Goal: Task Accomplishment & Management: Use online tool/utility

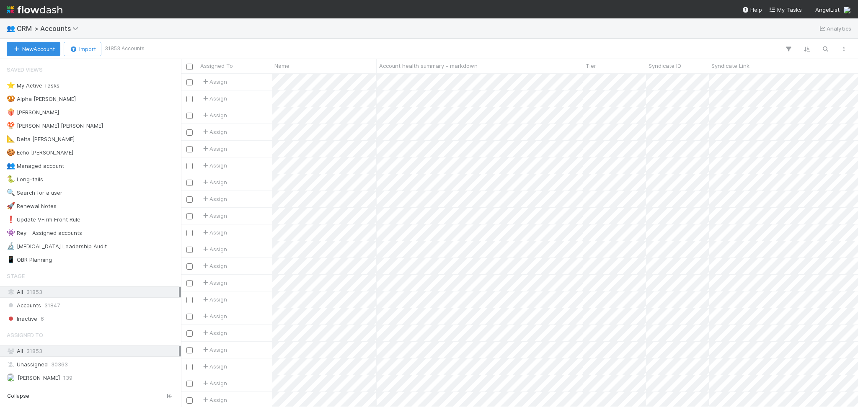
scroll to position [325, 668]
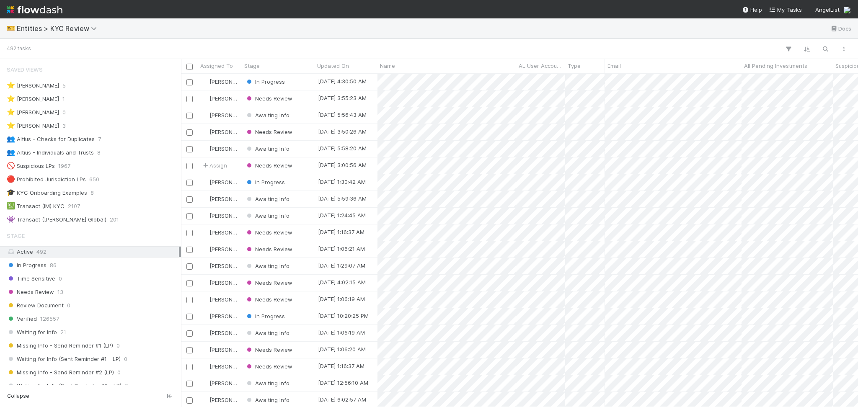
scroll to position [9, 9]
click at [98, 156] on span "8" at bounding box center [98, 152] width 3 height 10
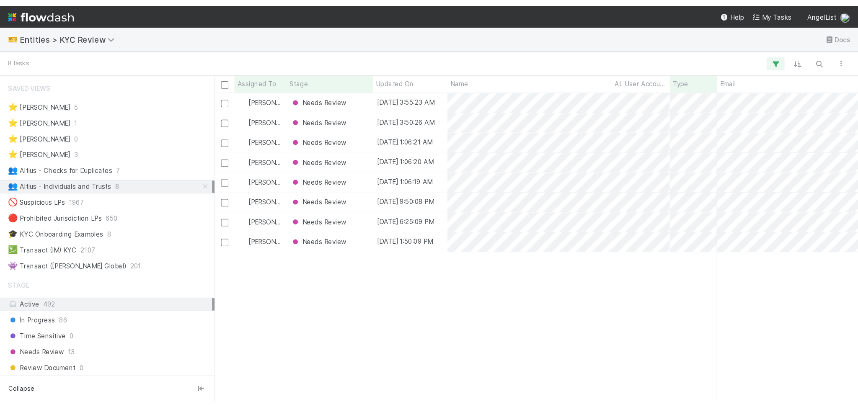
scroll to position [325, 668]
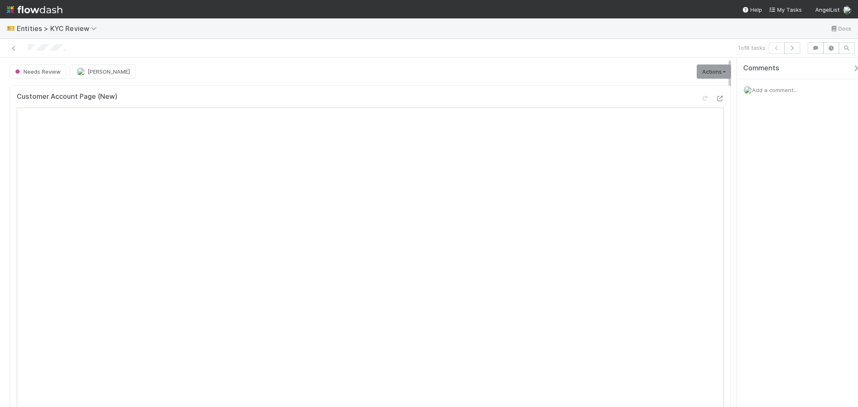
click at [717, 68] on link "Actions" at bounding box center [713, 71] width 34 height 14
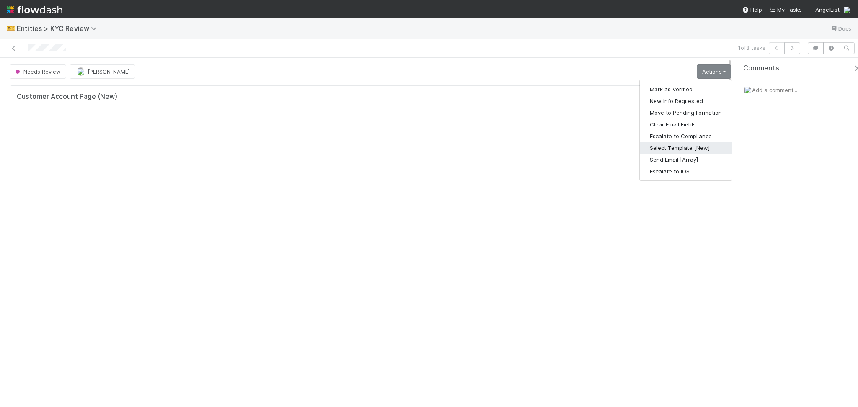
click at [684, 148] on button "Select Template [New]" at bounding box center [685, 148] width 92 height 12
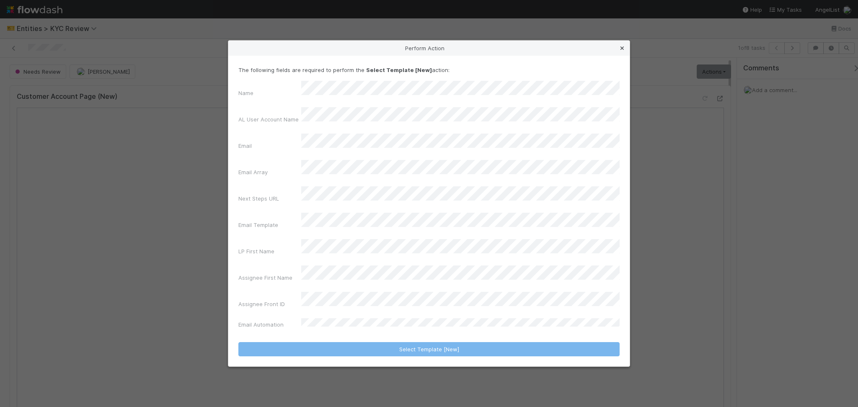
click at [621, 51] on icon at bounding box center [622, 48] width 8 height 5
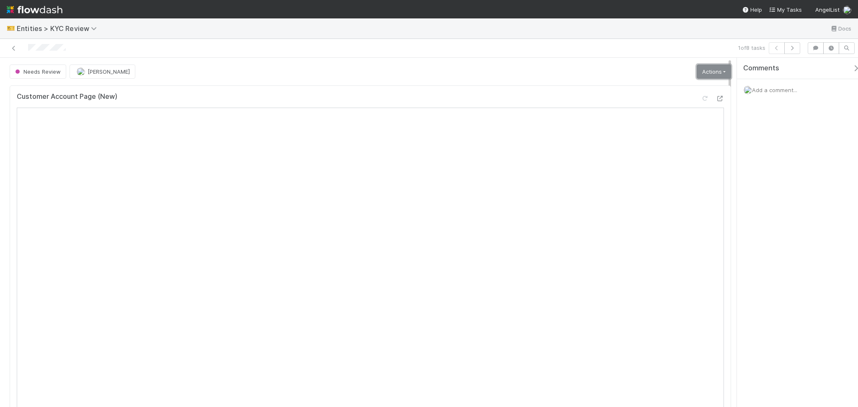
click at [701, 73] on link "Actions" at bounding box center [713, 71] width 34 height 14
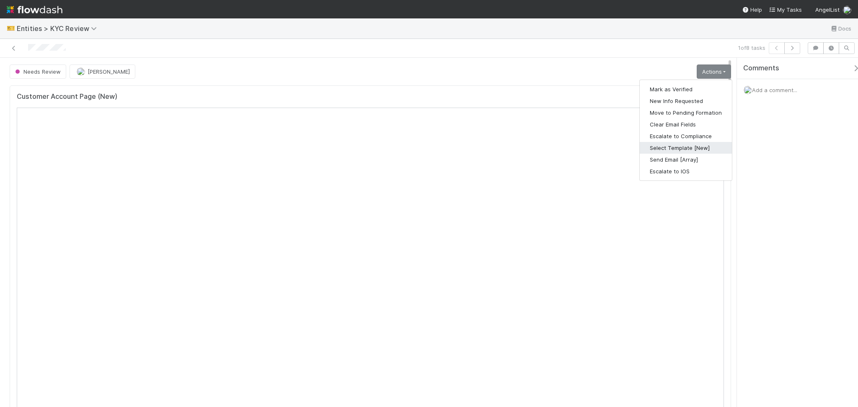
click at [667, 149] on button "Select Template [New]" at bounding box center [685, 148] width 92 height 12
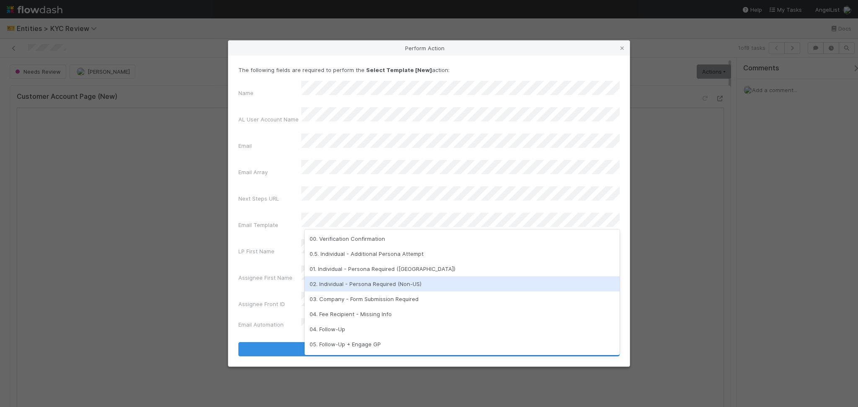
click at [375, 282] on div "02. Individual - Persona Required (Non-US)" at bounding box center [461, 283] width 315 height 15
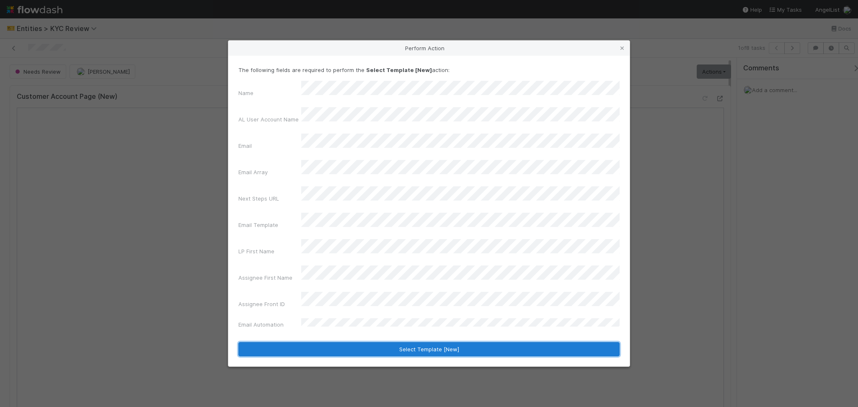
click at [361, 342] on button "Select Template [New]" at bounding box center [428, 349] width 381 height 14
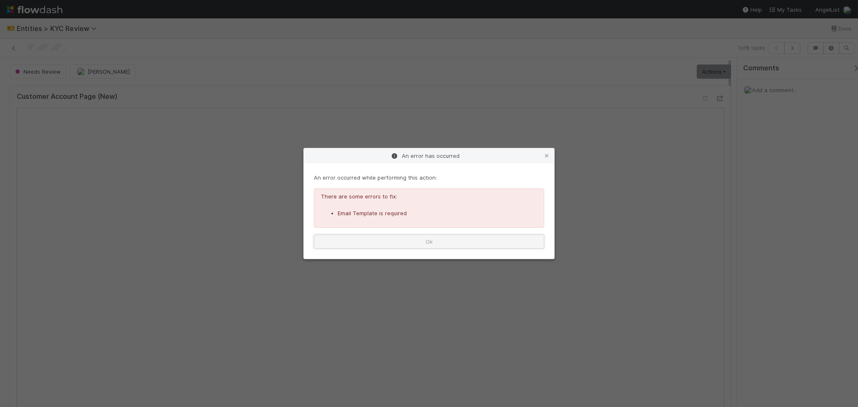
click at [476, 244] on button "Ok" at bounding box center [429, 241] width 230 height 14
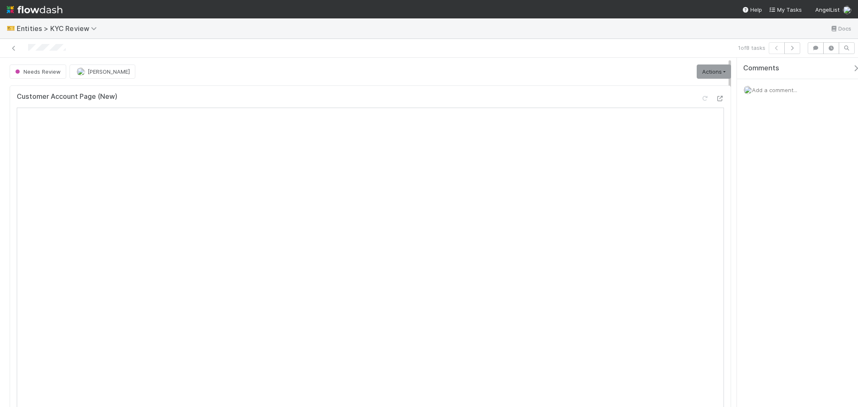
click at [709, 66] on link "Actions" at bounding box center [713, 71] width 34 height 14
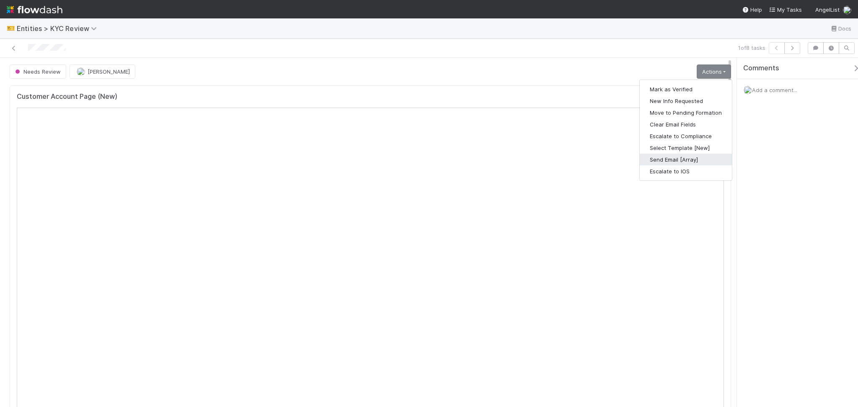
click at [674, 164] on button "Send Email [Array]" at bounding box center [685, 160] width 92 height 12
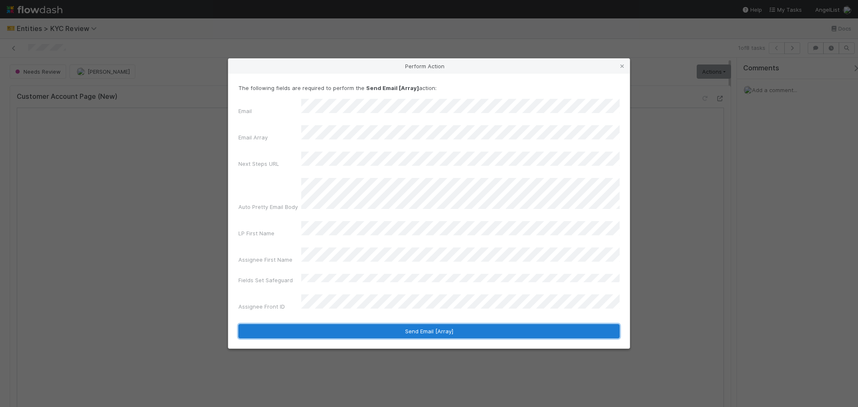
click at [366, 324] on button "Send Email [Array]" at bounding box center [428, 331] width 381 height 14
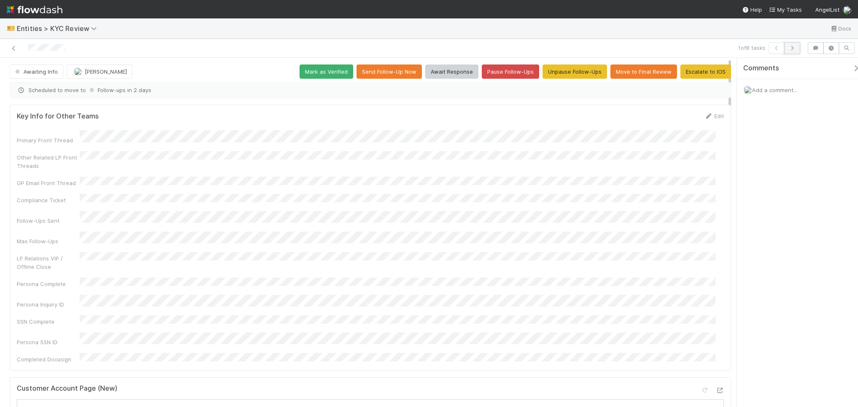
click at [794, 47] on icon "button" at bounding box center [792, 48] width 8 height 5
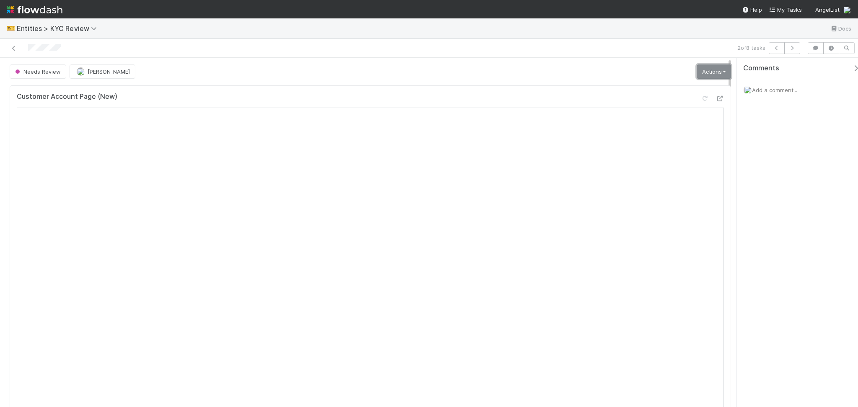
click at [707, 75] on link "Actions" at bounding box center [713, 71] width 34 height 14
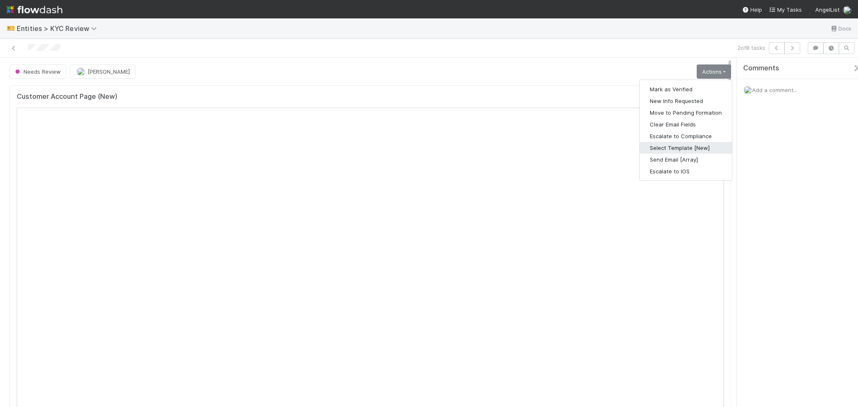
click at [680, 148] on button "Select Template [New]" at bounding box center [685, 148] width 92 height 12
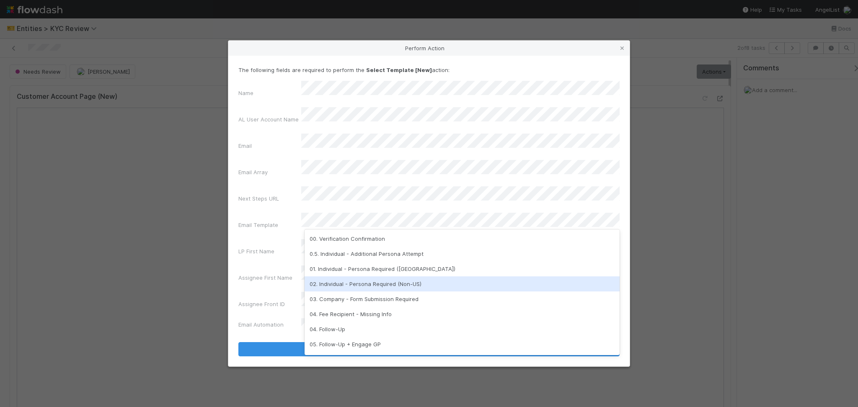
click at [363, 284] on div "02. Individual - Persona Required (Non-US)" at bounding box center [461, 283] width 315 height 15
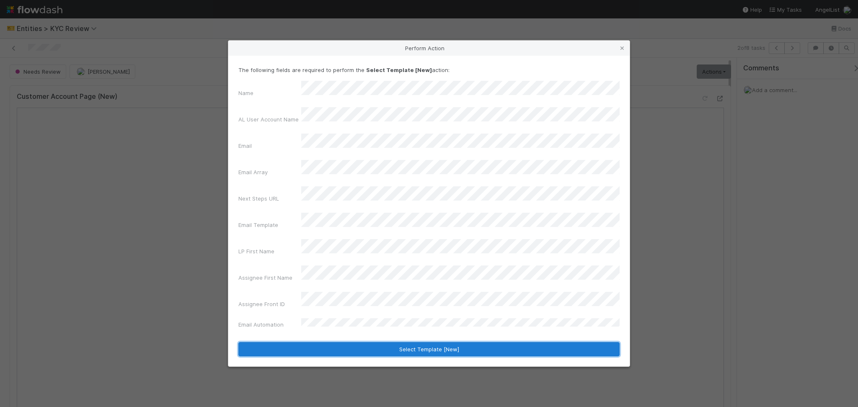
click at [424, 342] on button "Select Template [New]" at bounding box center [428, 349] width 381 height 14
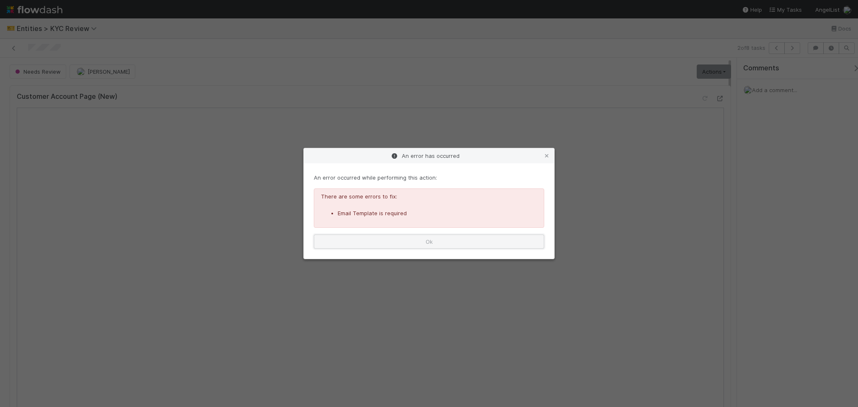
click at [413, 242] on button "Ok" at bounding box center [429, 241] width 230 height 14
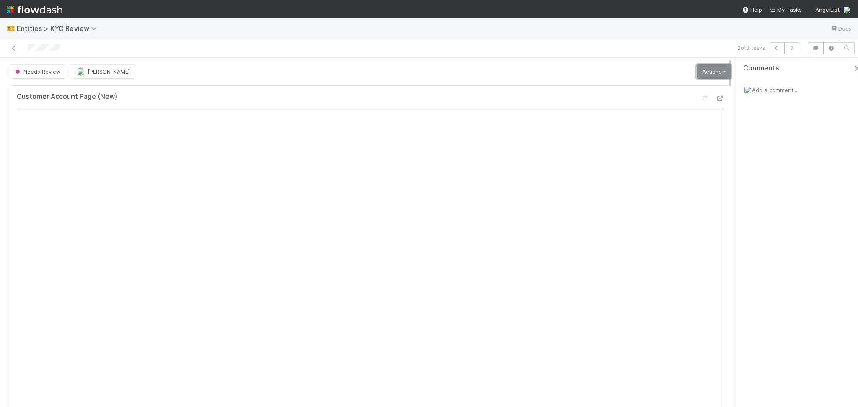
drag, startPoint x: 712, startPoint y: 70, endPoint x: 707, endPoint y: 82, distance: 12.9
click at [712, 70] on link "Actions" at bounding box center [713, 71] width 34 height 14
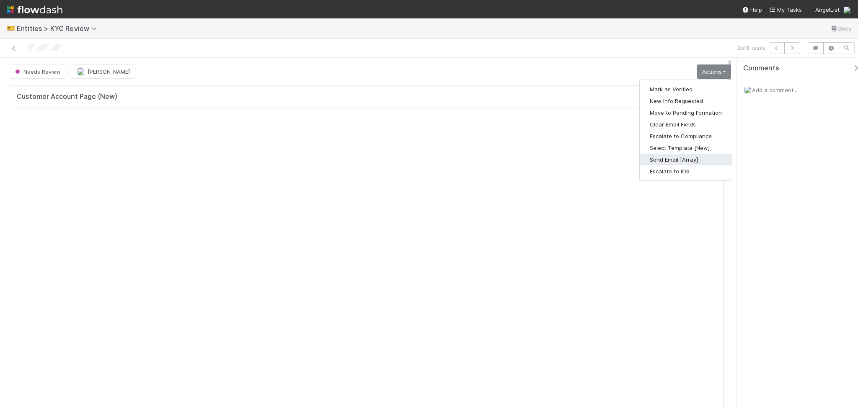
click at [675, 160] on button "Send Email [Array]" at bounding box center [685, 160] width 92 height 12
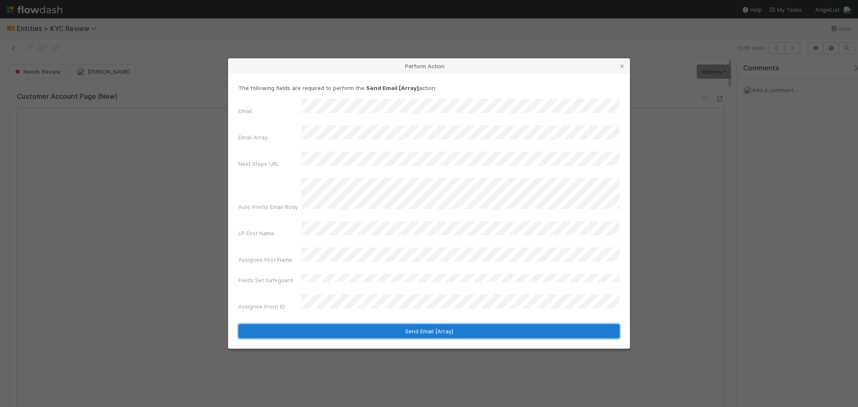
click at [347, 324] on button "Send Email [Array]" at bounding box center [428, 331] width 381 height 14
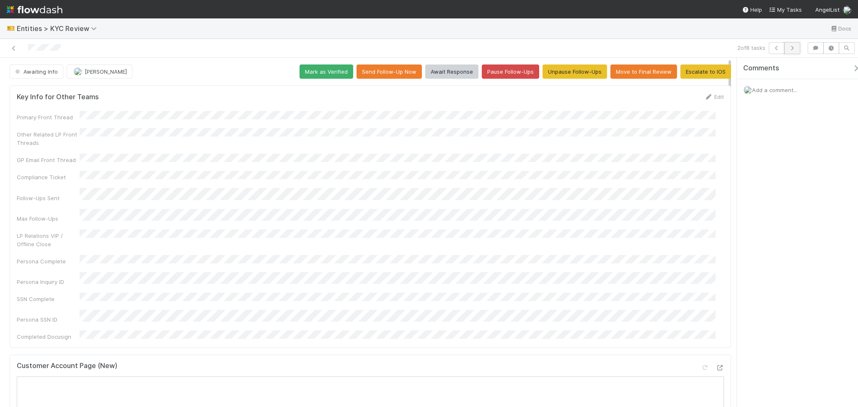
click at [793, 46] on icon "button" at bounding box center [792, 48] width 8 height 5
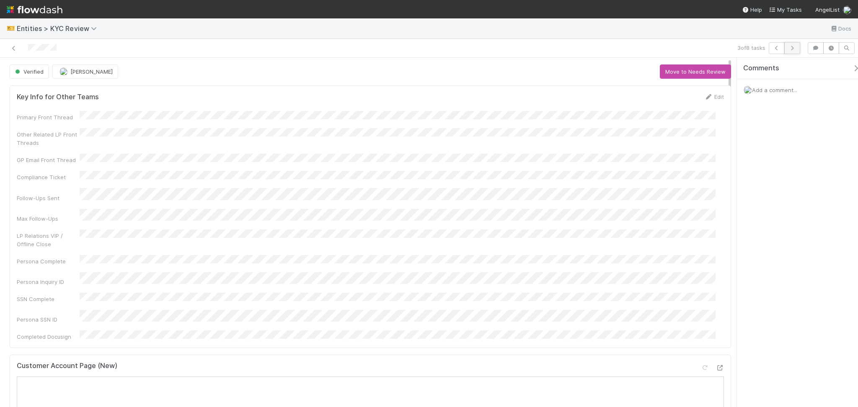
click at [796, 46] on button "button" at bounding box center [792, 48] width 16 height 12
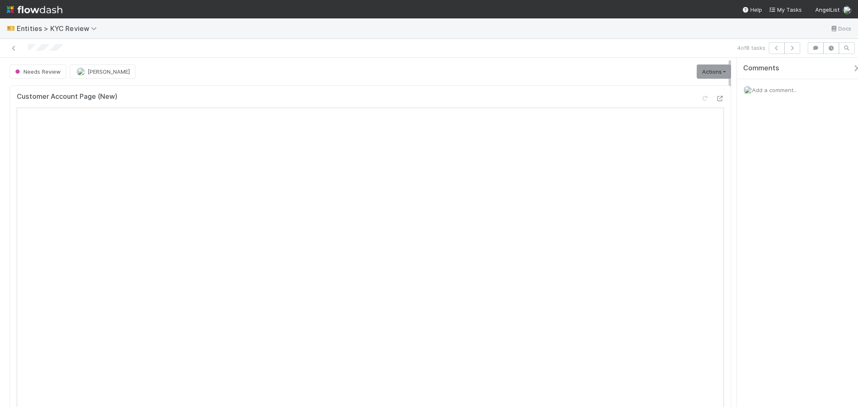
click at [769, 88] on span "Add a comment..." at bounding box center [774, 90] width 45 height 7
click at [772, 236] on button "Add Comment" at bounding box center [774, 231] width 49 height 14
click at [706, 75] on link "Actions" at bounding box center [713, 71] width 34 height 14
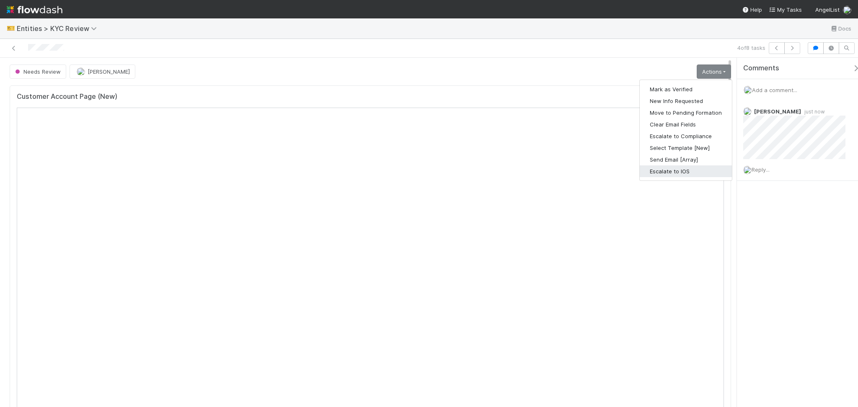
click at [683, 173] on button "Escalate to IOS" at bounding box center [685, 171] width 92 height 12
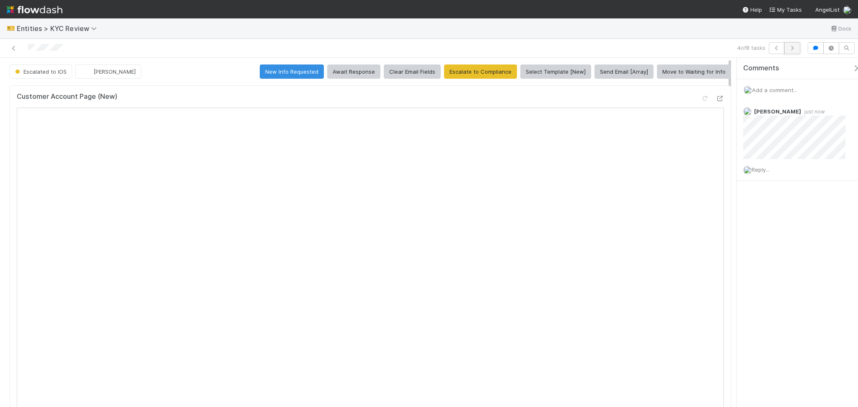
click at [793, 49] on icon "button" at bounding box center [792, 48] width 8 height 5
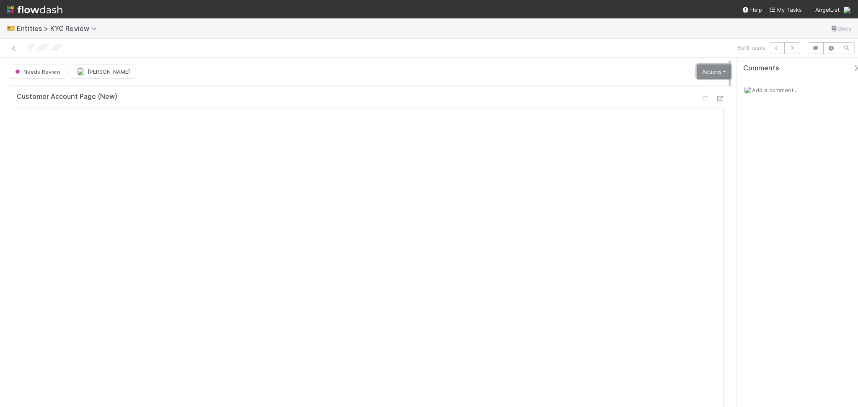
click at [711, 67] on link "Actions" at bounding box center [713, 71] width 34 height 14
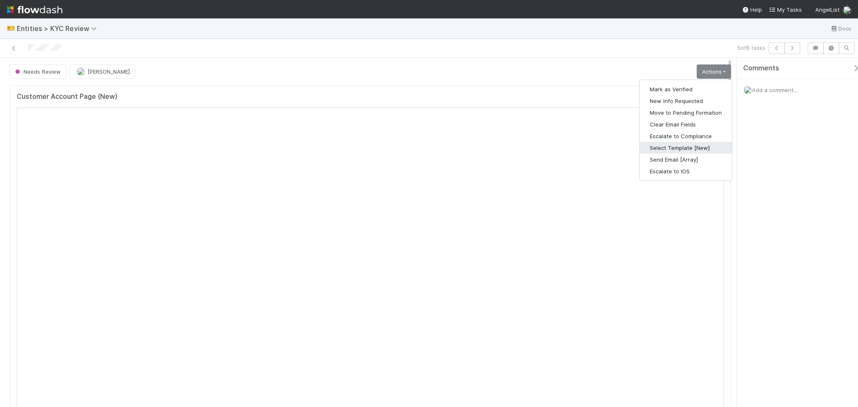
click at [683, 147] on button "Select Template [New]" at bounding box center [685, 148] width 92 height 12
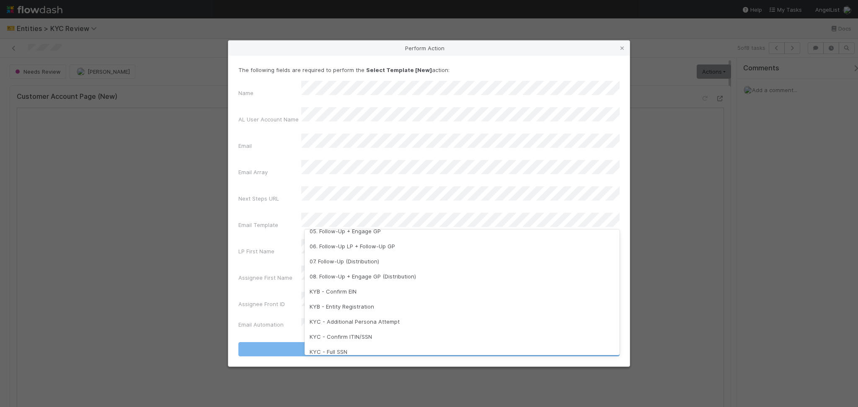
scroll to position [98, 0]
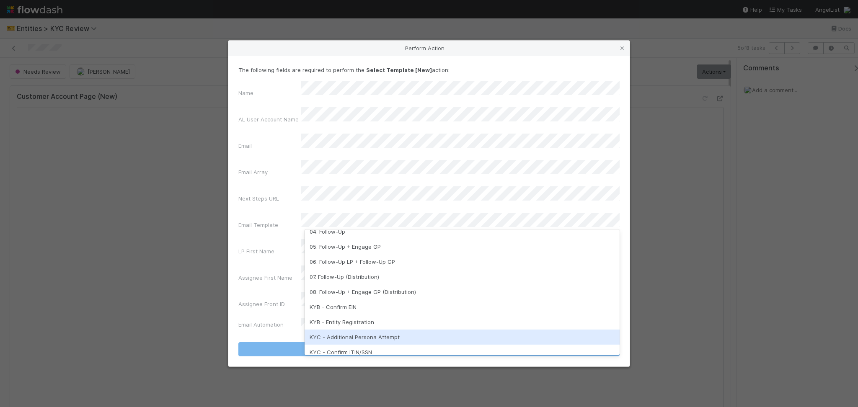
click at [389, 334] on div "KYC - Additional Persona Attempt" at bounding box center [461, 337] width 315 height 15
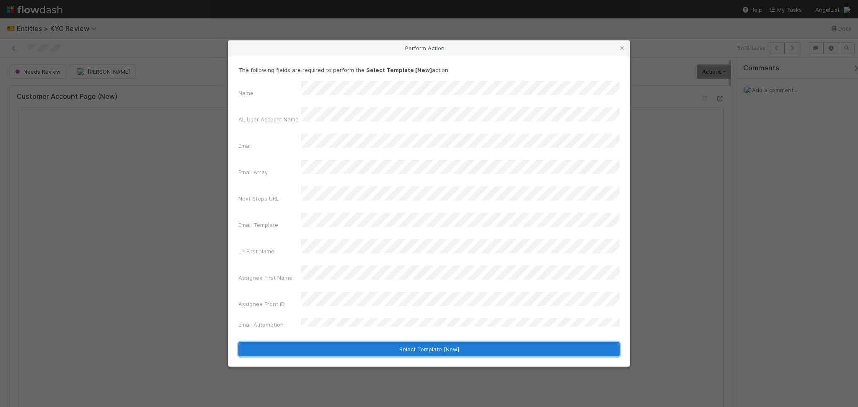
click at [413, 342] on button "Select Template [New]" at bounding box center [428, 349] width 381 height 14
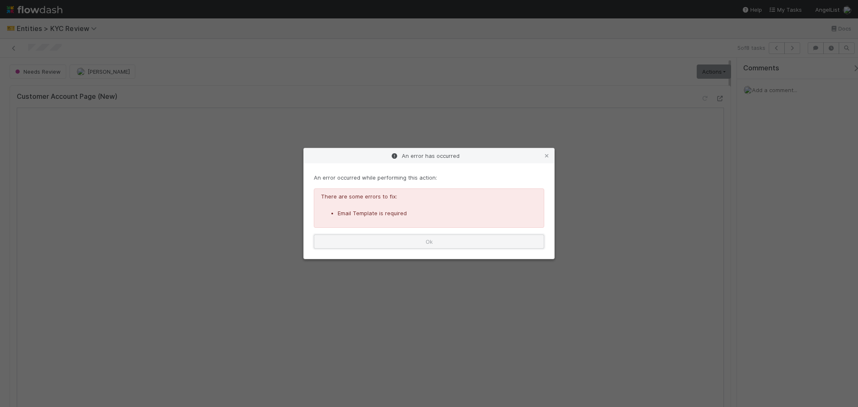
click at [437, 241] on button "Ok" at bounding box center [429, 241] width 230 height 14
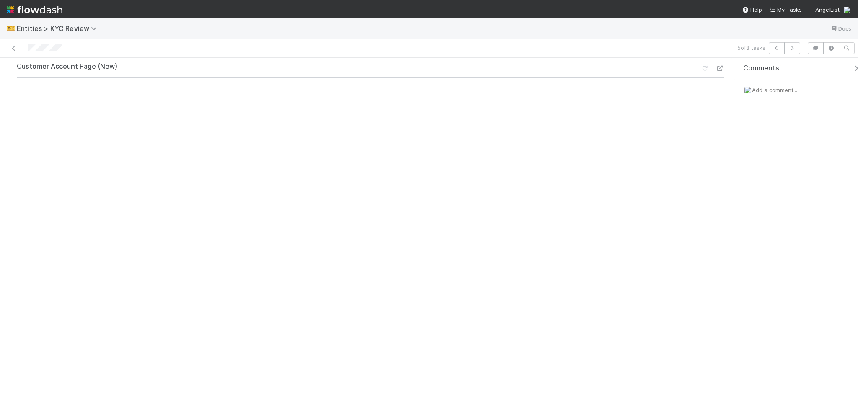
scroll to position [0, 0]
click at [706, 73] on link "Actions" at bounding box center [713, 71] width 34 height 14
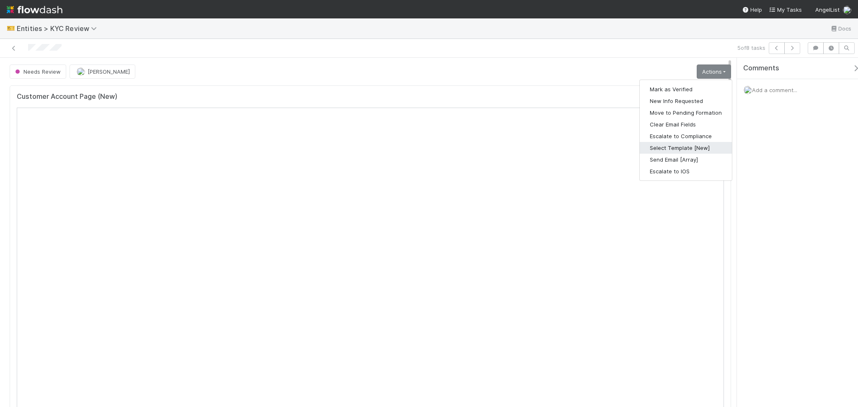
click at [647, 147] on button "Select Template [New]" at bounding box center [685, 148] width 92 height 12
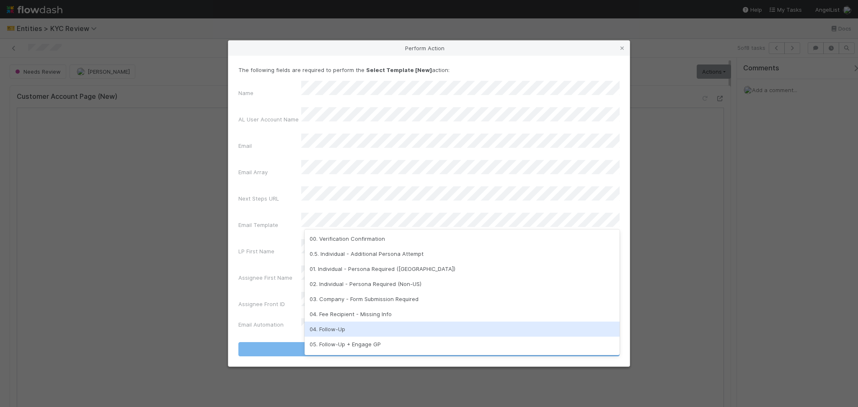
scroll to position [209, 0]
click at [346, 329] on div "05. Additional Request" at bounding box center [461, 330] width 315 height 15
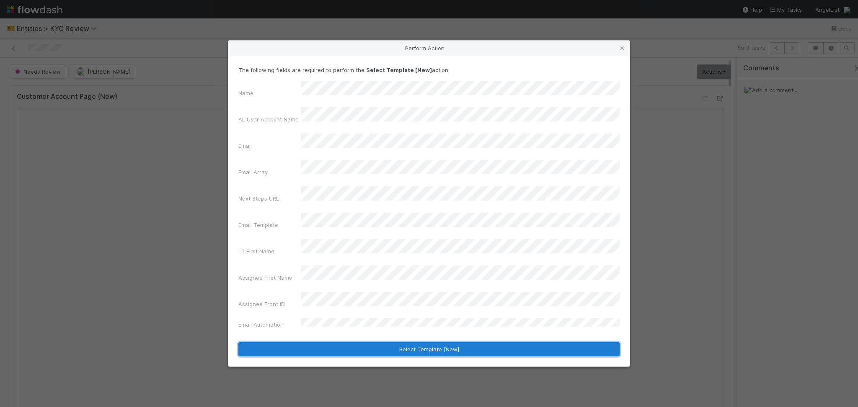
click at [377, 342] on button "Select Template [New]" at bounding box center [428, 349] width 381 height 14
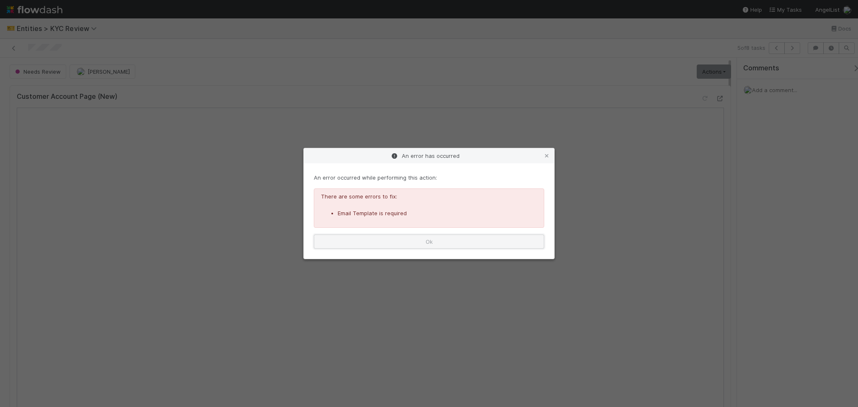
click at [432, 234] on button "Ok" at bounding box center [429, 241] width 230 height 14
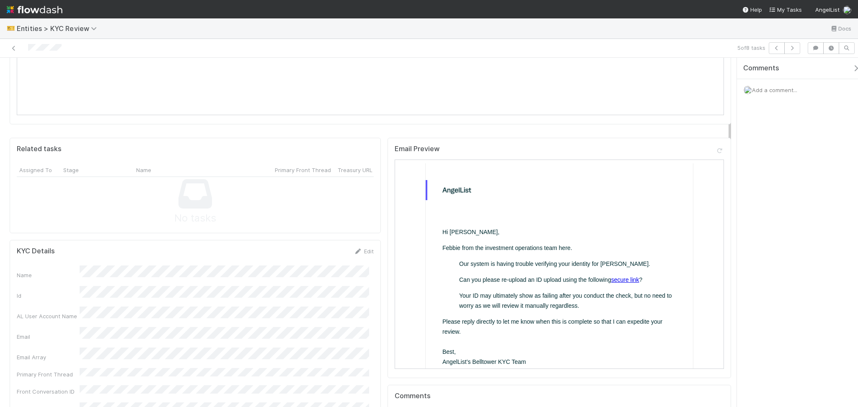
scroll to position [335, 0]
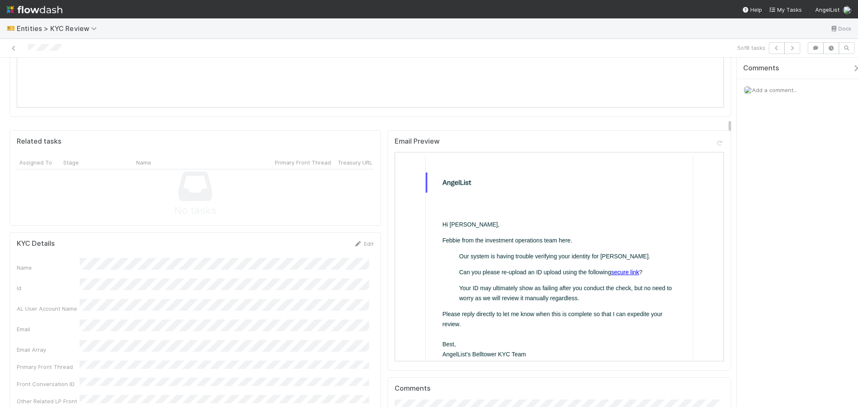
click at [623, 272] on link "secure link" at bounding box center [624, 271] width 28 height 7
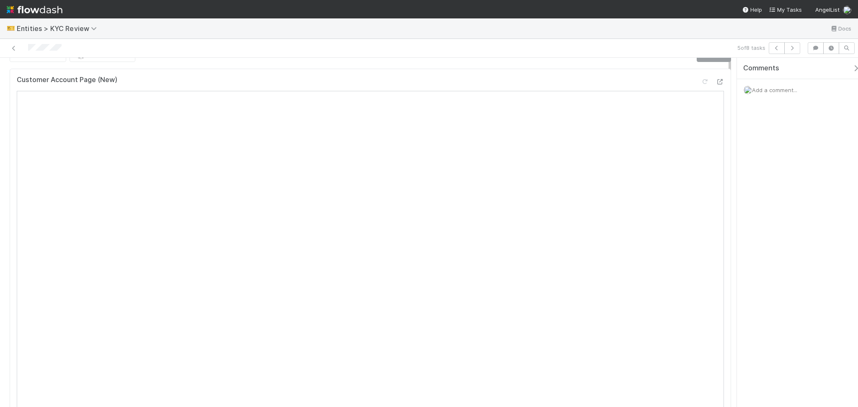
scroll to position [0, 0]
click at [701, 75] on link "Actions" at bounding box center [713, 71] width 34 height 14
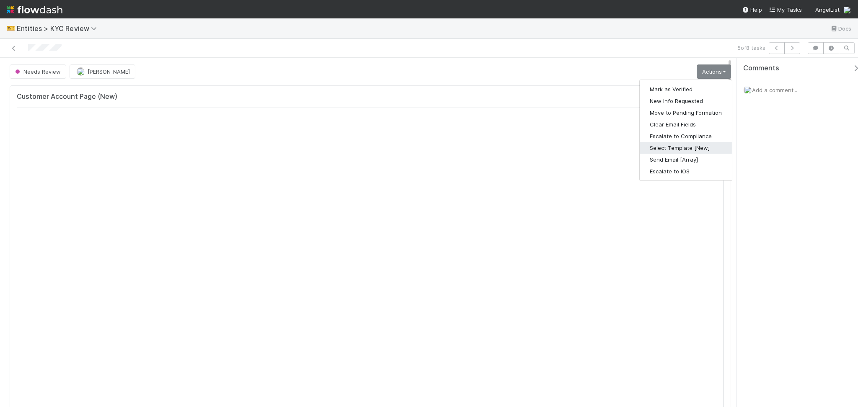
click at [707, 144] on button "Select Template [New]" at bounding box center [685, 148] width 92 height 12
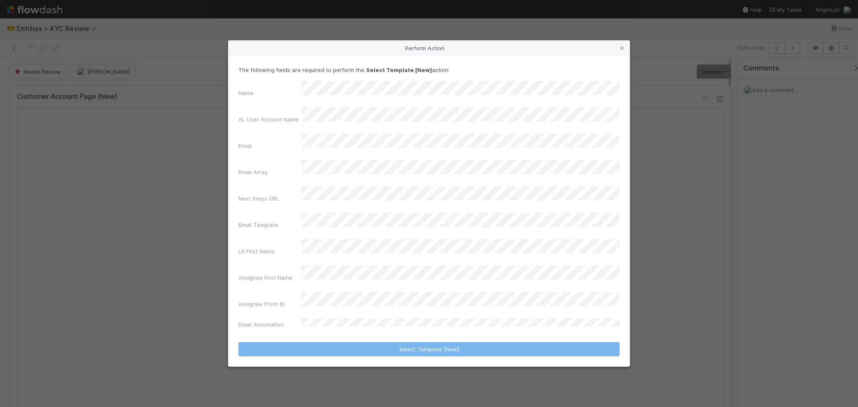
click at [370, 209] on div "Name AL User Account Name Email Email Array Next Steps URL Email Template LP Fi…" at bounding box center [428, 206] width 381 height 251
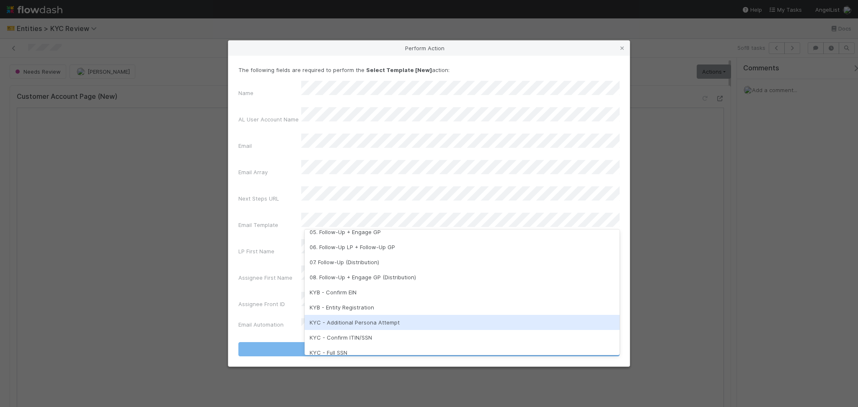
scroll to position [209, 0]
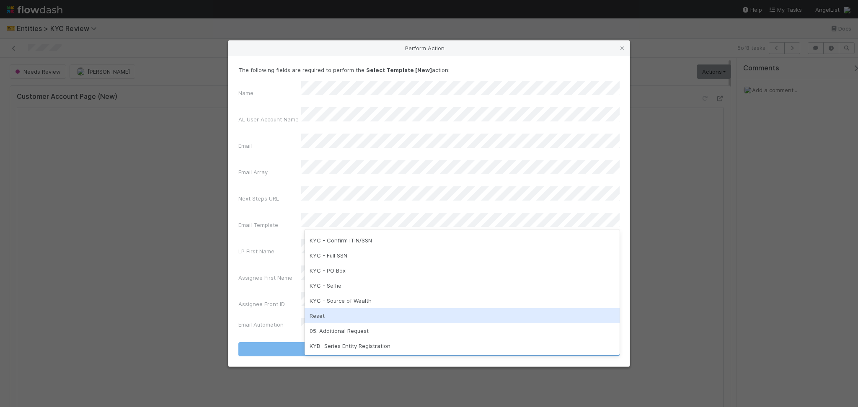
click at [363, 314] on div "Reset" at bounding box center [461, 315] width 315 height 15
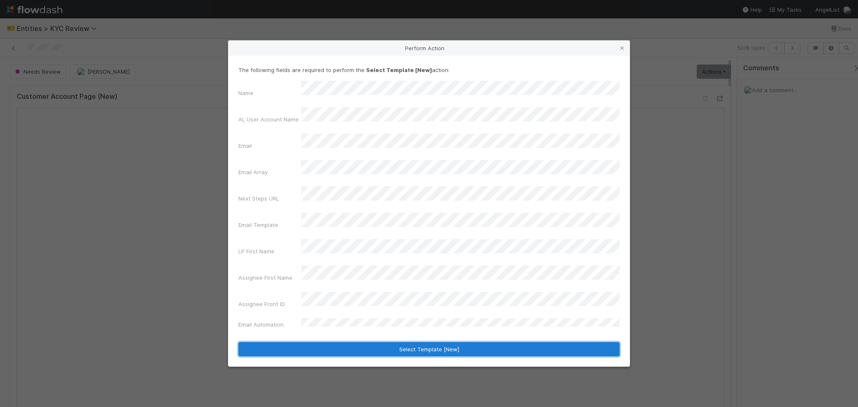
click at [379, 342] on button "Select Template [New]" at bounding box center [428, 349] width 381 height 14
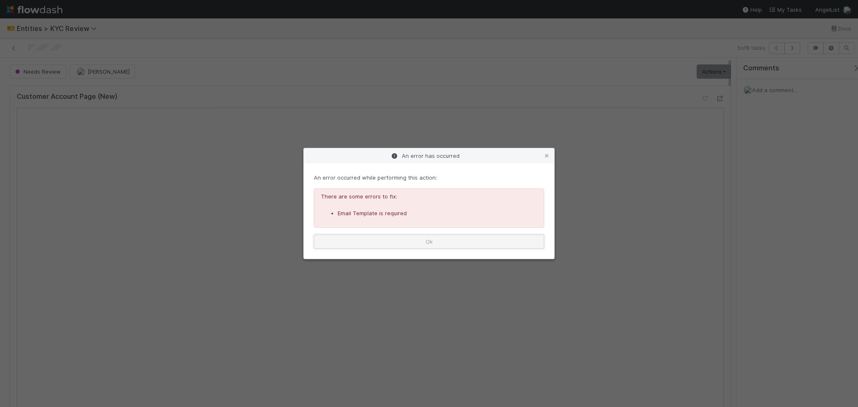
click at [428, 245] on button "Ok" at bounding box center [429, 241] width 230 height 14
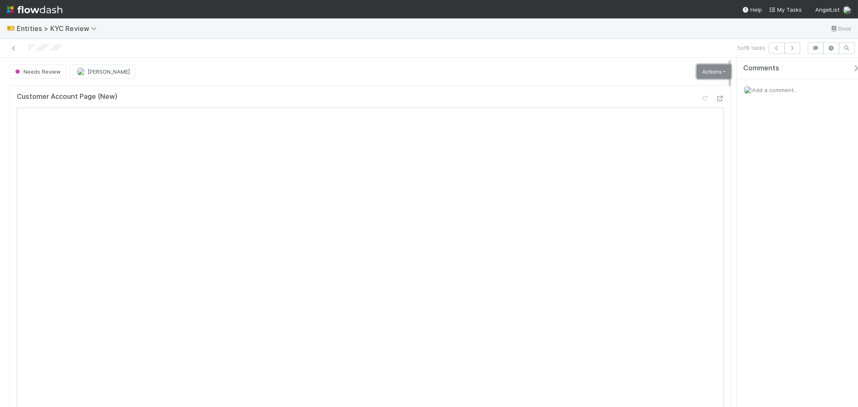
click at [708, 71] on link "Actions" at bounding box center [713, 71] width 34 height 14
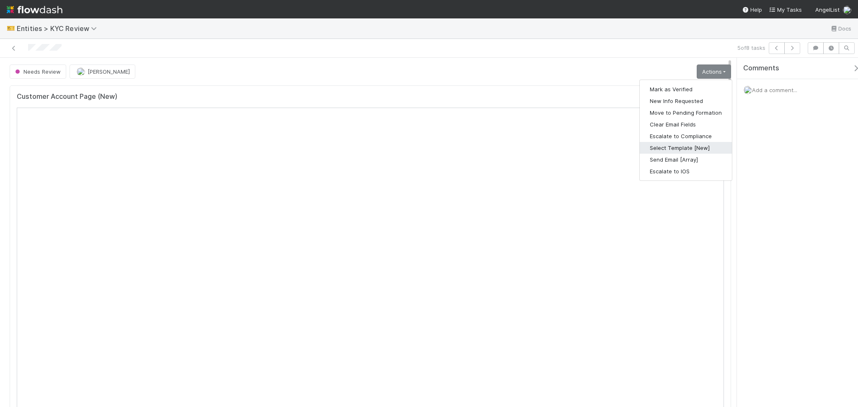
click at [671, 149] on button "Select Template [New]" at bounding box center [685, 148] width 92 height 12
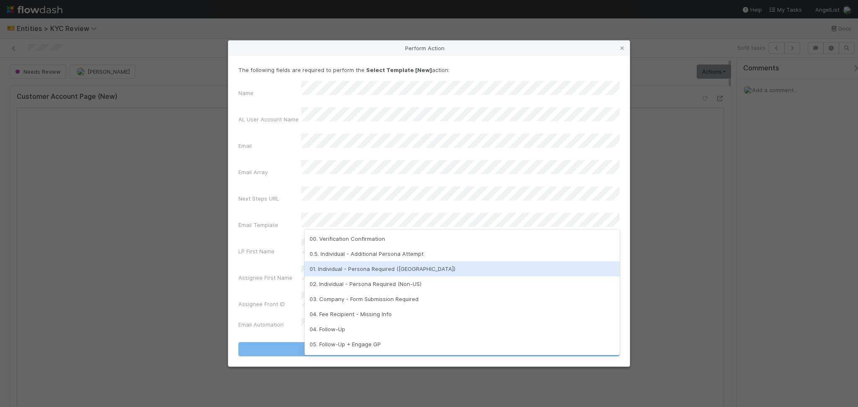
click at [364, 270] on div "01. Individual - Persona Required (US)" at bounding box center [461, 268] width 315 height 15
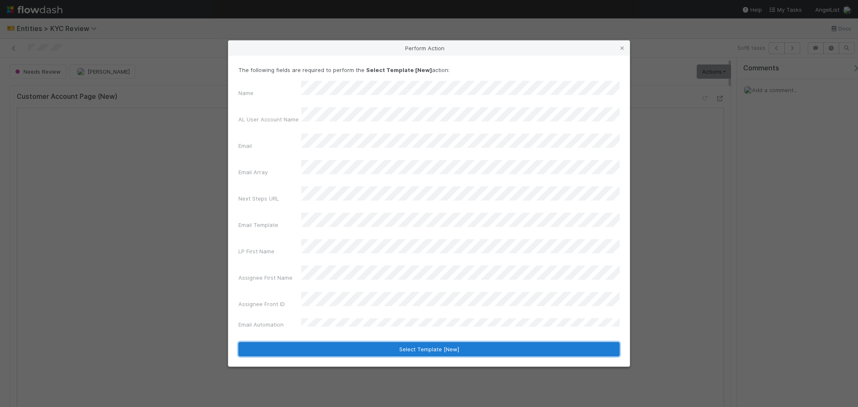
click at [425, 342] on button "Select Template [New]" at bounding box center [428, 349] width 381 height 14
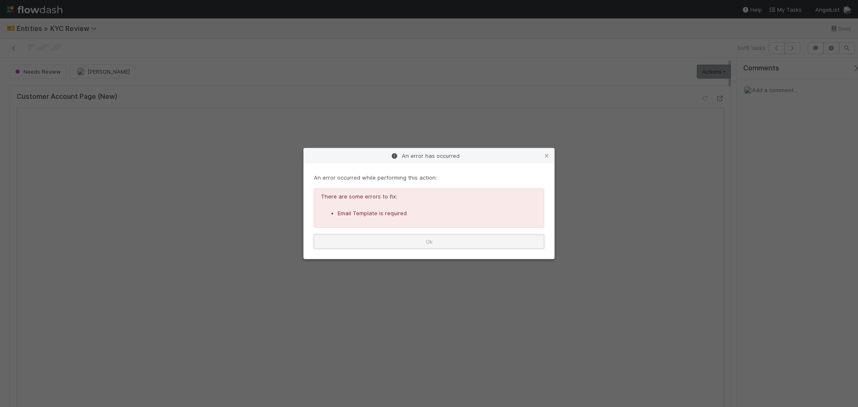
click at [466, 237] on button "Ok" at bounding box center [429, 241] width 230 height 14
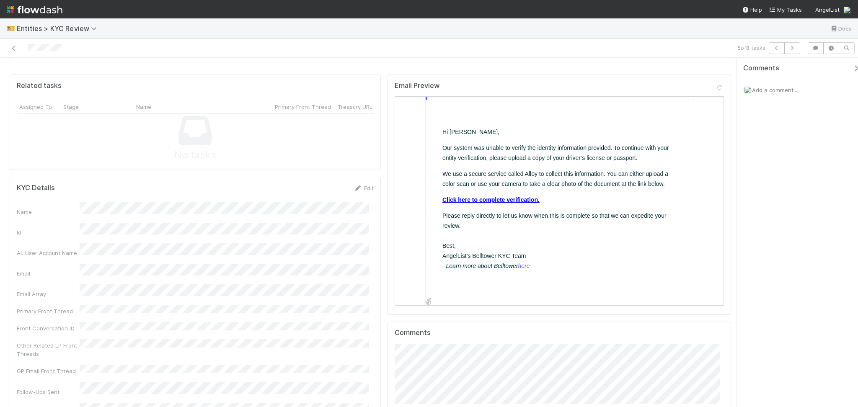
scroll to position [56, 0]
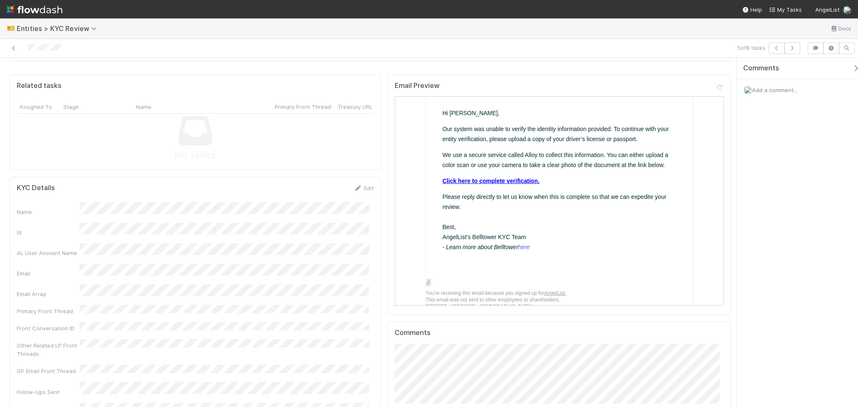
click at [485, 178] on link "Click here to complete verification." at bounding box center [489, 180] width 97 height 7
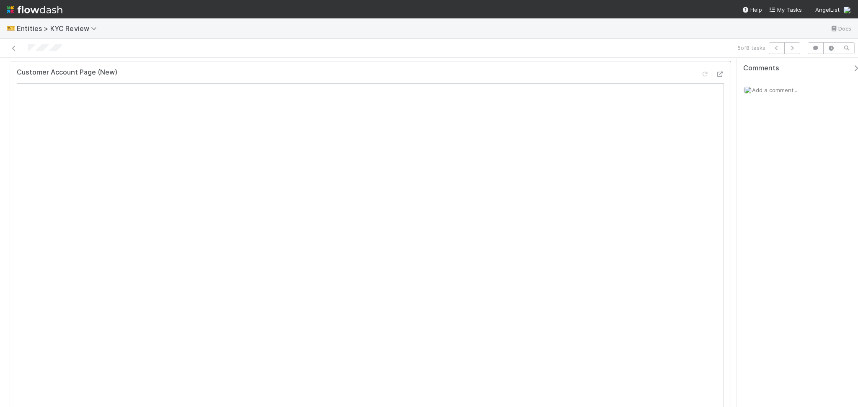
scroll to position [0, 0]
click at [712, 73] on link "Actions" at bounding box center [713, 71] width 34 height 14
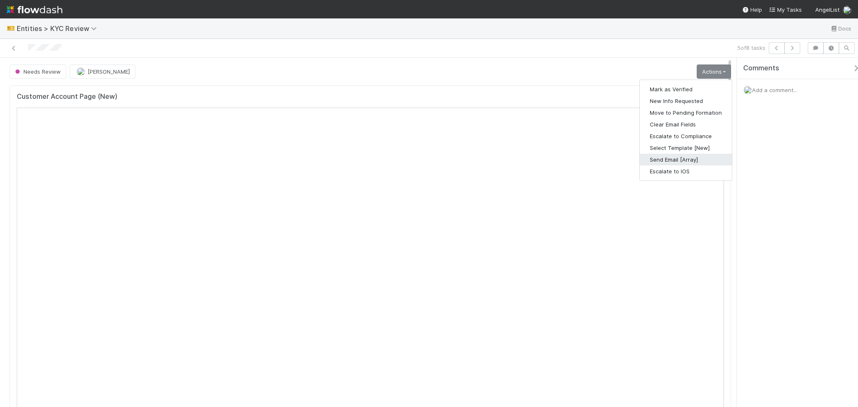
click at [688, 158] on button "Send Email [Array]" at bounding box center [685, 160] width 92 height 12
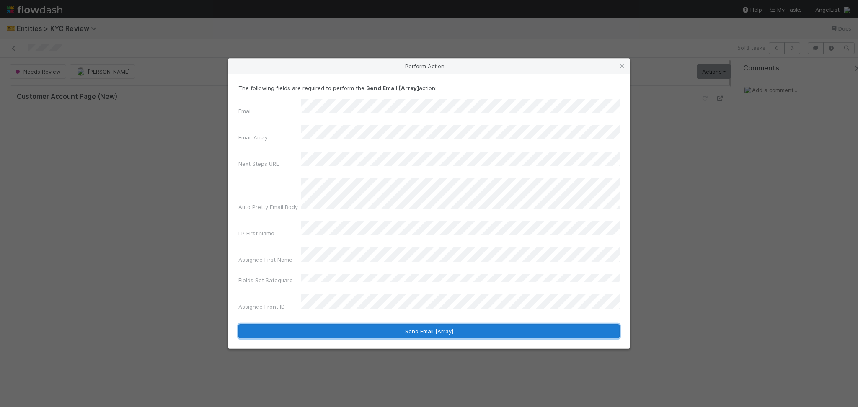
click at [346, 324] on button "Send Email [Array]" at bounding box center [428, 331] width 381 height 14
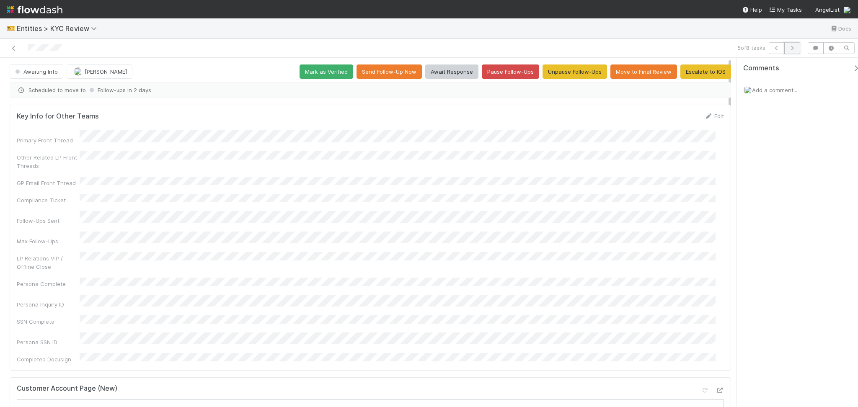
click at [791, 48] on icon "button" at bounding box center [792, 48] width 8 height 5
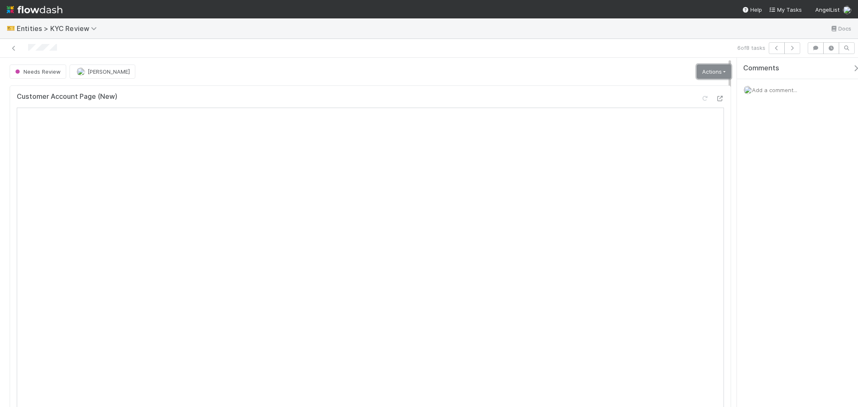
click at [715, 69] on link "Actions" at bounding box center [713, 71] width 34 height 14
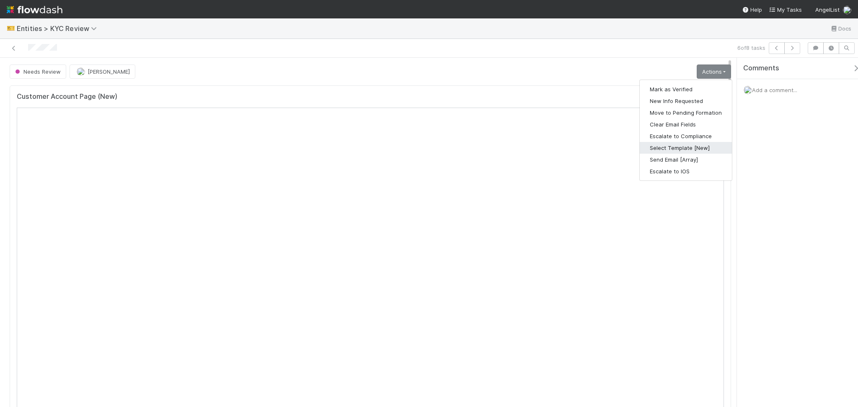
click at [670, 150] on button "Select Template [New]" at bounding box center [685, 148] width 92 height 12
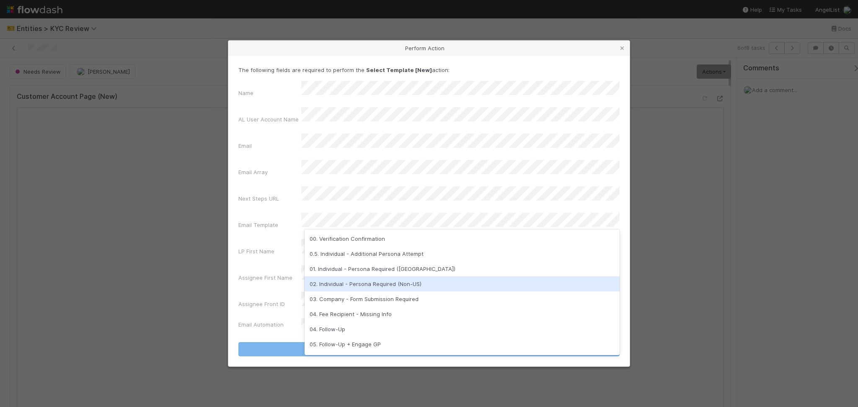
click at [384, 287] on div "02. Individual - Persona Required (Non-US)" at bounding box center [461, 283] width 315 height 15
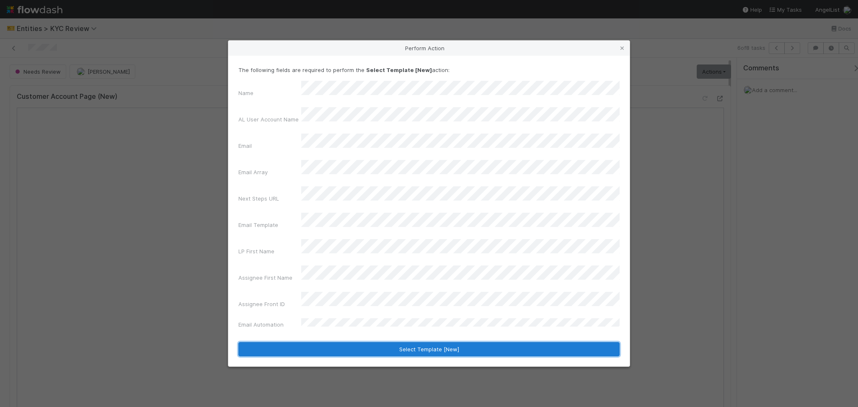
click at [385, 342] on button "Select Template [New]" at bounding box center [428, 349] width 381 height 14
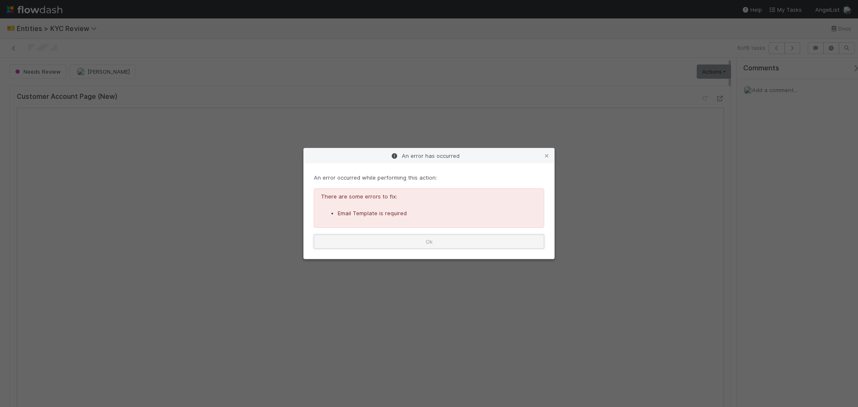
click at [517, 240] on button "Ok" at bounding box center [429, 241] width 230 height 14
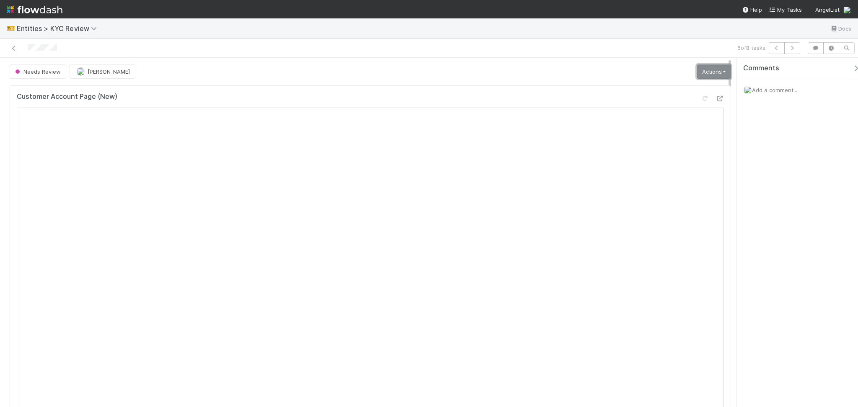
click at [704, 68] on link "Actions" at bounding box center [713, 71] width 34 height 14
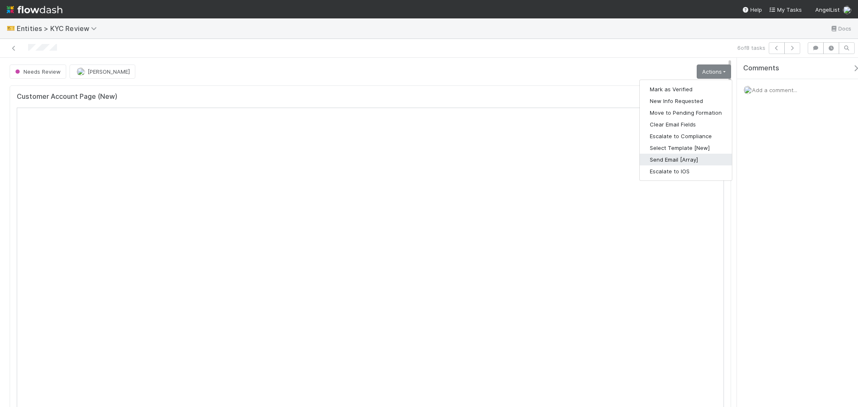
click at [667, 160] on button "Send Email [Array]" at bounding box center [685, 160] width 92 height 12
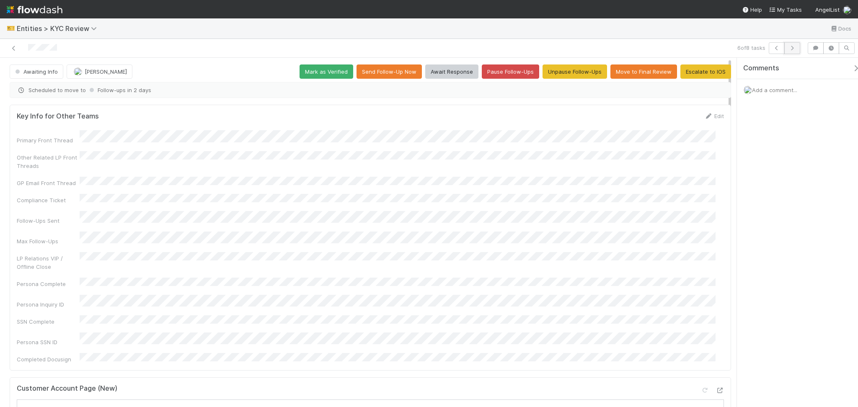
click at [793, 51] on button "button" at bounding box center [792, 48] width 16 height 12
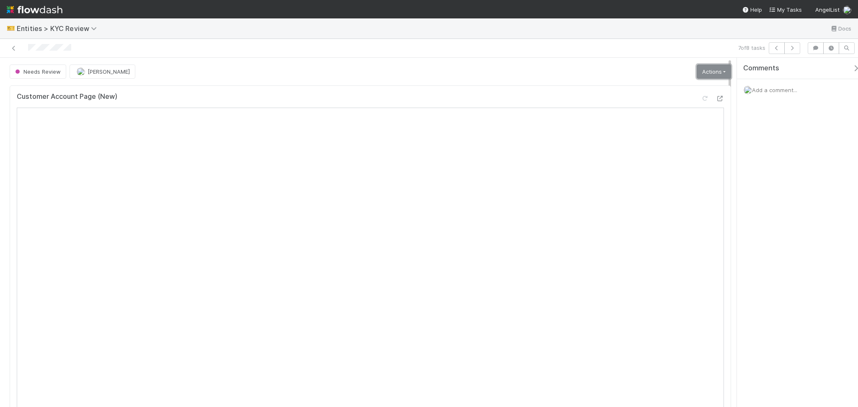
click at [697, 76] on link "Actions" at bounding box center [713, 71] width 34 height 14
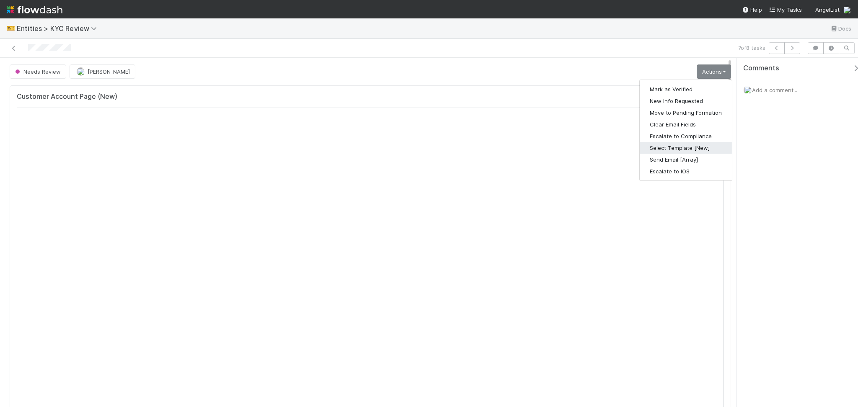
click at [677, 149] on button "Select Template [New]" at bounding box center [685, 148] width 92 height 12
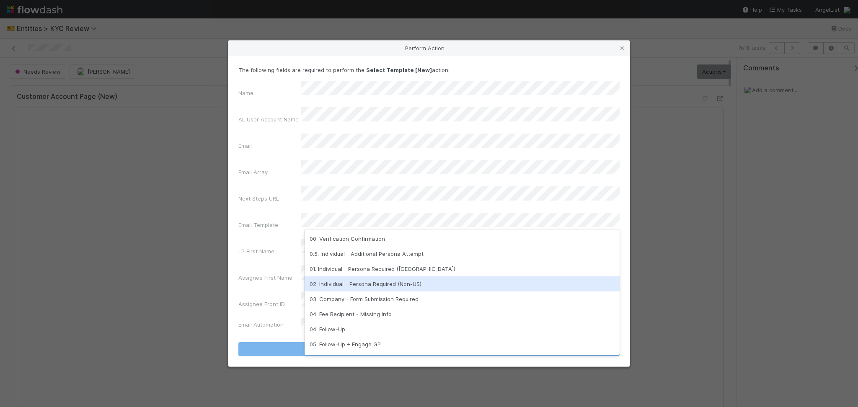
click at [363, 285] on div "02. Individual - Persona Required (Non-US)" at bounding box center [461, 283] width 315 height 15
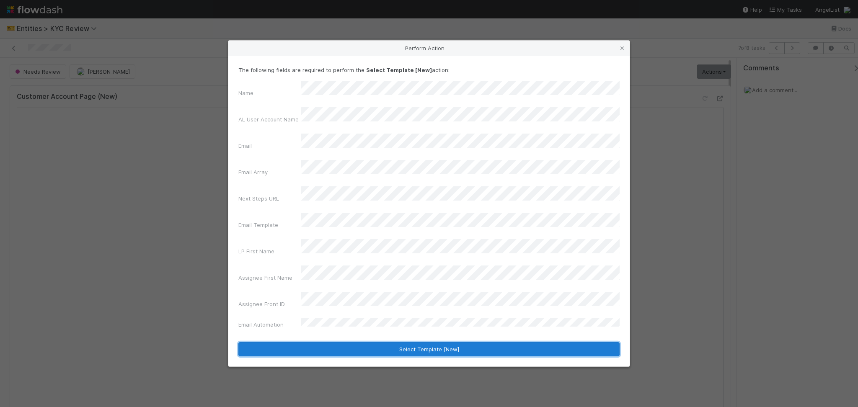
click at [361, 342] on button "Select Template [New]" at bounding box center [428, 349] width 381 height 14
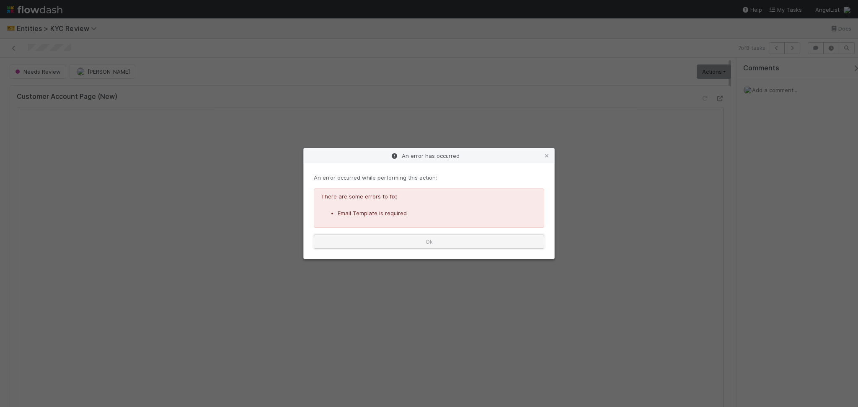
click at [462, 242] on button "Ok" at bounding box center [429, 241] width 230 height 14
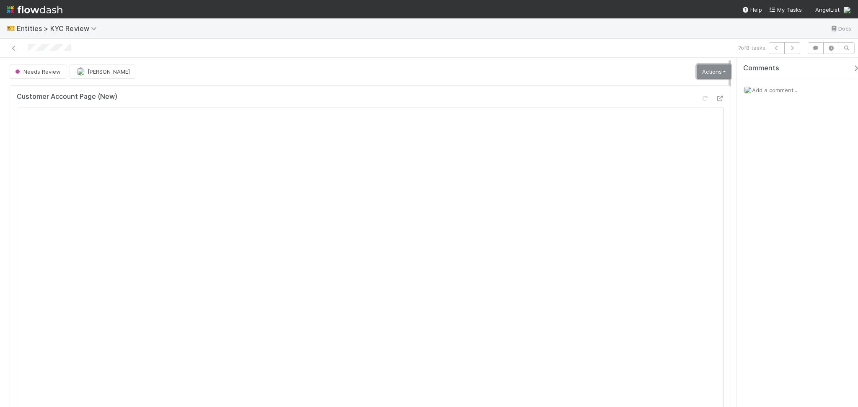
click at [703, 73] on link "Actions" at bounding box center [713, 71] width 34 height 14
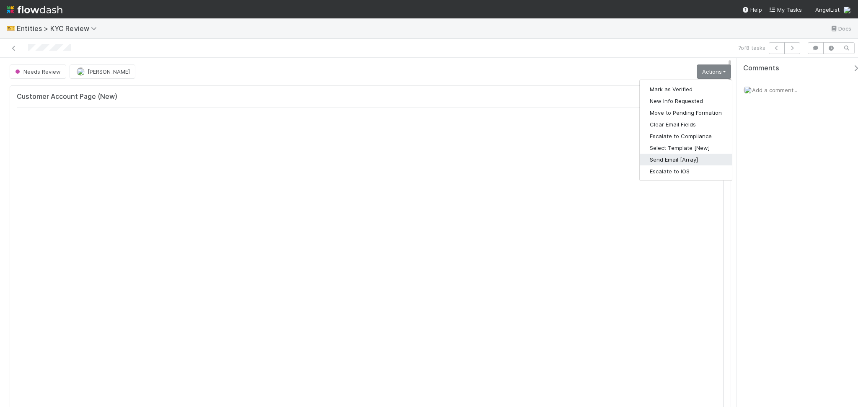
click at [655, 158] on button "Send Email [Array]" at bounding box center [685, 160] width 92 height 12
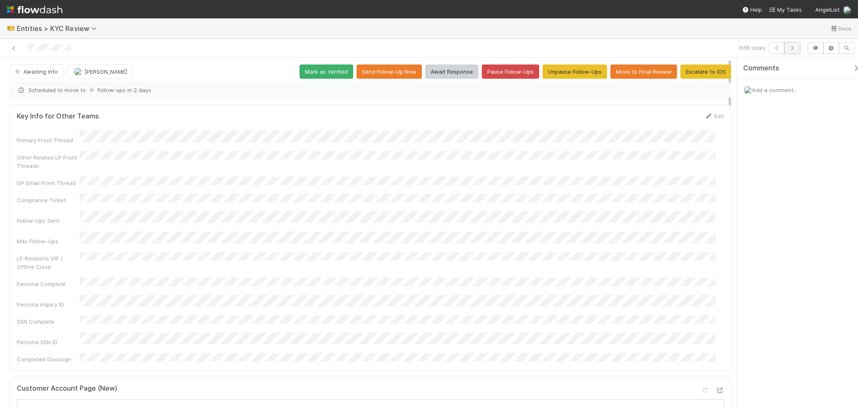
click at [791, 53] on button "button" at bounding box center [792, 48] width 16 height 12
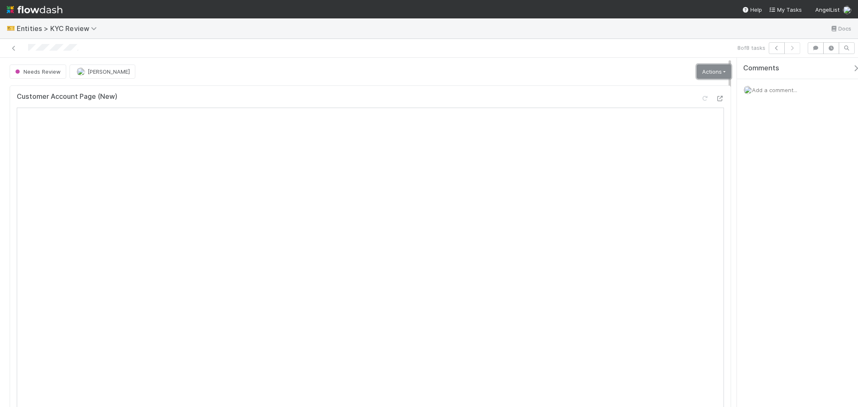
click at [707, 72] on link "Actions" at bounding box center [713, 71] width 34 height 14
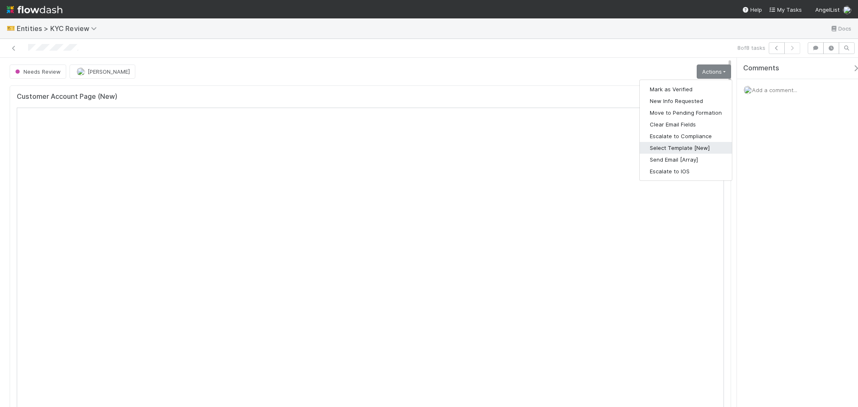
click at [661, 147] on button "Select Template [New]" at bounding box center [685, 148] width 92 height 12
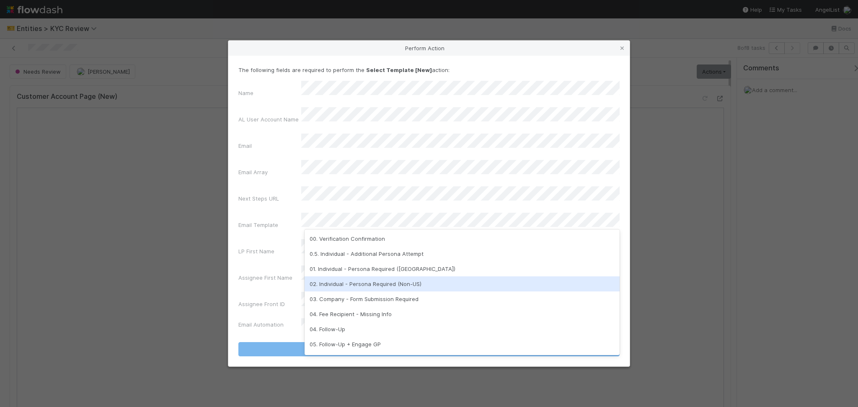
click at [384, 287] on div "02. Individual - Persona Required (Non-US)" at bounding box center [461, 283] width 315 height 15
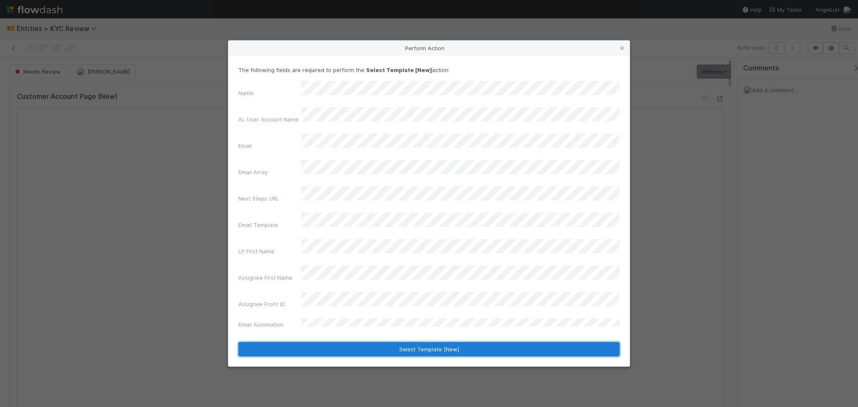
click at [403, 342] on button "Select Template [New]" at bounding box center [428, 349] width 381 height 14
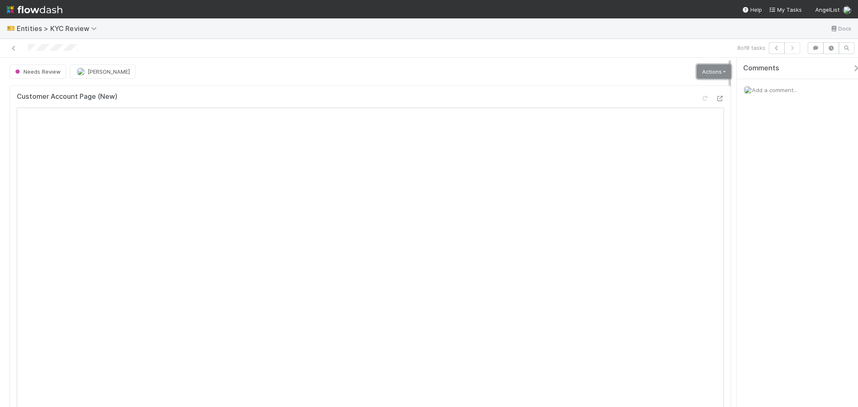
click at [713, 76] on link "Actions" at bounding box center [713, 71] width 34 height 14
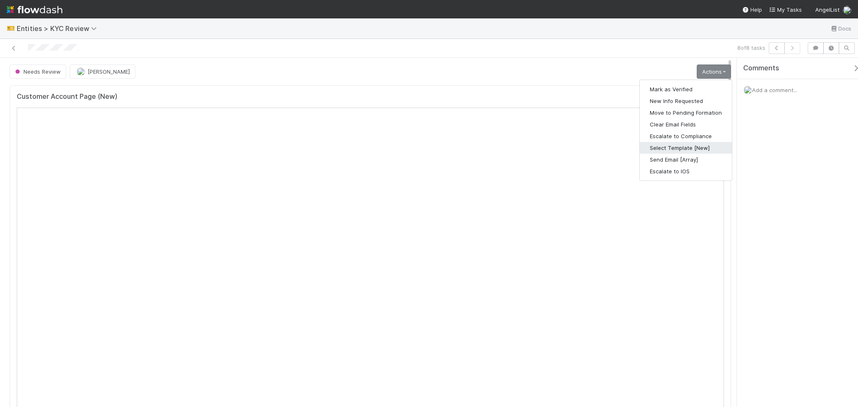
click at [668, 147] on button "Select Template [New]" at bounding box center [685, 148] width 92 height 12
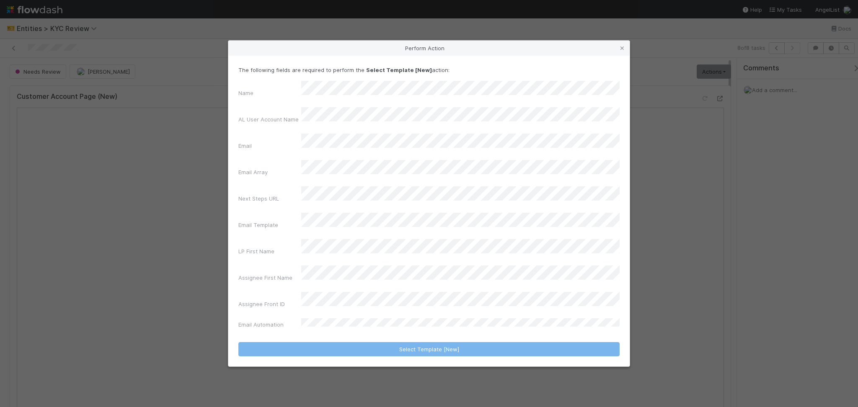
click at [665, 216] on div "Perform Action The following fields are required to perform the Select Template…" at bounding box center [429, 203] width 858 height 407
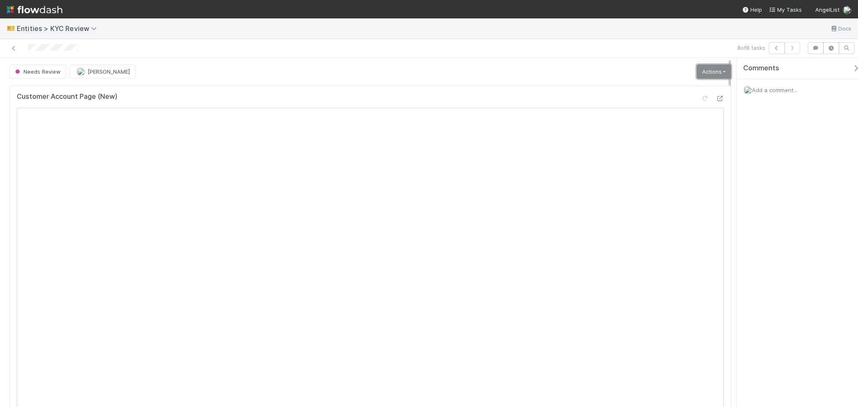
click at [714, 75] on link "Actions" at bounding box center [713, 71] width 34 height 14
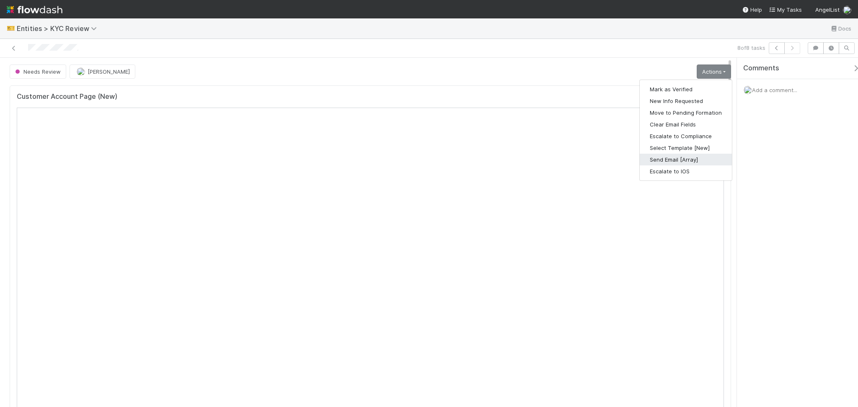
click at [684, 158] on button "Send Email [Array]" at bounding box center [685, 160] width 92 height 12
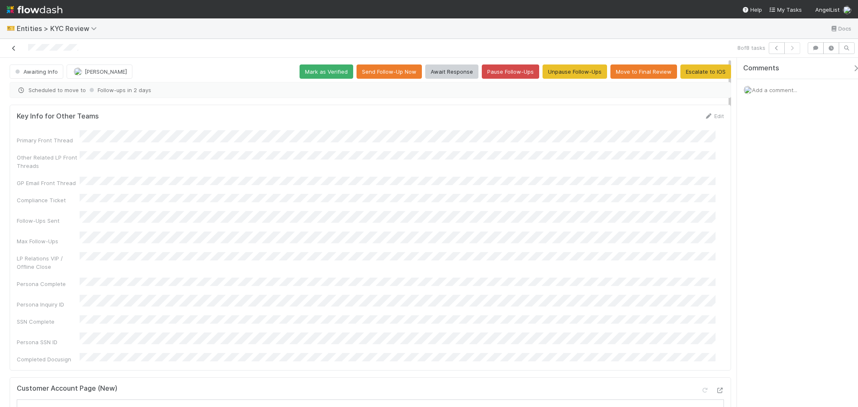
click at [13, 48] on icon at bounding box center [14, 48] width 8 height 5
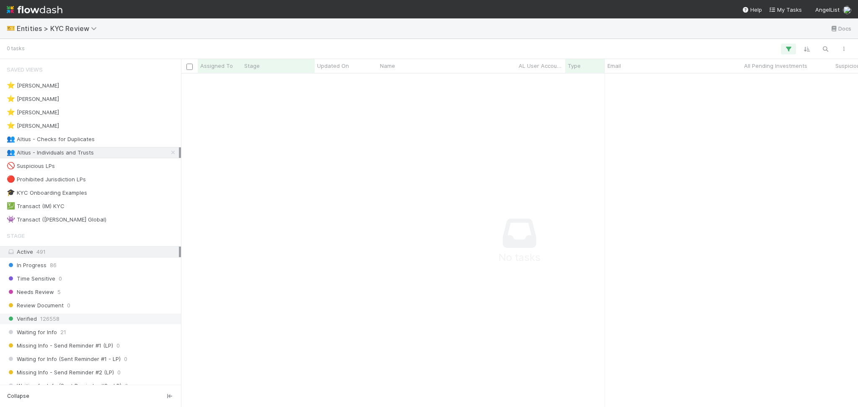
scroll to position [316, 659]
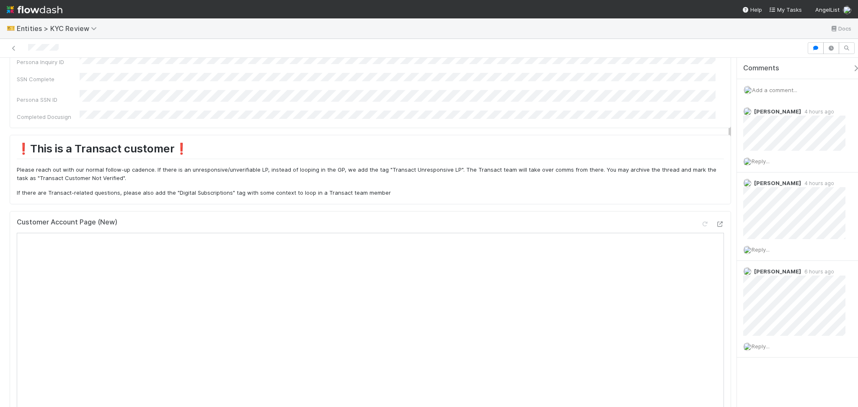
scroll to position [56, 0]
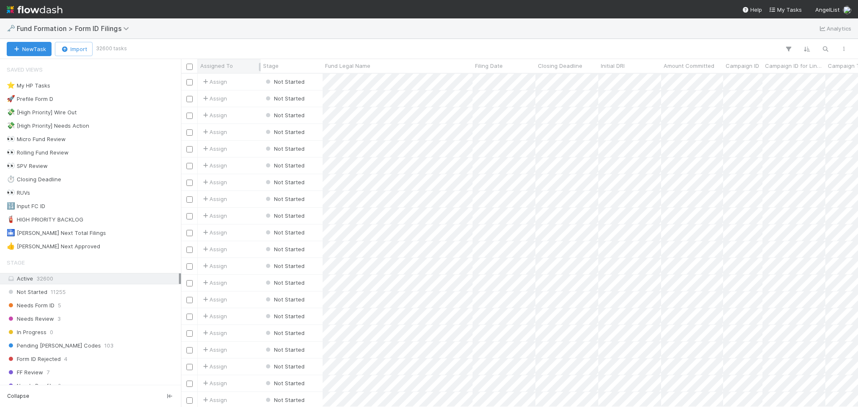
scroll to position [325, 668]
click at [115, 89] on div "⭐ My HP Tasks 2" at bounding box center [93, 85] width 172 height 10
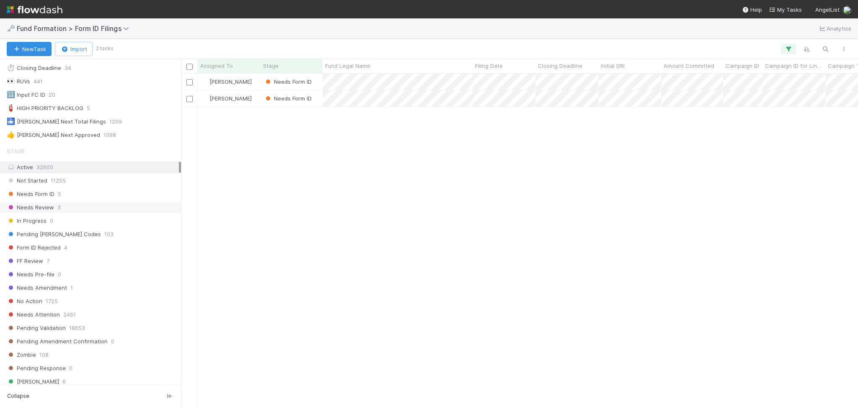
scroll to position [325, 668]
click at [97, 198] on div "Needs Form ID 5" at bounding box center [93, 194] width 172 height 10
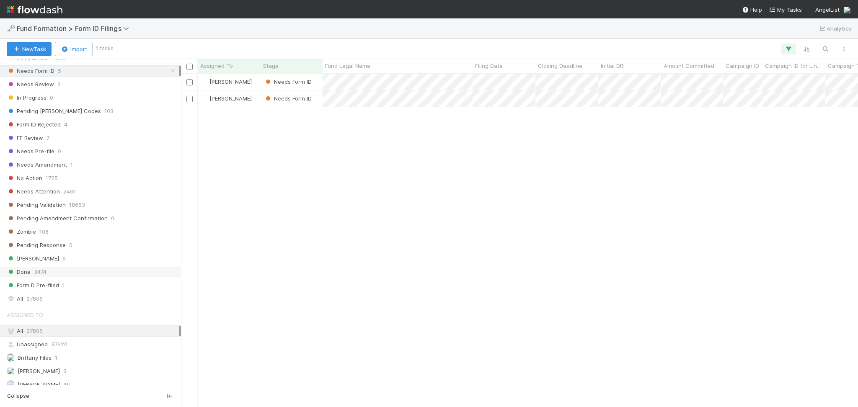
scroll to position [284, 0]
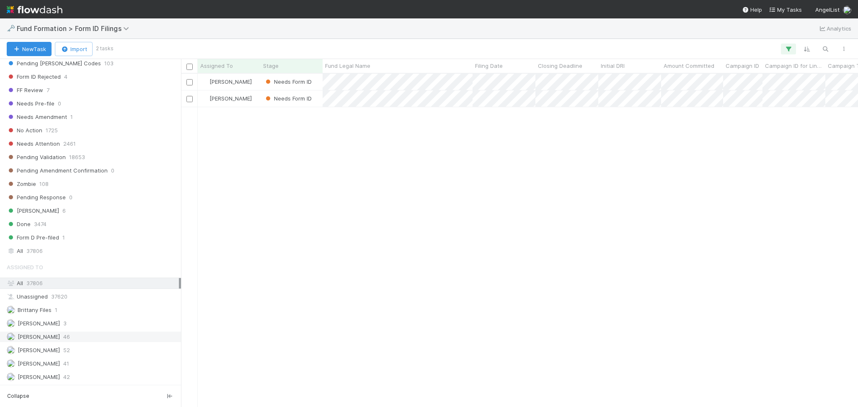
click at [84, 339] on div "Febbie Cervantes 46" at bounding box center [93, 337] width 172 height 10
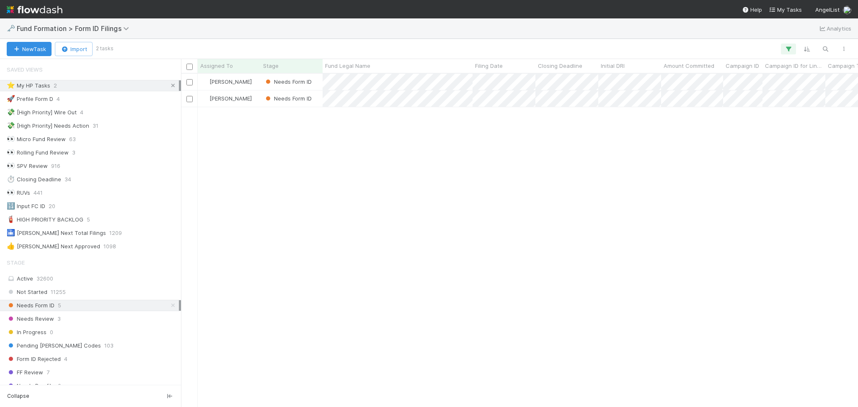
click at [169, 86] on icon at bounding box center [173, 85] width 8 height 5
click at [95, 83] on div "⭐ My HP Tasks 2" at bounding box center [93, 85] width 172 height 10
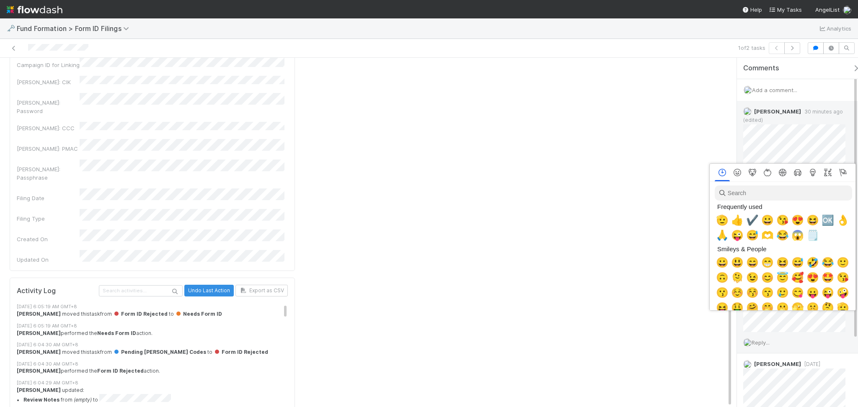
scroll to position [0, 5]
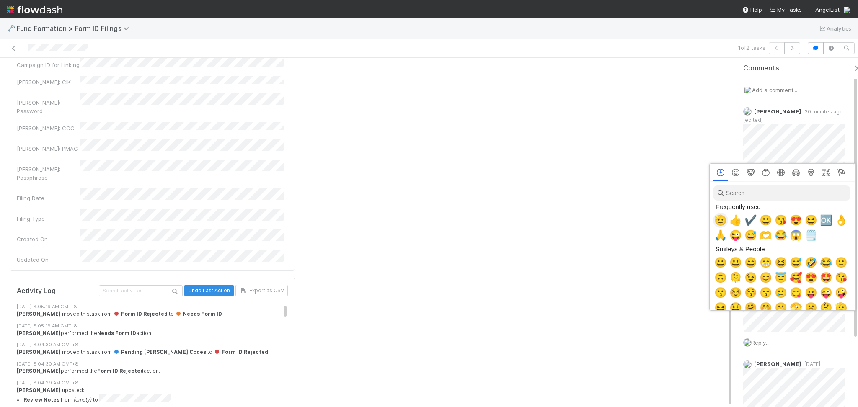
drag, startPoint x: 735, startPoint y: 218, endPoint x: 720, endPoint y: 220, distance: 15.6
click at [720, 220] on div "🫡 👍 ✔️ 😀 😘 😍 😆 🆗 👌" at bounding box center [781, 220] width 136 height 15
click at [720, 220] on span "🫡" at bounding box center [720, 220] width 13 height 12
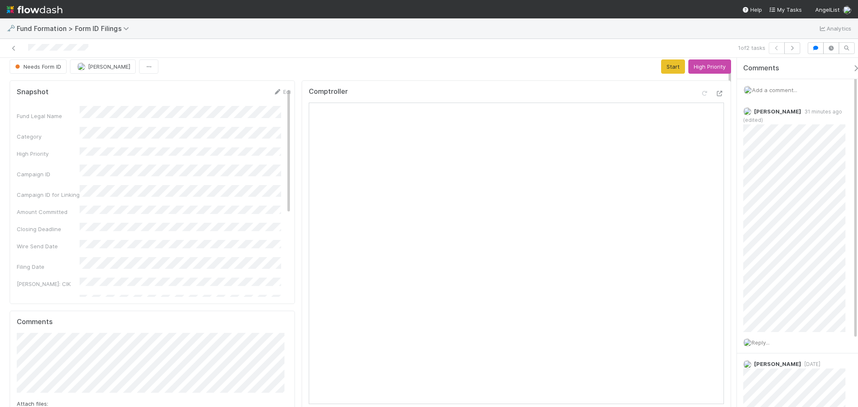
scroll to position [0, 0]
click at [671, 74] on button "Start" at bounding box center [673, 71] width 24 height 14
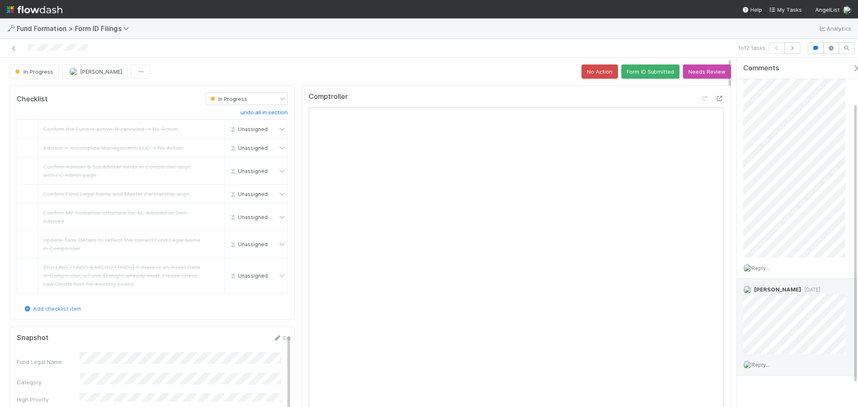
scroll to position [84, 0]
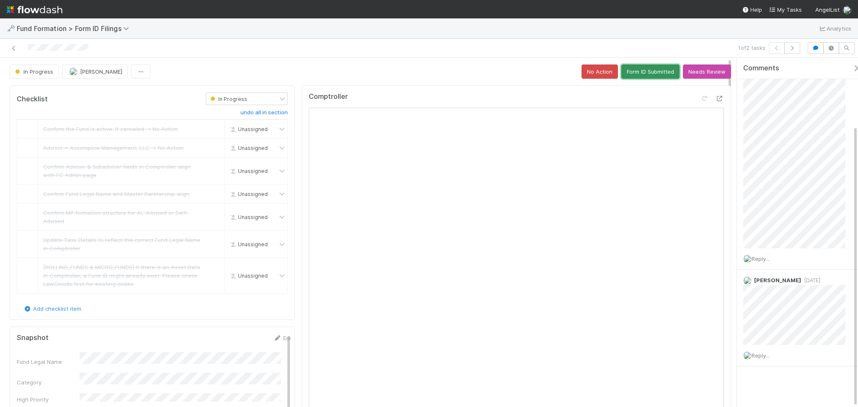
click at [647, 66] on button "Form ID Submitted" at bounding box center [650, 71] width 58 height 14
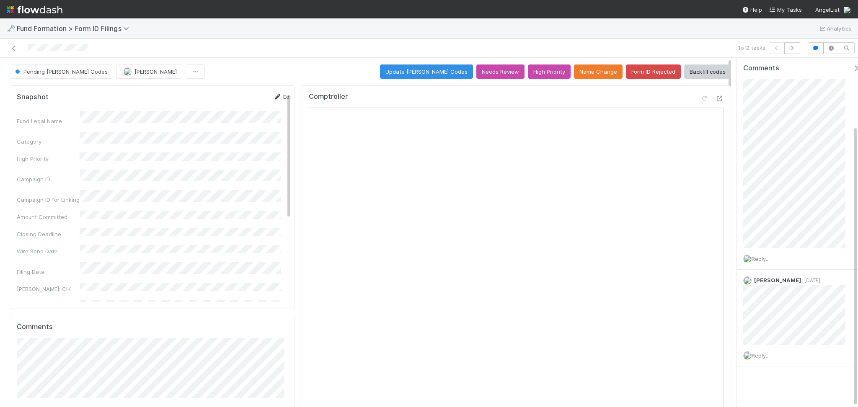
click at [273, 98] on icon at bounding box center [277, 96] width 8 height 5
click at [236, 93] on button "Save" at bounding box center [248, 100] width 24 height 14
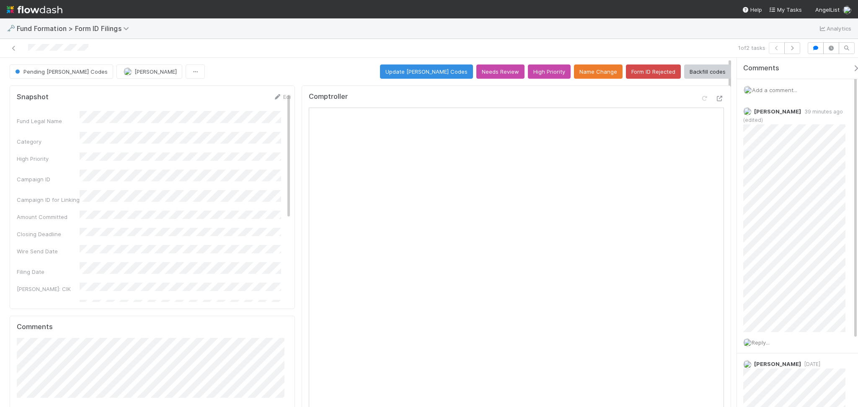
click at [773, 88] on span "Add a comment..." at bounding box center [774, 90] width 45 height 7
click at [776, 233] on button "Add Comment" at bounding box center [774, 231] width 49 height 14
click at [796, 48] on button "button" at bounding box center [792, 48] width 16 height 12
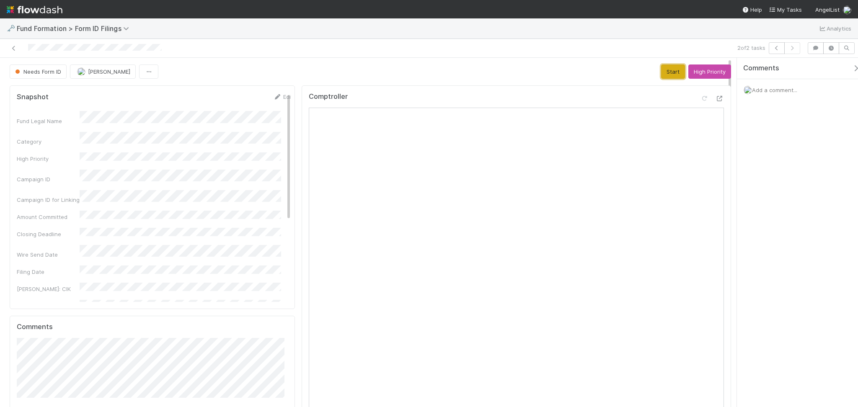
click at [663, 70] on button "Start" at bounding box center [673, 71] width 24 height 14
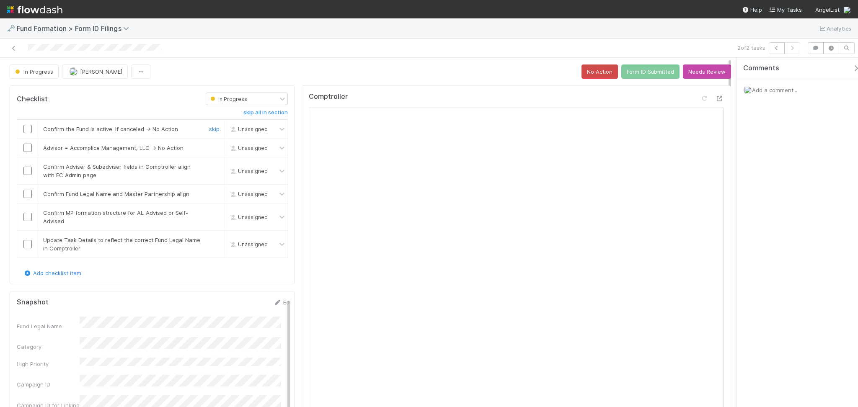
click at [24, 129] on input "checkbox" at bounding box center [27, 129] width 8 height 8
click at [27, 150] on input "checkbox" at bounding box center [27, 148] width 8 height 8
click at [27, 169] on input "checkbox" at bounding box center [27, 171] width 8 height 8
click at [25, 193] on input "checkbox" at bounding box center [27, 194] width 8 height 8
click at [27, 219] on input "checkbox" at bounding box center [27, 217] width 8 height 8
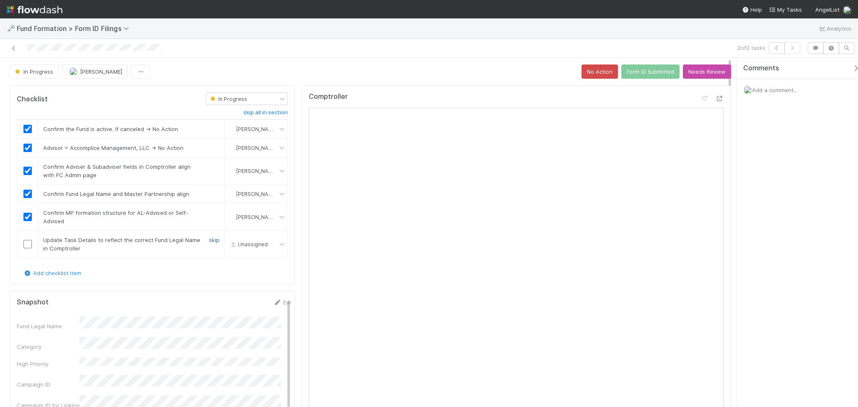
click at [209, 241] on link "skip" at bounding box center [214, 240] width 10 height 7
click at [631, 70] on button "Form ID Submitted" at bounding box center [650, 71] width 58 height 14
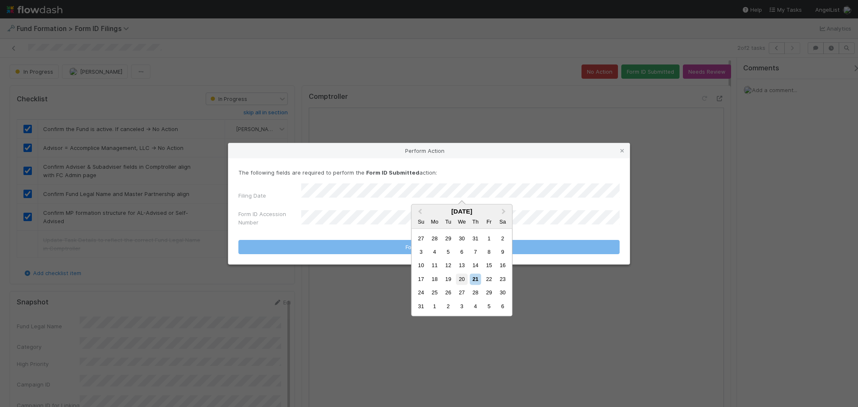
click at [459, 276] on div "20" at bounding box center [461, 278] width 11 height 11
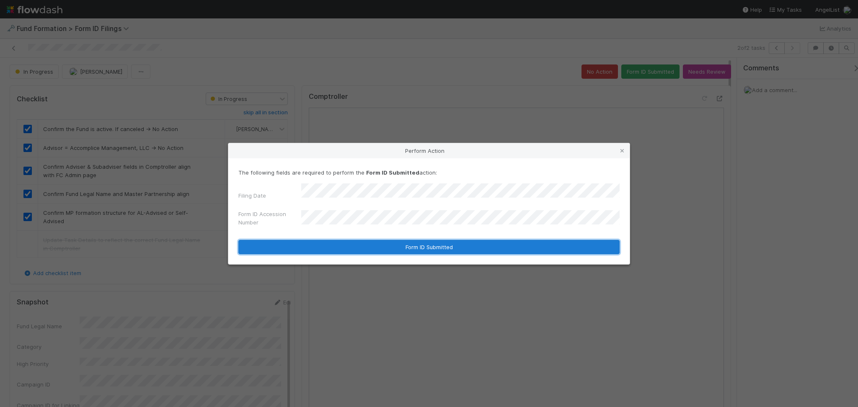
click at [395, 245] on button "Form ID Submitted" at bounding box center [428, 247] width 381 height 14
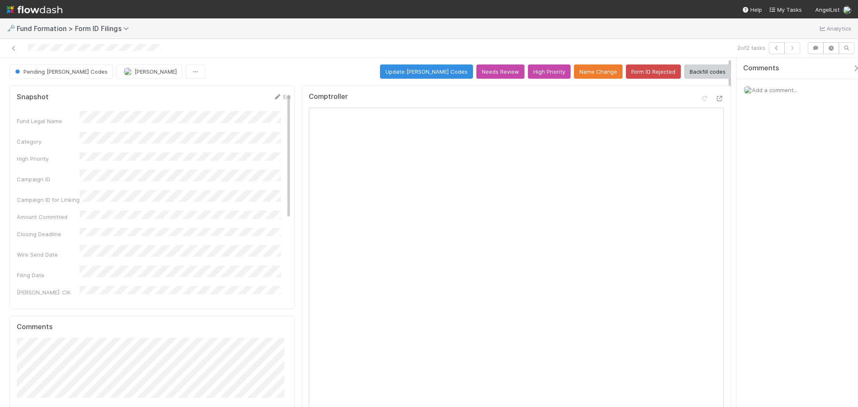
drag, startPoint x: 13, startPoint y: 46, endPoint x: 66, endPoint y: 6, distance: 66.7
click at [13, 46] on icon at bounding box center [14, 48] width 8 height 5
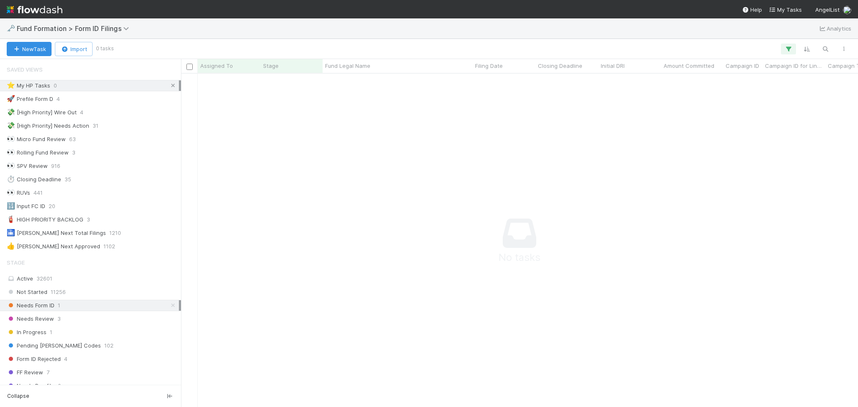
click at [169, 85] on icon at bounding box center [173, 85] width 8 height 5
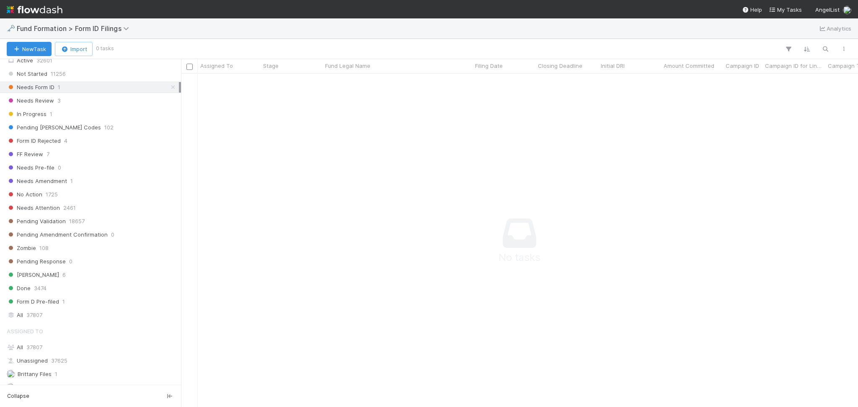
scroll to position [284, 0]
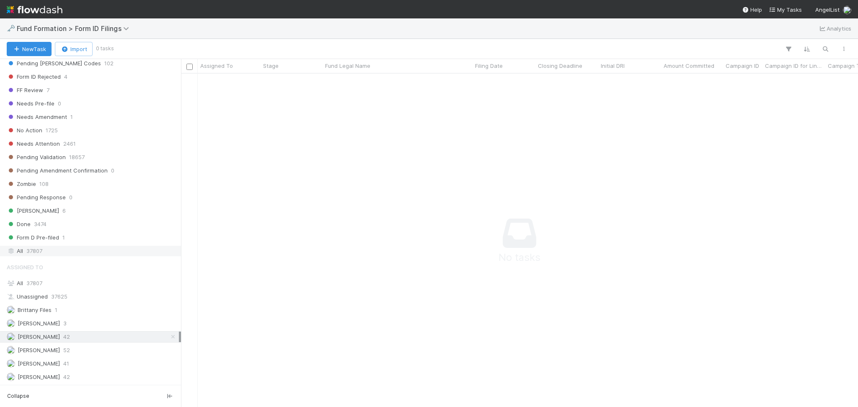
click at [36, 252] on span "37807" at bounding box center [34, 251] width 16 height 10
click at [44, 283] on div "All 37807" at bounding box center [93, 283] width 172 height 10
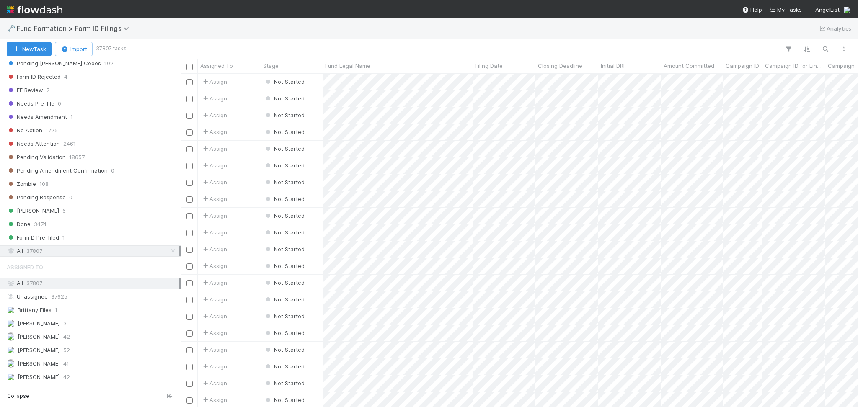
scroll to position [325, 668]
click at [825, 50] on icon "button" at bounding box center [825, 49] width 8 height 8
click at [786, 34] on input at bounding box center [781, 35] width 84 height 10
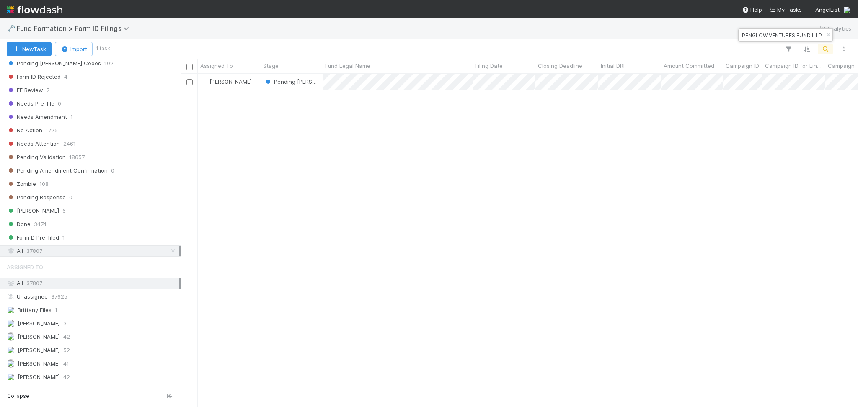
type input "ALPENGLOW VENTURES FUND I, LP"
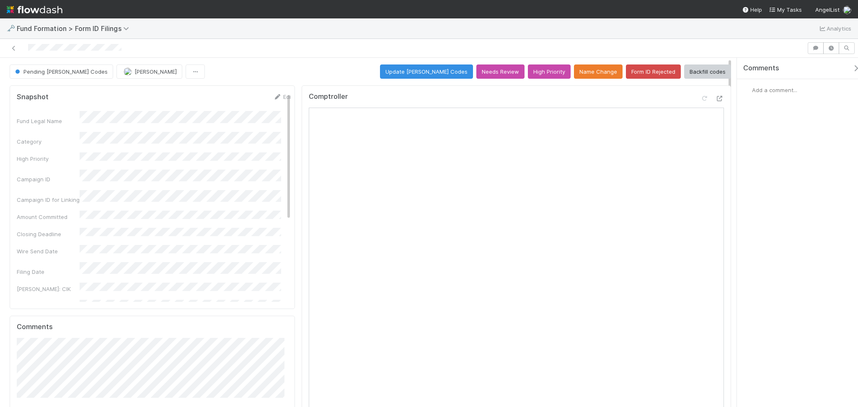
click at [769, 81] on div "Add a comment..." at bounding box center [801, 90] width 129 height 22
click at [773, 88] on span "Add a comment..." at bounding box center [774, 90] width 45 height 7
click at [773, 233] on button "Add Comment" at bounding box center [774, 231] width 49 height 14
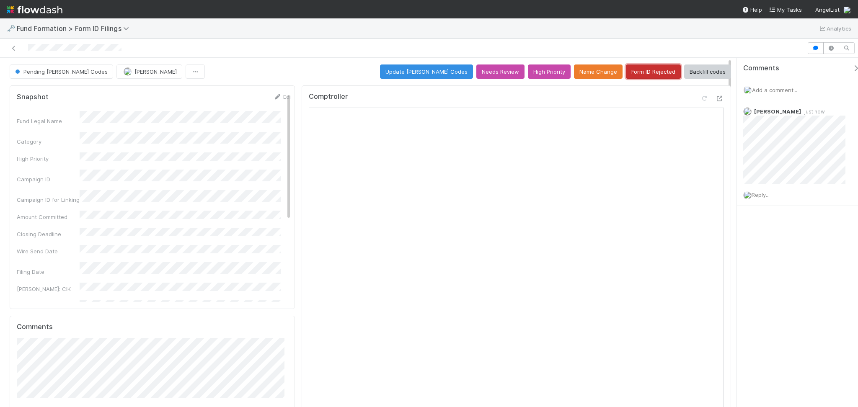
click at [632, 75] on button "Form ID Rejected" at bounding box center [653, 71] width 55 height 14
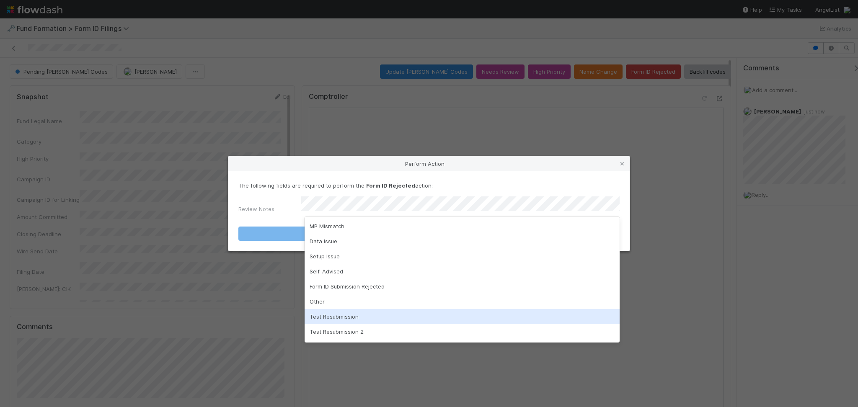
scroll to position [28, 0]
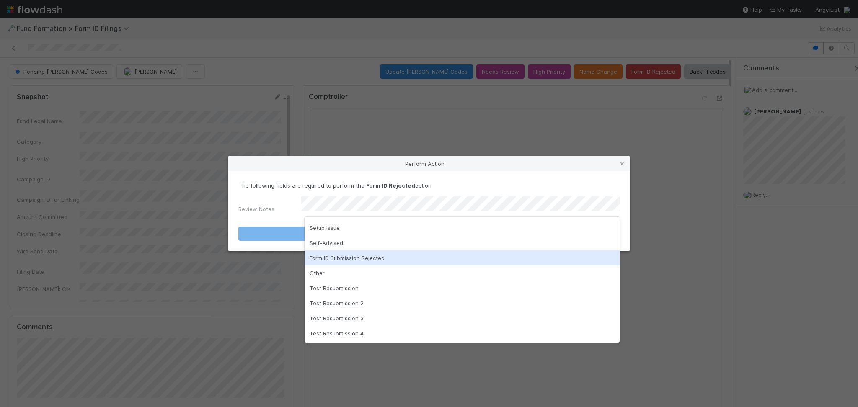
click at [380, 253] on div "Form ID Submission Rejected" at bounding box center [461, 257] width 315 height 15
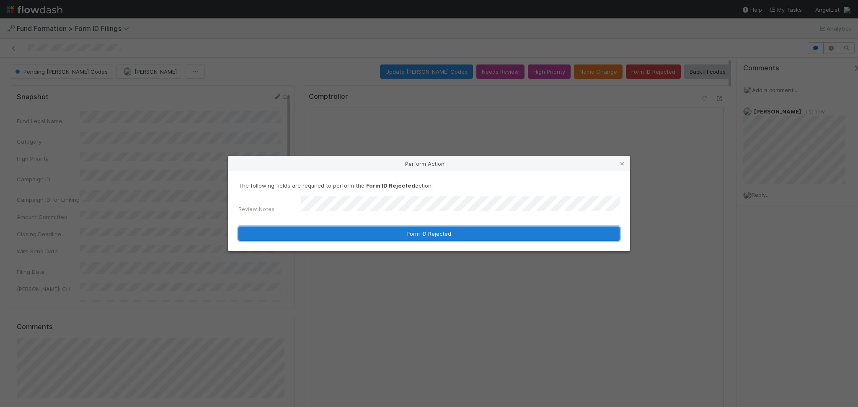
click at [437, 227] on button "Form ID Rejected" at bounding box center [428, 234] width 381 height 14
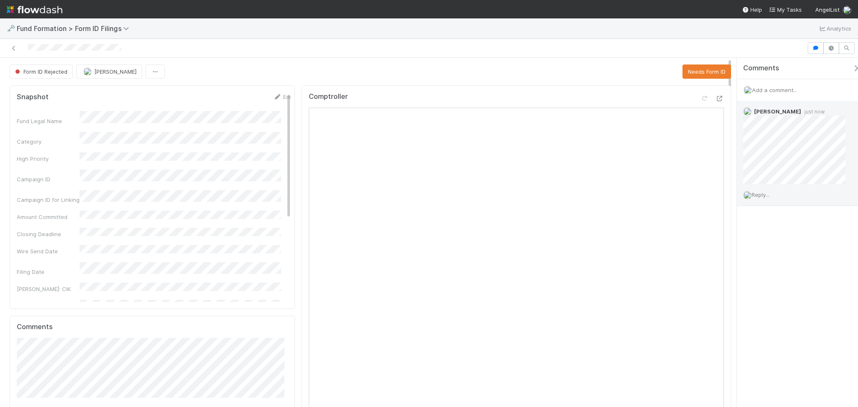
click at [759, 195] on span "Reply..." at bounding box center [760, 194] width 18 height 7
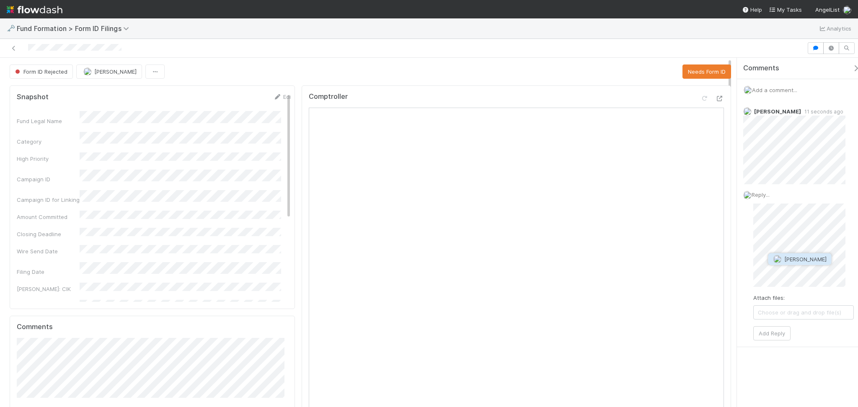
click at [792, 263] on button "Catherine Lambright" at bounding box center [799, 259] width 63 height 12
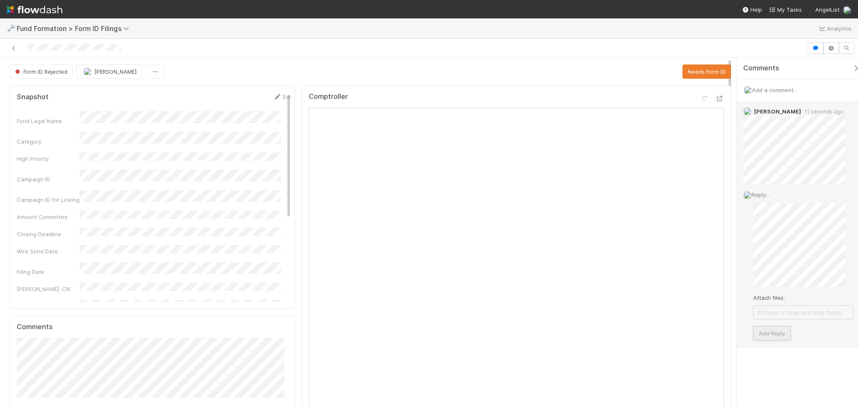
click at [771, 332] on button "Add Reply" at bounding box center [771, 333] width 37 height 14
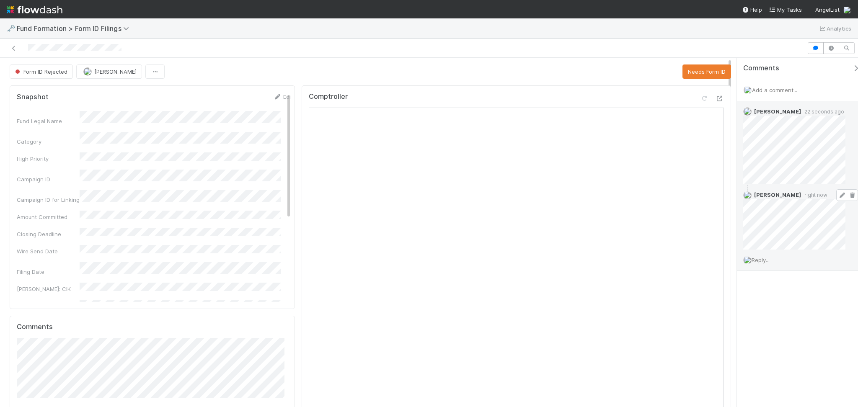
click at [837, 196] on icon at bounding box center [841, 195] width 8 height 5
click at [15, 44] on link at bounding box center [14, 48] width 8 height 8
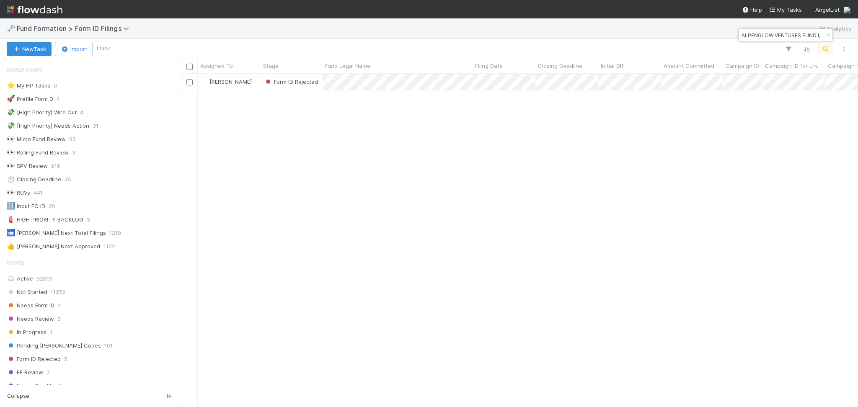
scroll to position [9, 9]
click at [765, 37] on input "ALPENGLOW VENTURES FUND I, LP" at bounding box center [781, 35] width 84 height 10
click at [765, 36] on input "ALPENGLOW VENTURES FUND I, LP" at bounding box center [781, 35] width 84 height 10
paste input "CR-0813 Fund III, a series of Climate Collective"
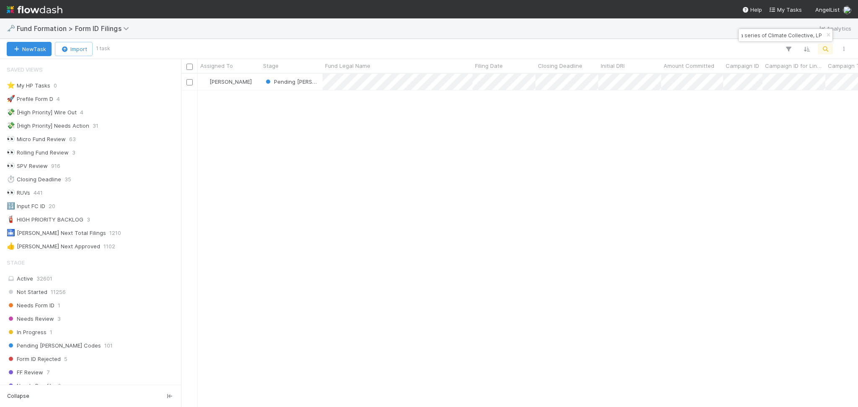
scroll to position [325, 668]
type input "CR-0813 Fund III, a series of Climate Collective, LP"
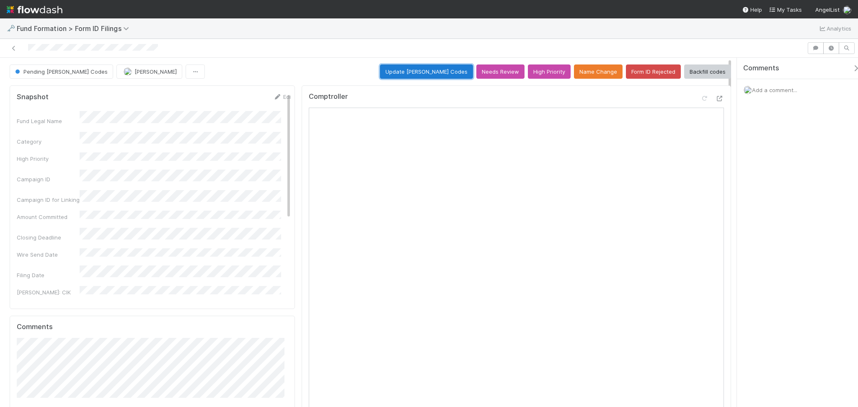
click at [439, 67] on button "Update EDGAR Codes" at bounding box center [426, 71] width 93 height 14
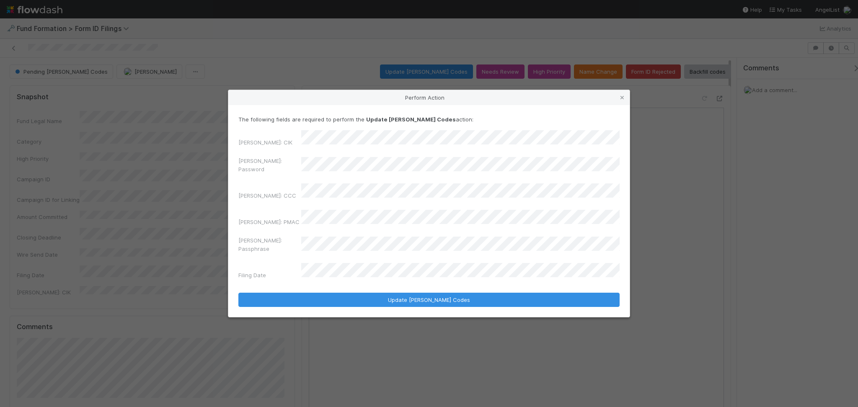
click at [283, 188] on div "EDGAR: CIK EDGAR: Password EDGAR: CCC EDGAR: PMAC EDGAR: Passphrase Filing Date" at bounding box center [428, 206] width 381 height 152
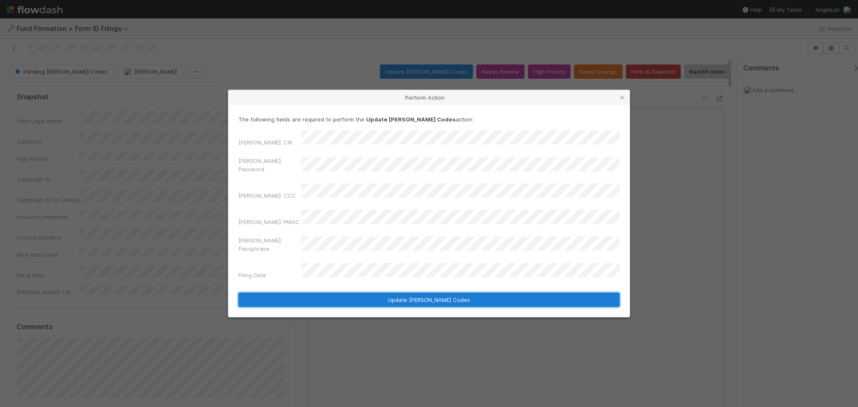
click at [409, 293] on button "Update EDGAR Codes" at bounding box center [428, 300] width 381 height 14
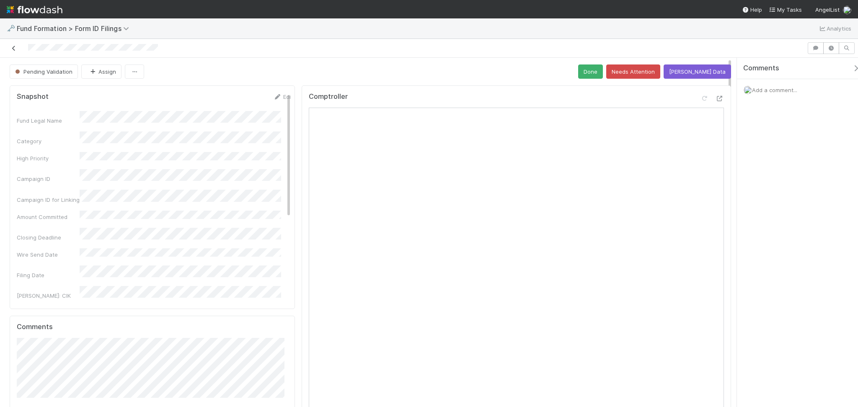
click at [13, 50] on icon at bounding box center [14, 48] width 8 height 5
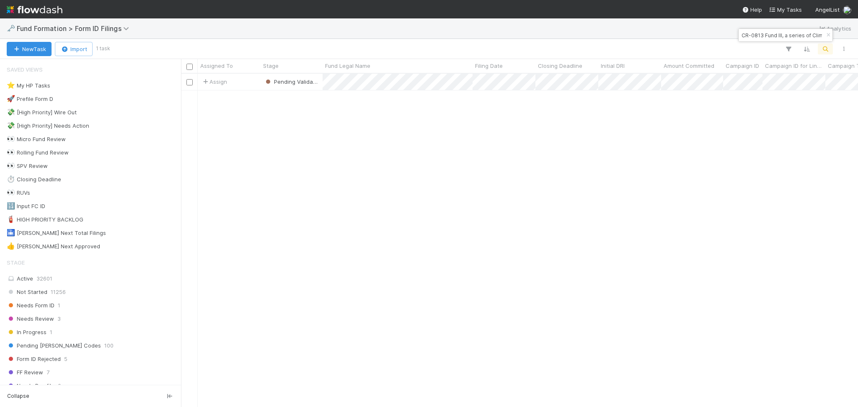
scroll to position [325, 668]
click at [759, 39] on input "CR-0813 Fund III, a series of Climate Collective, LP" at bounding box center [781, 35] width 84 height 10
paste input "O-0725 Fund"
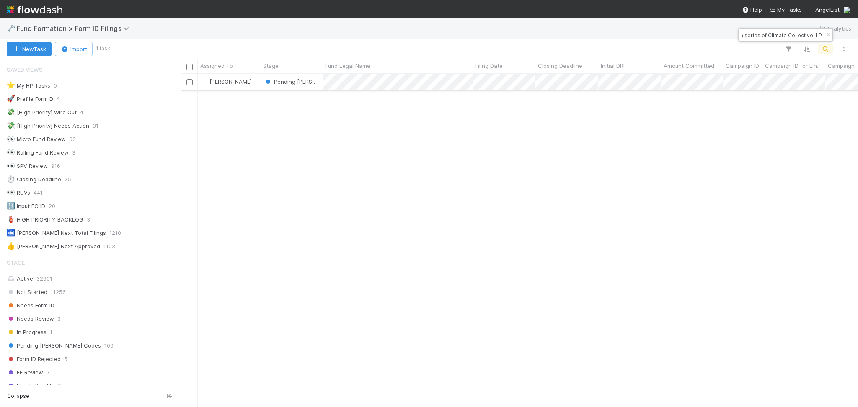
type input "CO-0725 Fund I, a series of Climate Collective, LP"
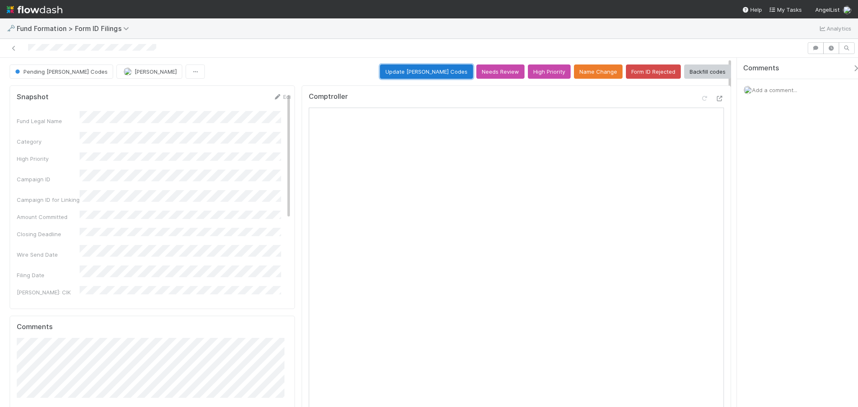
click at [417, 70] on button "Update EDGAR Codes" at bounding box center [426, 71] width 93 height 14
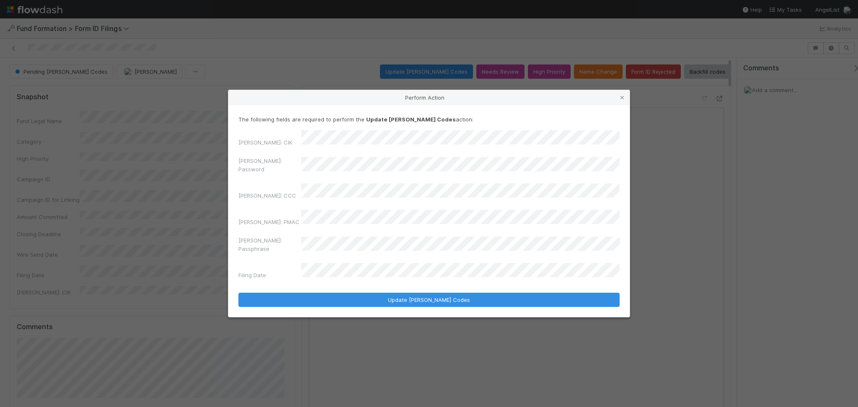
click at [281, 170] on div "EDGAR: Password" at bounding box center [428, 167] width 381 height 20
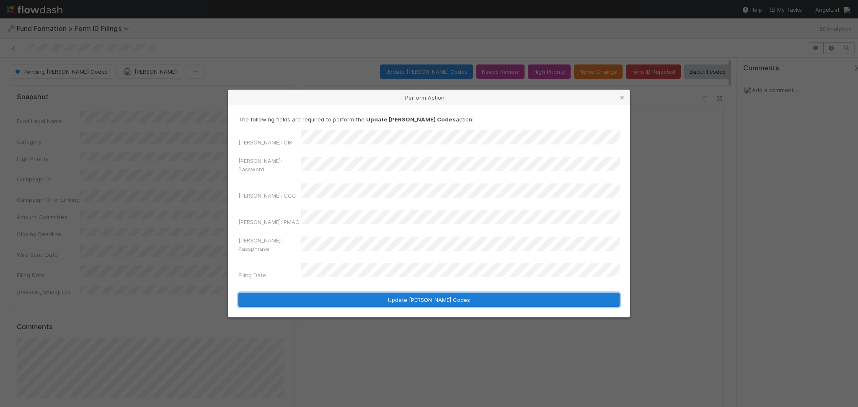
click at [397, 293] on button "Update EDGAR Codes" at bounding box center [428, 300] width 381 height 14
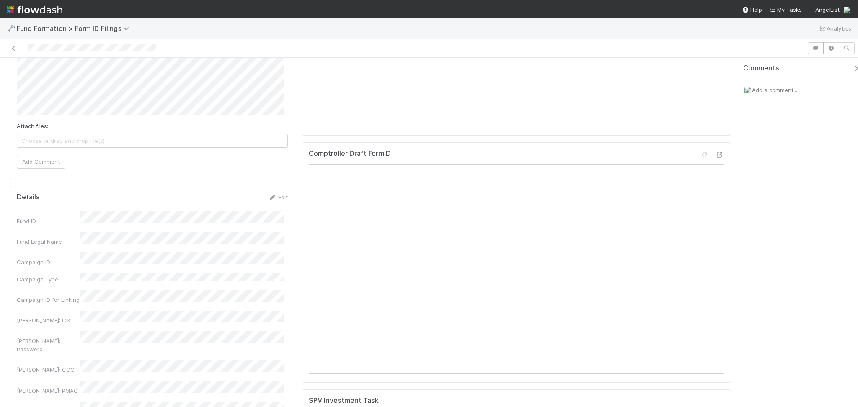
scroll to position [245, 0]
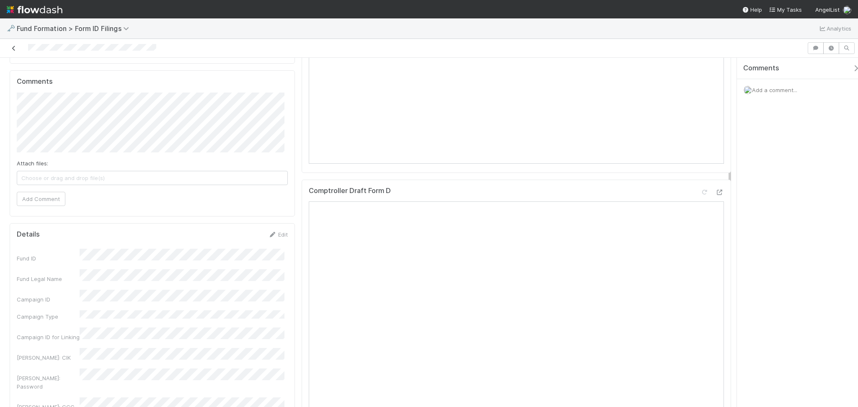
click at [17, 49] on icon at bounding box center [14, 48] width 8 height 5
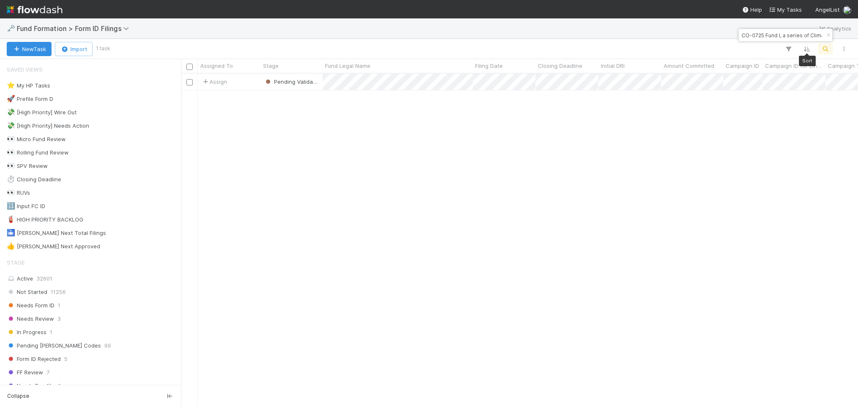
scroll to position [325, 668]
click at [801, 36] on input "CO-0725 Fund I, a series of Climate Collective, LP" at bounding box center [781, 35] width 84 height 10
paste input "TS-0316 Fund II, a series of Roll Up Vehicles"
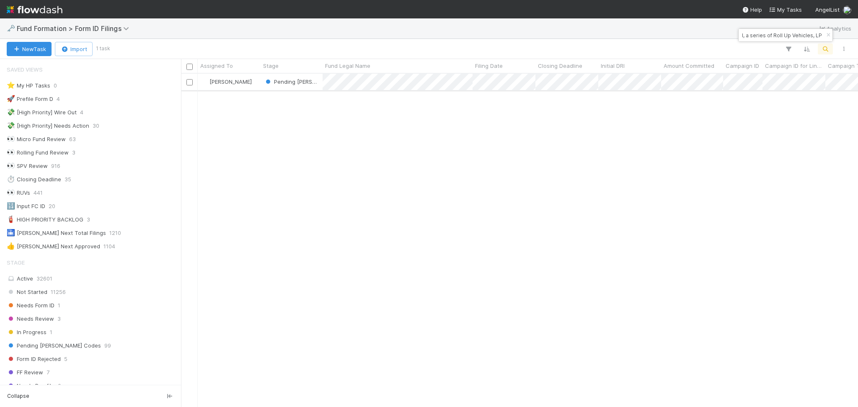
type input "TS-0316 Fund II, a series of Roll Up Vehicles, LP"
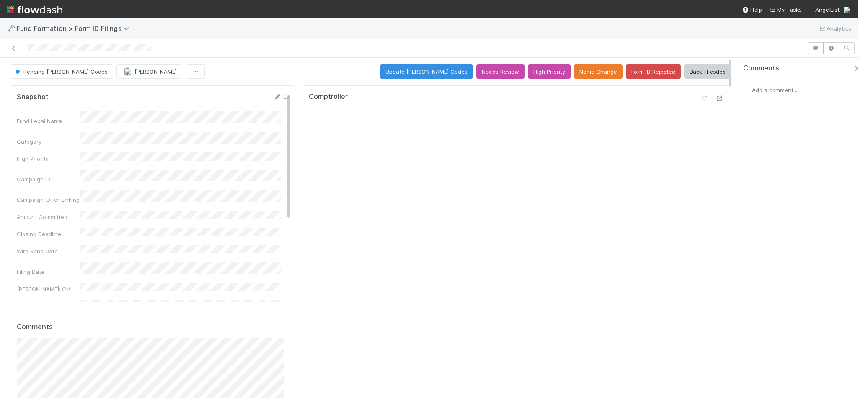
click at [765, 91] on span "Add a comment..." at bounding box center [774, 90] width 45 height 7
click at [803, 204] on span "Catherine Lambright" at bounding box center [793, 207] width 42 height 7
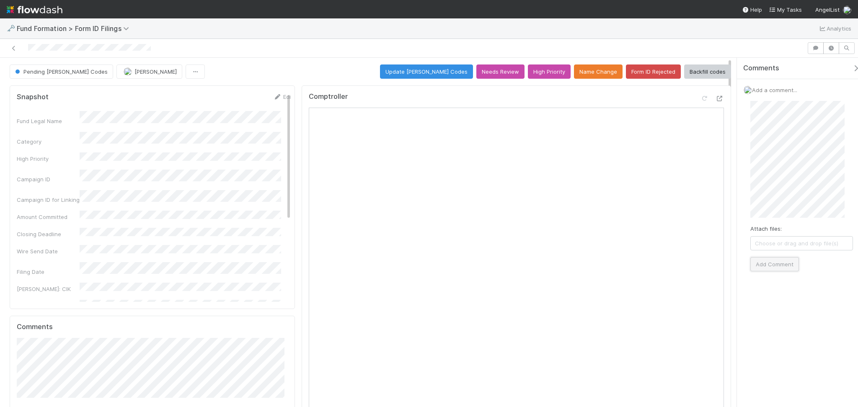
click at [784, 257] on button "Add Comment" at bounding box center [774, 264] width 49 height 14
click at [647, 75] on button "Form ID Rejected" at bounding box center [653, 71] width 55 height 14
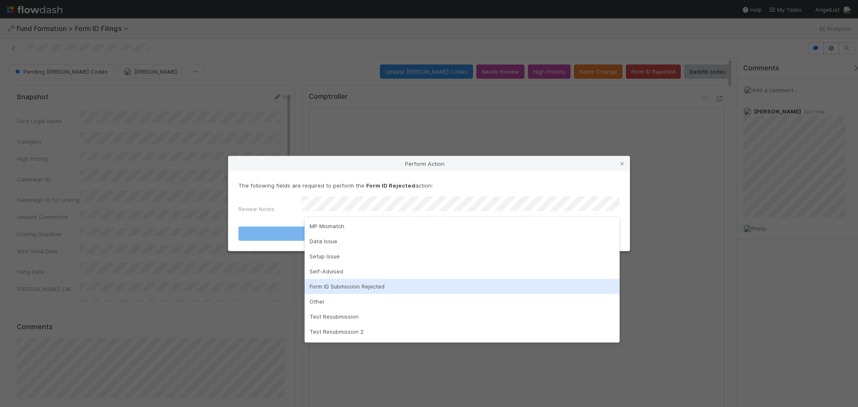
click at [371, 285] on div "Form ID Submission Rejected" at bounding box center [461, 286] width 315 height 15
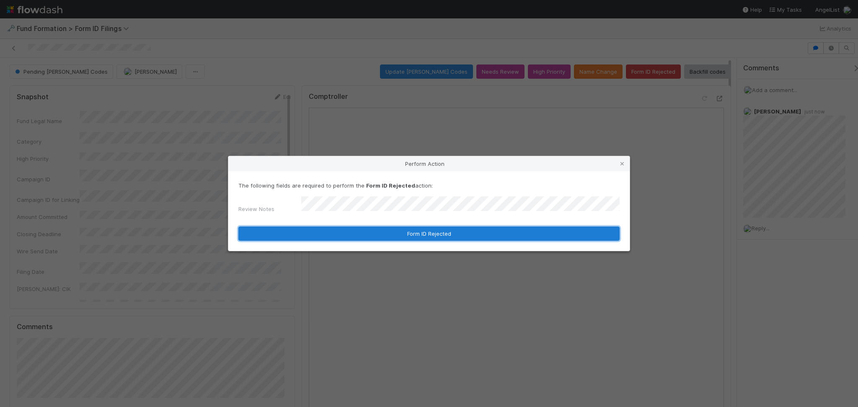
click at [433, 229] on button "Form ID Rejected" at bounding box center [428, 234] width 381 height 14
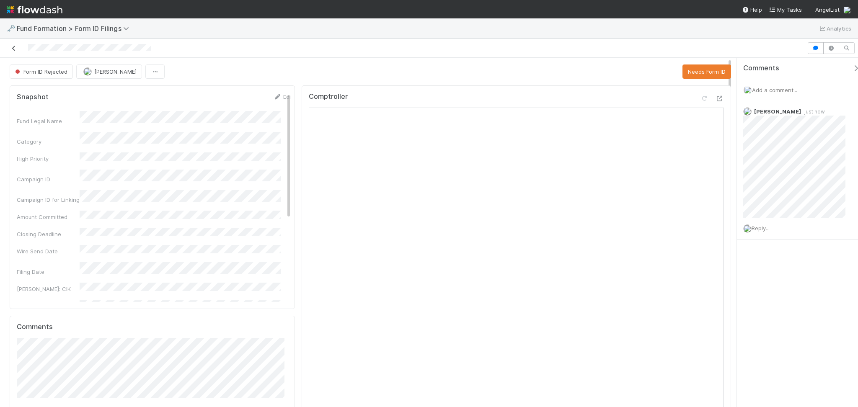
click at [14, 50] on icon at bounding box center [14, 48] width 8 height 5
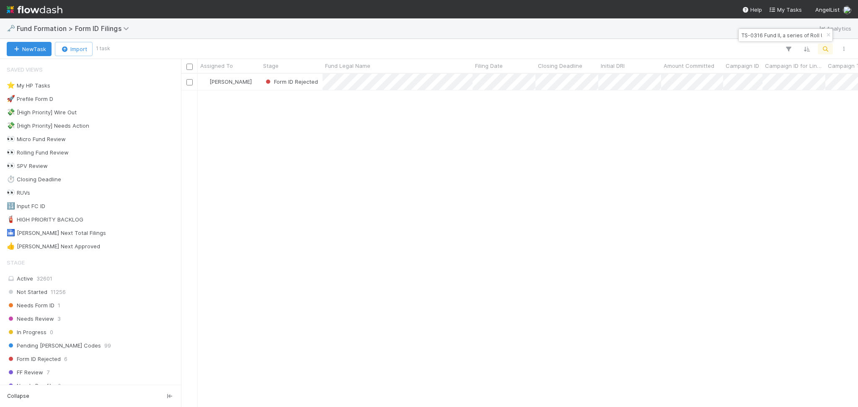
scroll to position [325, 668]
click at [775, 33] on input "TS-0316 Fund II, a series of Roll Up Vehicles, LP" at bounding box center [781, 35] width 84 height 10
paste input "CA-0811 Fund I, a series of Engineering Leaders Community"
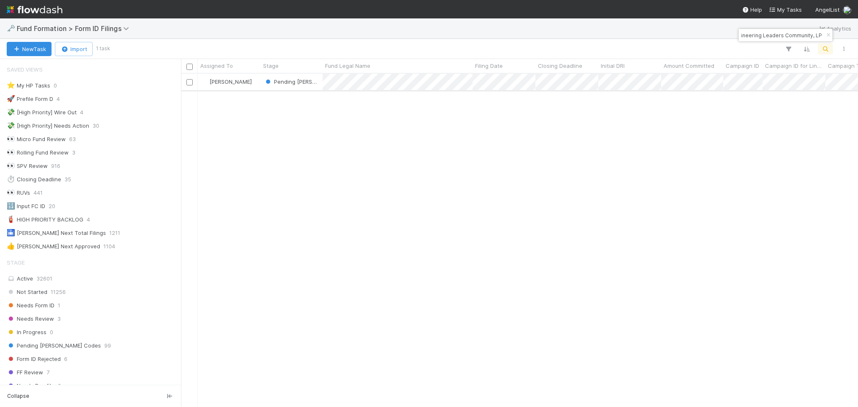
type input "CA-0811 Fund I, a series of Engineering Leaders Community, LP"
click at [259, 82] on div "Raven Jacinto" at bounding box center [229, 82] width 63 height 16
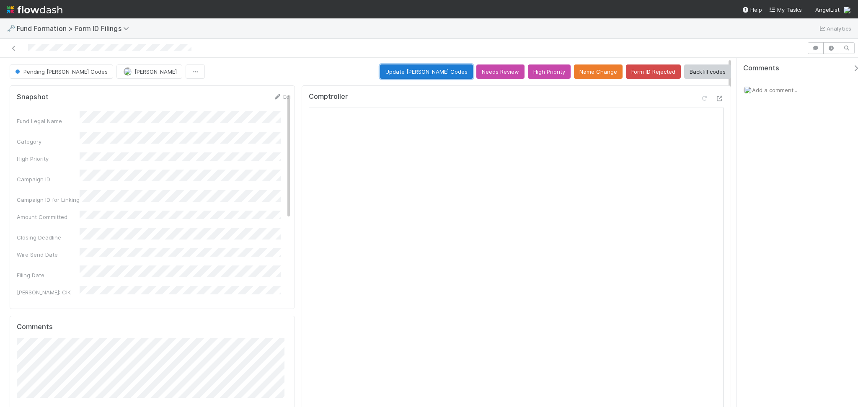
click at [449, 70] on button "Update EDGAR Codes" at bounding box center [426, 71] width 93 height 14
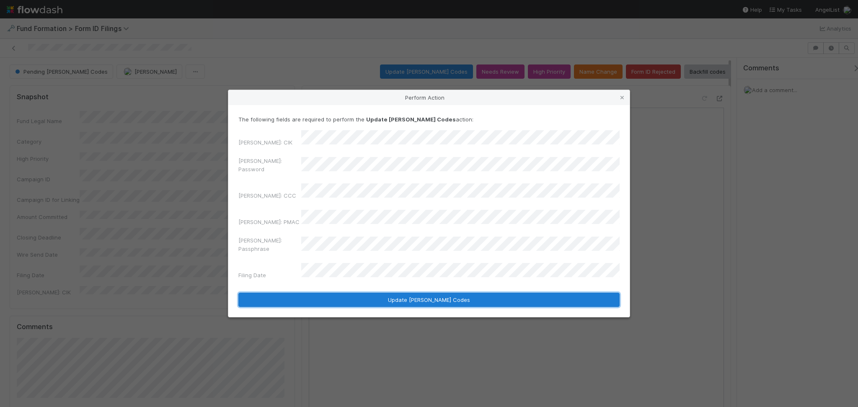
click at [406, 293] on button "Update EDGAR Codes" at bounding box center [428, 300] width 381 height 14
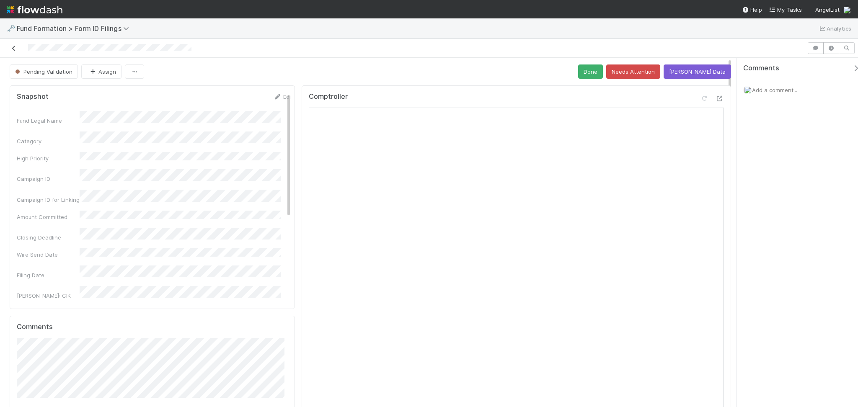
click at [14, 46] on icon at bounding box center [14, 48] width 8 height 5
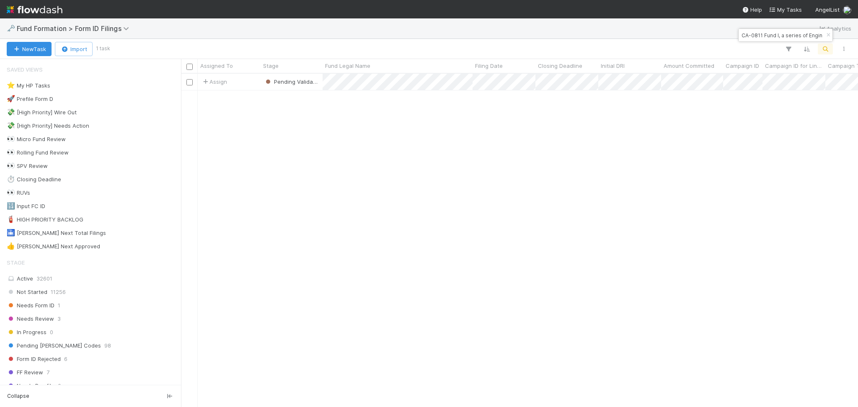
scroll to position [325, 668]
click at [767, 33] on input "CA-0811 Fund I, a series of Engineering Leaders Community, LP" at bounding box center [781, 35] width 84 height 10
paste input "TR-0706 Fund I, a series of Roll Up Vehicles"
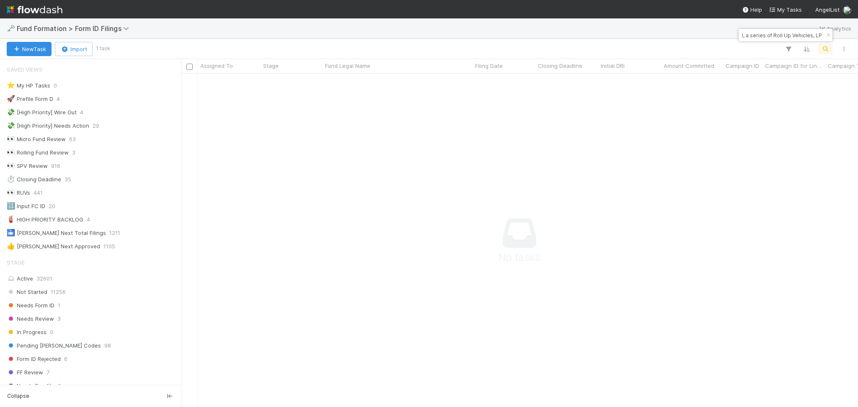
scroll to position [316, 659]
click at [741, 34] on input "TR-0706 Fund I, a series of Roll Up Vehicles, LP" at bounding box center [781, 35] width 84 height 10
type input "TR-0706 Fund I, a series of Roll Up Vehicles, LP"
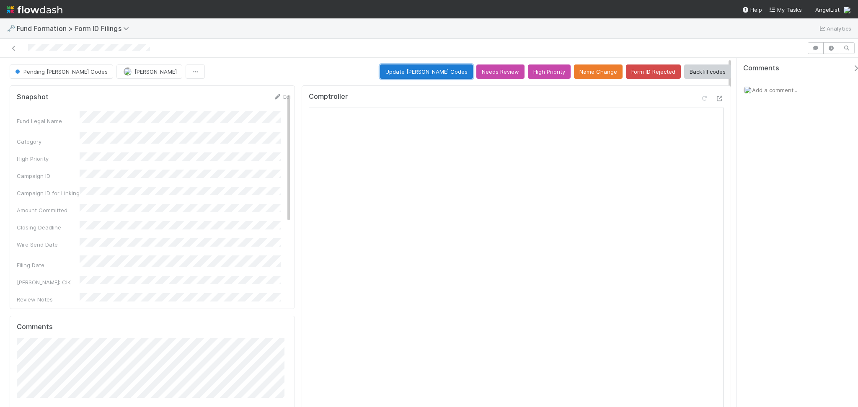
click at [411, 66] on button "Update EDGAR Codes" at bounding box center [426, 71] width 93 height 14
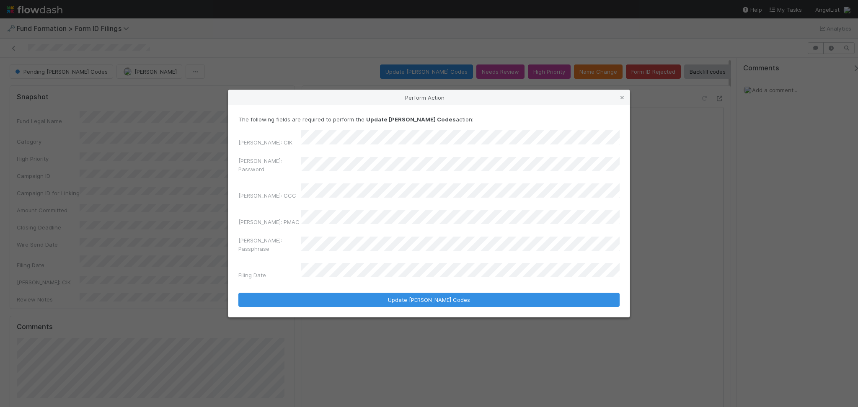
click at [289, 185] on div "EDGAR: CIK EDGAR: Password EDGAR: CCC EDGAR: PMAC EDGAR: Passphrase Filing Date" at bounding box center [428, 206] width 381 height 152
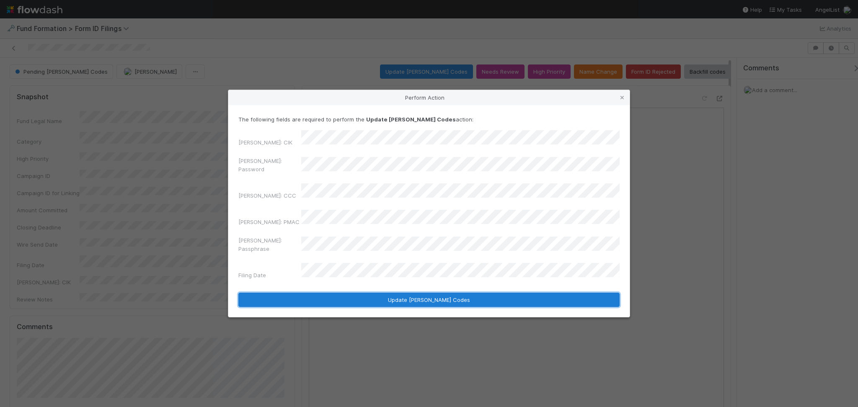
click at [366, 293] on button "Update EDGAR Codes" at bounding box center [428, 300] width 381 height 14
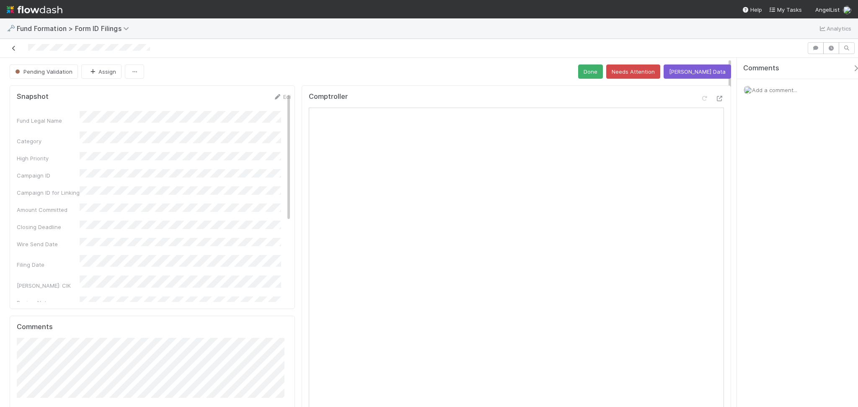
click at [14, 50] on icon at bounding box center [14, 48] width 8 height 5
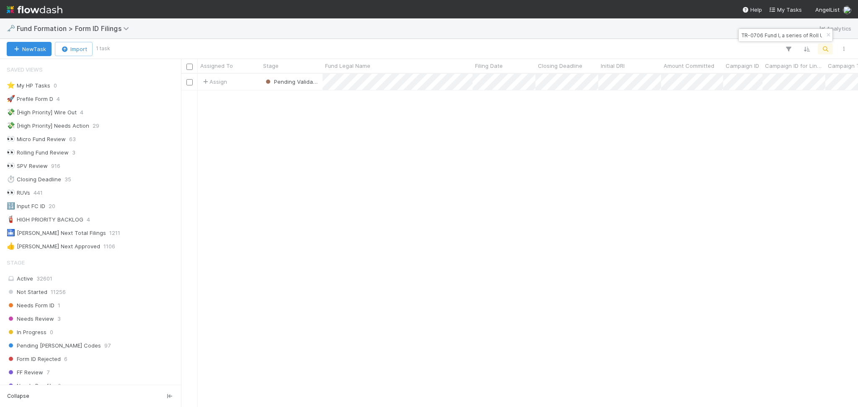
scroll to position [9, 9]
click at [774, 22] on div "🗝️ Fund Formation > Form ID Filings Analytics" at bounding box center [429, 28] width 858 height 20
click at [773, 28] on div "TR-0706 Fund I, a series of Roll Up Vehicles, LP" at bounding box center [785, 34] width 95 height 13
click at [773, 34] on input "TR-0706 Fund I, a series of Roll Up Vehicles, LP" at bounding box center [781, 35] width 84 height 10
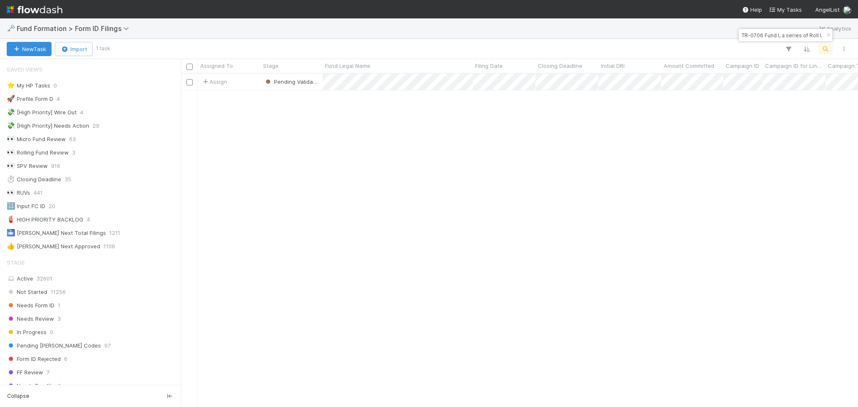
click at [773, 34] on input "TR-0706 Fund I, a series of Roll Up Vehicles, LP" at bounding box center [781, 35] width 84 height 10
paste input "SVVI-AA-0704 Fund I, a series of AngelList Funds 2025, L"
type input "SVVI-AA-0704 Fund I, a series of AngelList Funds 2025, L"
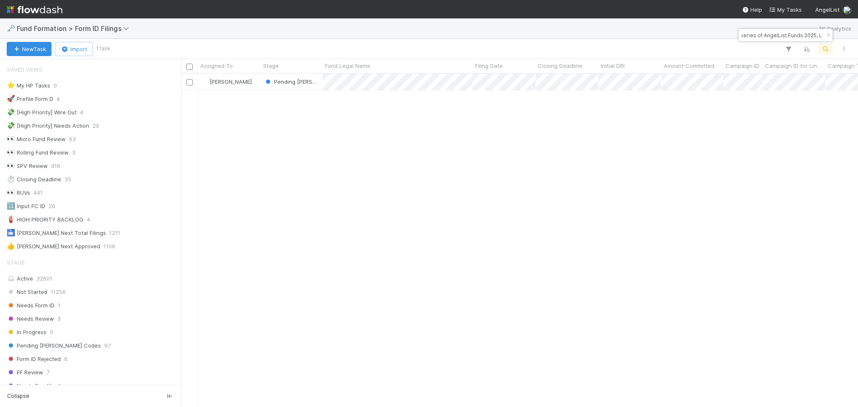
scroll to position [0, 0]
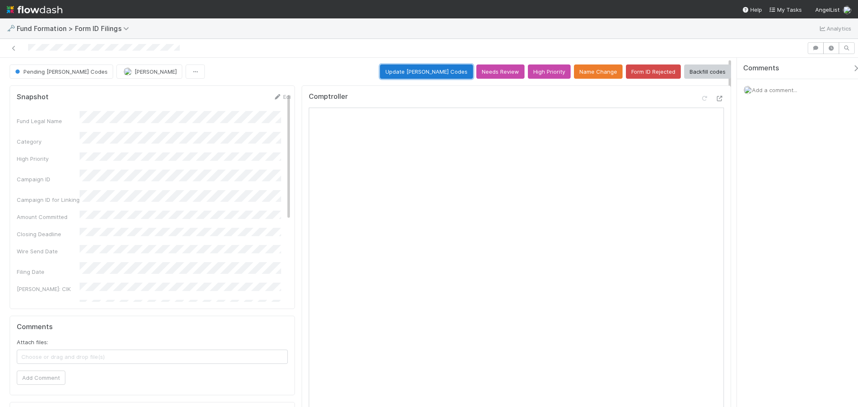
click at [436, 66] on button "Update EDGAR Codes" at bounding box center [426, 71] width 93 height 14
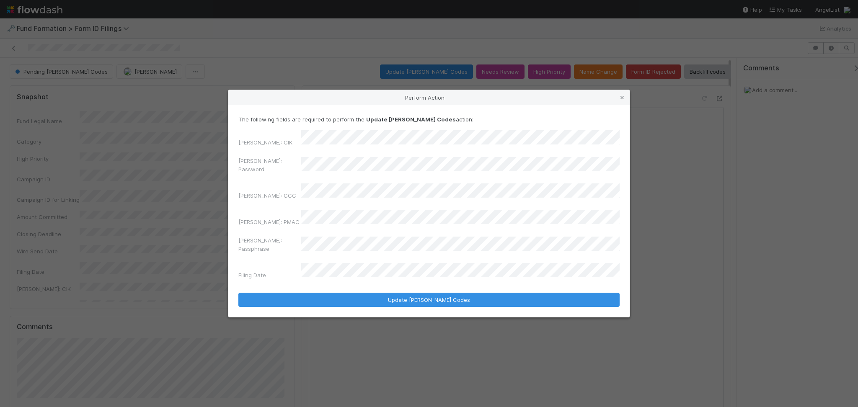
click at [272, 185] on div "EDGAR: CIK EDGAR: Password EDGAR: CCC EDGAR: PMAC EDGAR: Passphrase Filing Date" at bounding box center [428, 206] width 381 height 152
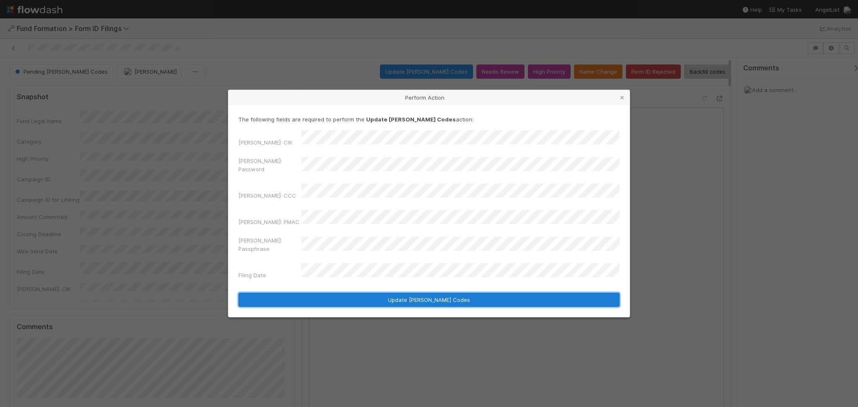
click at [424, 293] on button "Update EDGAR Codes" at bounding box center [428, 300] width 381 height 14
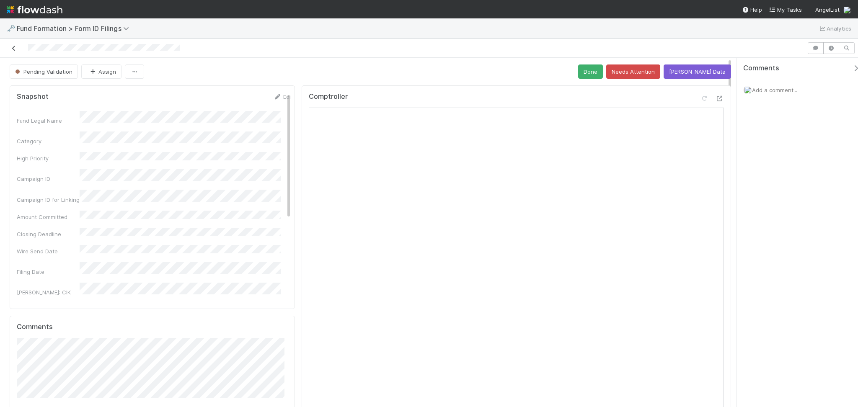
click at [11, 49] on icon at bounding box center [14, 48] width 8 height 5
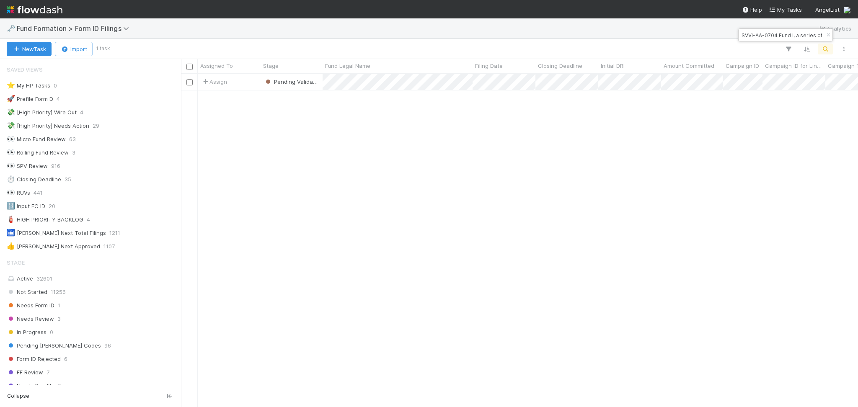
scroll to position [9, 9]
click at [755, 39] on input "SVVI-AA-0704 Fund I, a series of AngelList Funds 2025, L" at bounding box center [781, 35] width 84 height 10
paste input "MA-0702 Fund I, a series of Jesse Fast, LP"
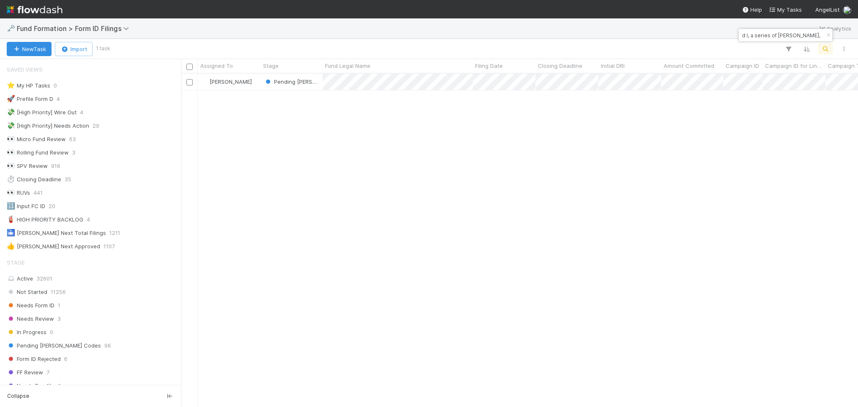
scroll to position [325, 668]
type input "MA-0702 Fund I, a series of Jesse Fast, LP"
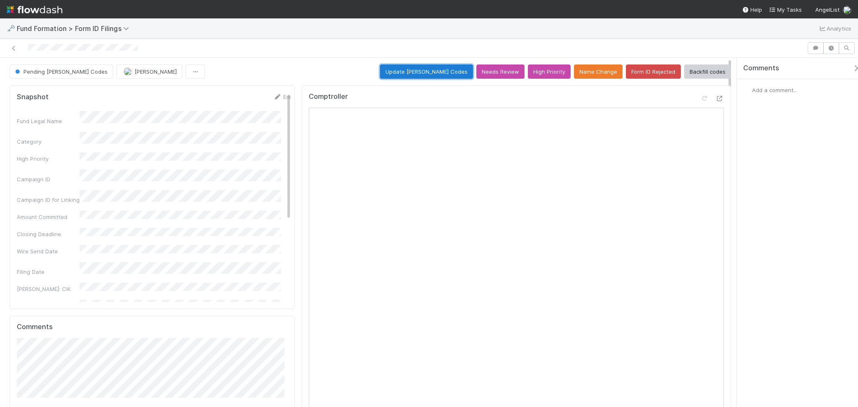
click at [415, 73] on button "Update EDGAR Codes" at bounding box center [426, 71] width 93 height 14
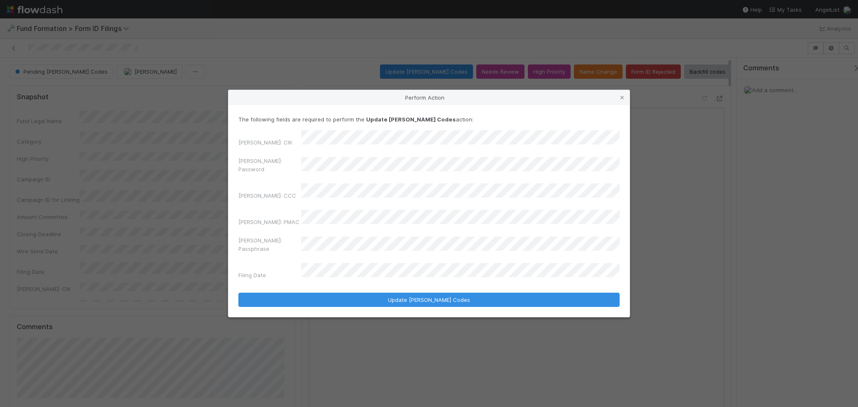
click at [277, 177] on div "EDGAR: Password" at bounding box center [428, 167] width 381 height 20
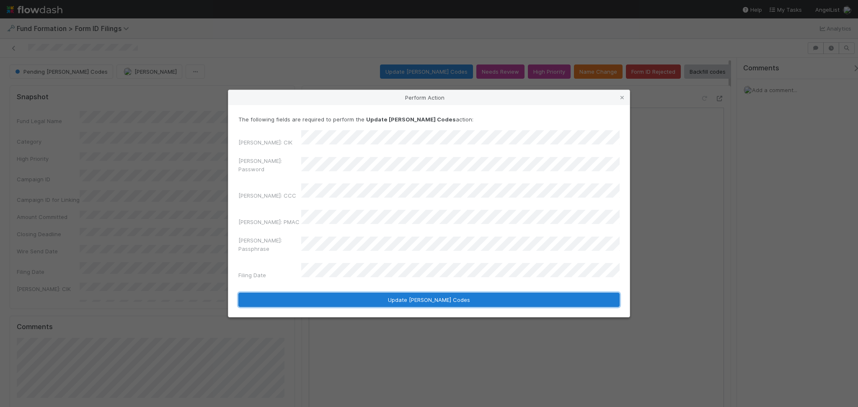
click at [405, 293] on button "Update EDGAR Codes" at bounding box center [428, 300] width 381 height 14
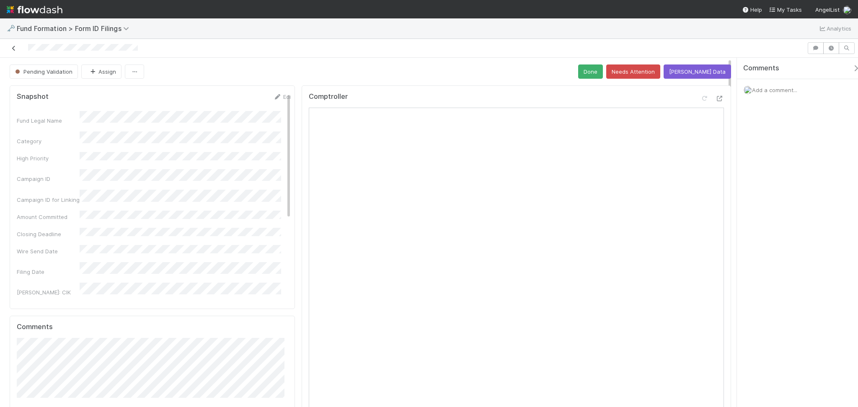
click at [13, 49] on icon at bounding box center [14, 48] width 8 height 5
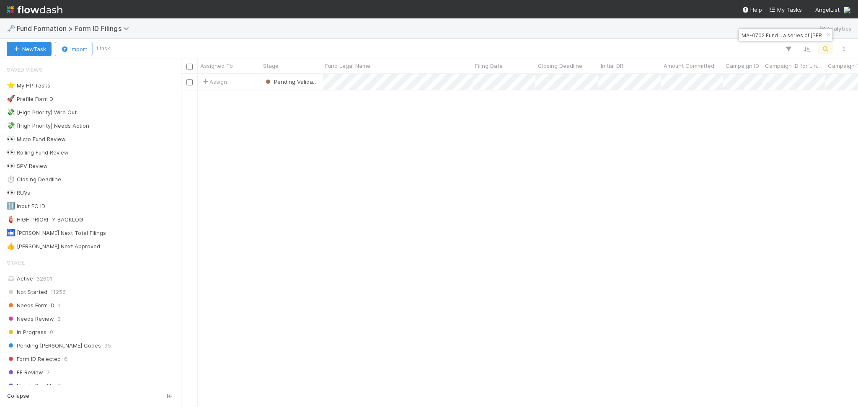
scroll to position [325, 668]
click at [747, 37] on input "MA-0702 Fund I, a series of Jesse Fast, LP" at bounding box center [781, 35] width 84 height 10
click at [747, 36] on input "MA-0702 Fund I, a series of Jesse Fast, LP" at bounding box center [781, 35] width 84 height 10
paste input "CANV Fund II, a series of Altra Venture Partners II"
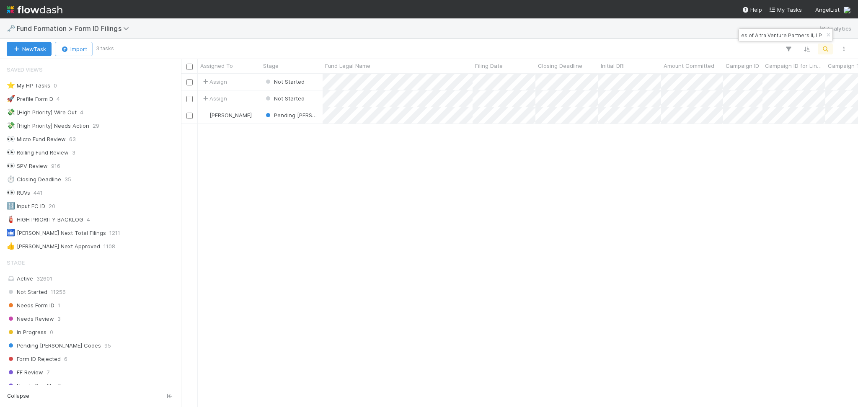
type input "CANV Fund II, a series of Altra Venture Partners II, LP"
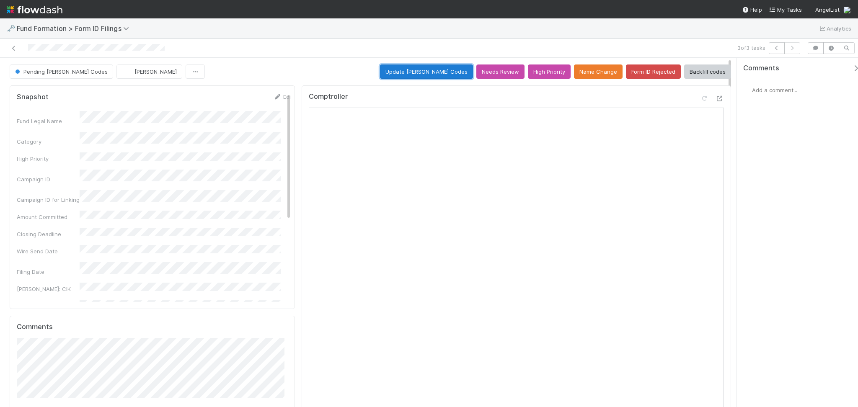
click at [420, 72] on button "Update EDGAR Codes" at bounding box center [426, 71] width 93 height 14
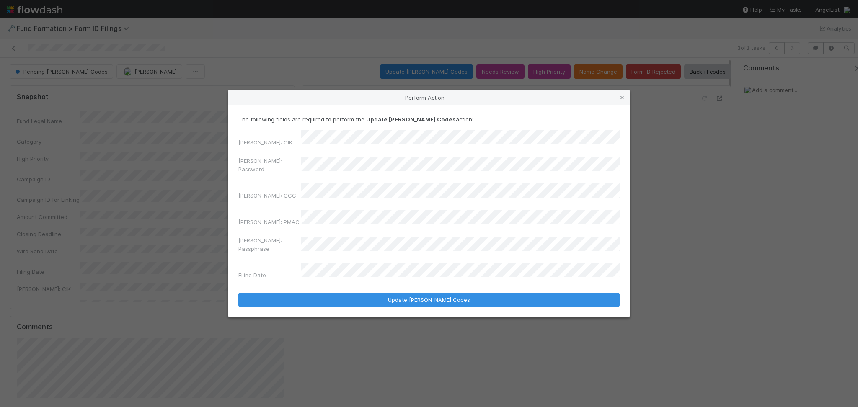
click at [273, 184] on div "EDGAR: CIK EDGAR: Password EDGAR: CCC EDGAR: PMAC EDGAR: Passphrase Filing Date" at bounding box center [428, 206] width 381 height 152
click at [292, 183] on div "EDGAR: CIK EDGAR: Password EDGAR: CCC EDGAR: PMAC EDGAR: Passphrase Filing Date" at bounding box center [428, 206] width 381 height 152
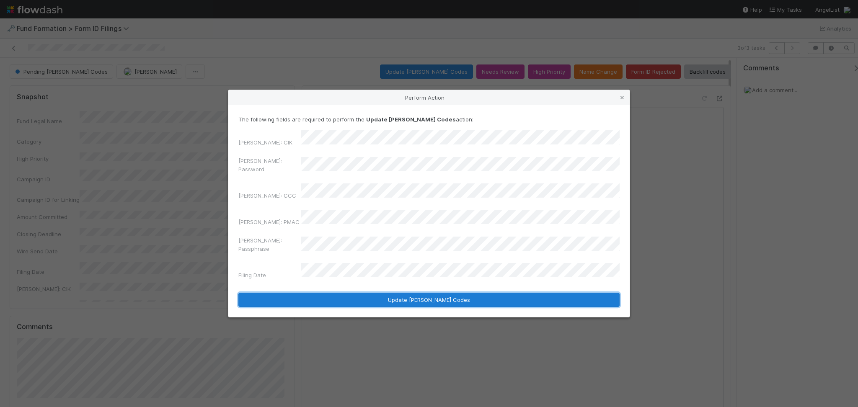
click at [399, 293] on button "Update EDGAR Codes" at bounding box center [428, 300] width 381 height 14
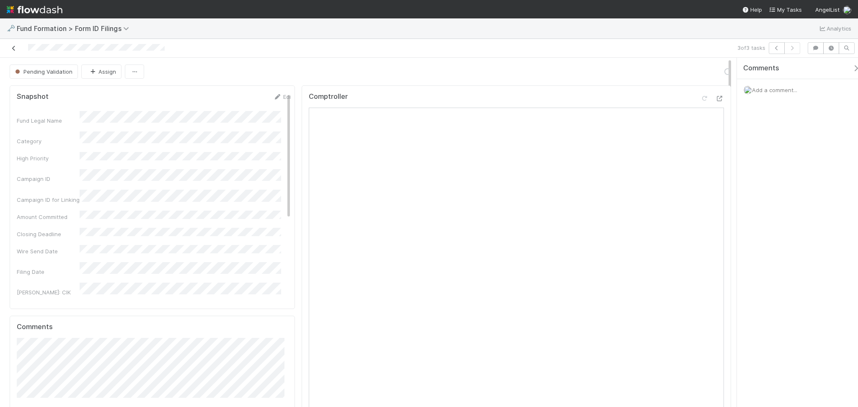
click at [14, 46] on icon at bounding box center [14, 48] width 8 height 5
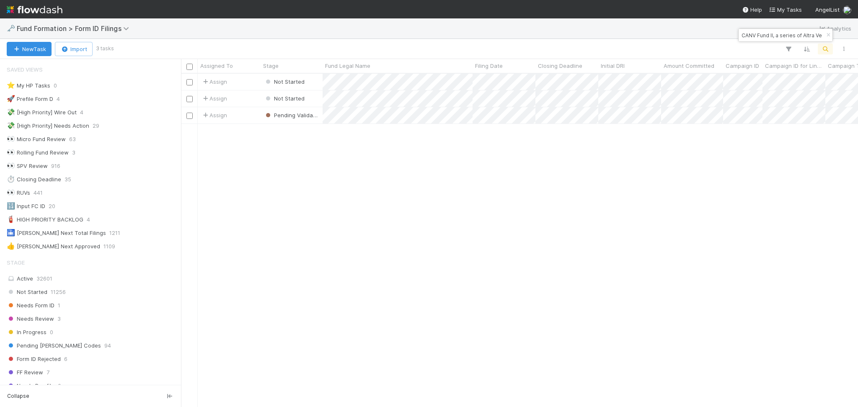
scroll to position [9, 9]
click at [776, 33] on input "CANV Fund II, a series of Altra Venture Partners II, LP" at bounding box center [781, 35] width 84 height 10
paste input "SK-0130 Fund I, a series of Roll Up Vehicles"
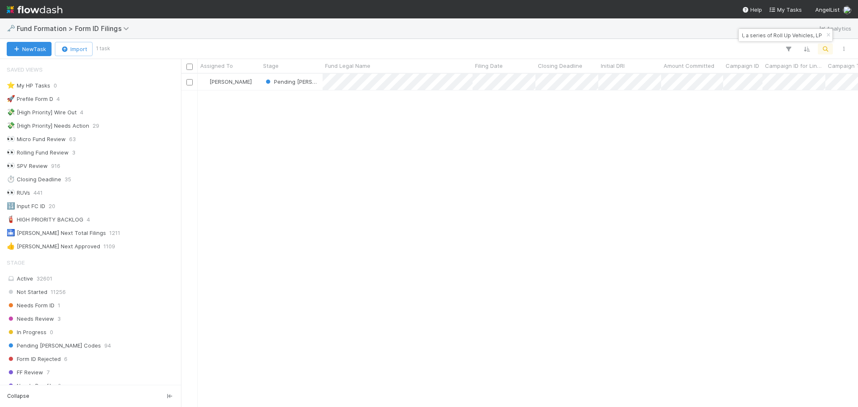
scroll to position [325, 668]
type input "SK-0130 Fund I, a series of Roll Up Vehicles, LP"
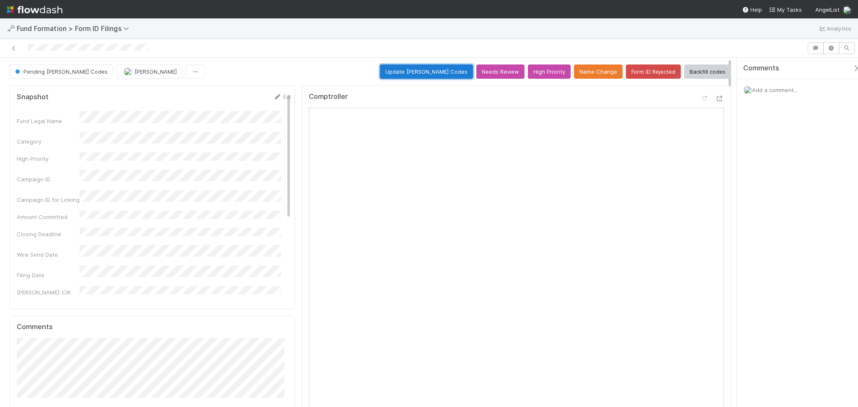
click at [412, 66] on button "Update EDGAR Codes" at bounding box center [426, 71] width 93 height 14
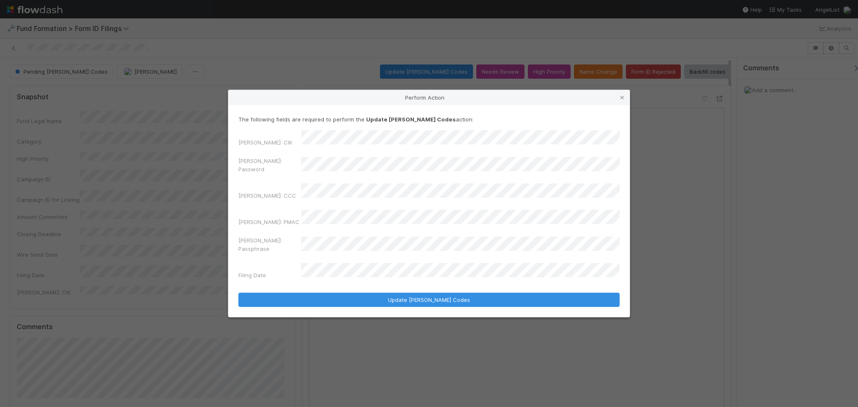
click at [284, 177] on div "EDGAR: Password" at bounding box center [428, 167] width 381 height 20
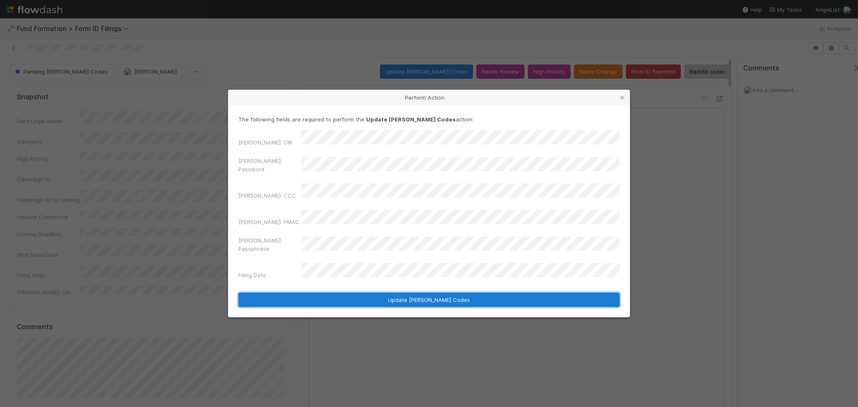
click at [376, 293] on button "Update EDGAR Codes" at bounding box center [428, 300] width 381 height 14
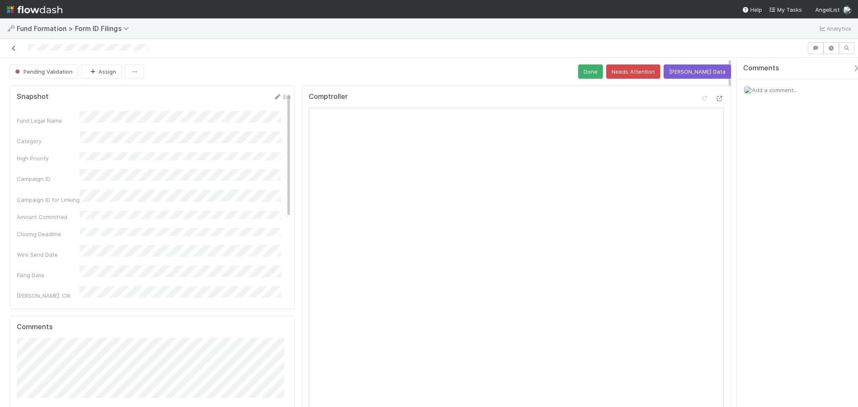
click at [15, 47] on icon at bounding box center [14, 48] width 8 height 5
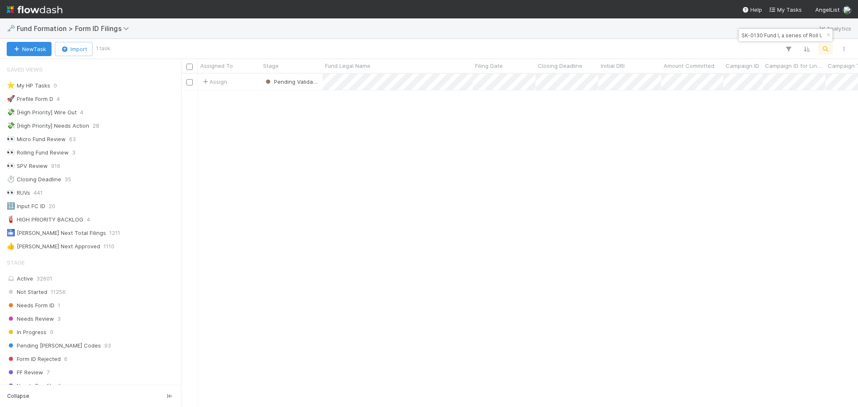
scroll to position [325, 668]
click at [769, 36] on input "SK-0130 Fund I, a series of Roll Up Vehicles, LP" at bounding box center [781, 35] width 84 height 10
paste input "JE-0623 Gaingels Fund I, a series of AngelList-GP-Funds-I,"
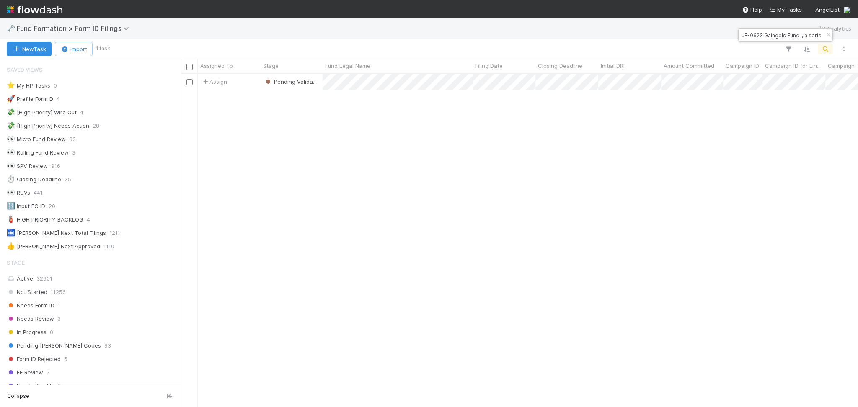
scroll to position [0, 72]
click at [744, 37] on input "JE-0623 Gaingels Fund I, a series of AngelList-GP-Funds-I," at bounding box center [781, 35] width 84 height 10
type input "JE-0623 Gaingels Fund I, a series of AngelList-GP-Funds-I,"
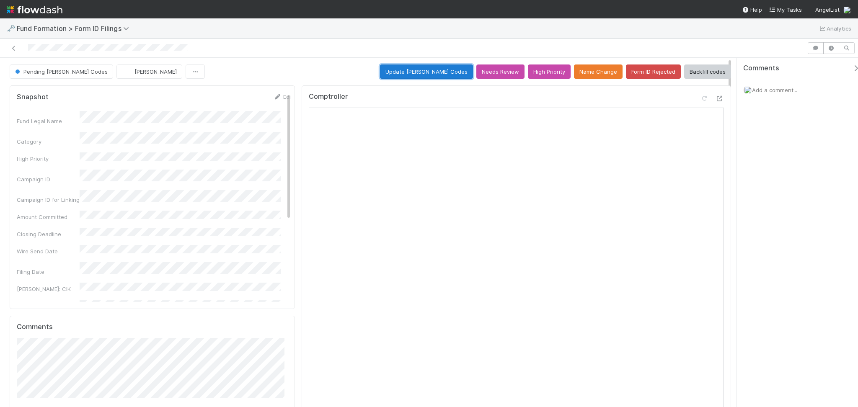
click at [424, 75] on button "Update EDGAR Codes" at bounding box center [426, 71] width 93 height 14
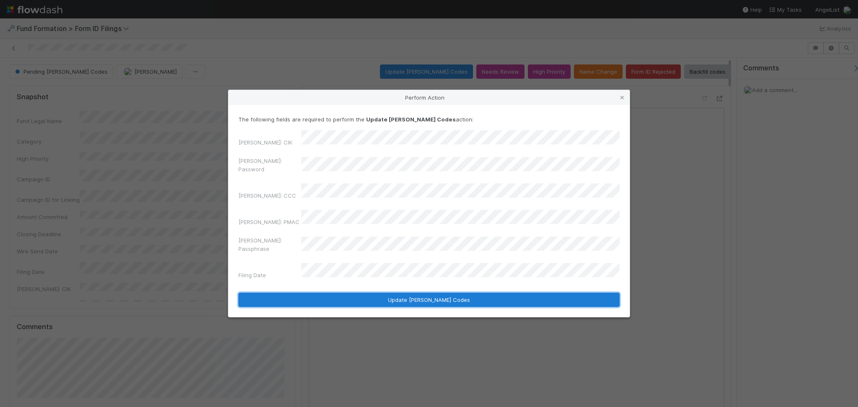
click at [403, 293] on button "Update EDGAR Codes" at bounding box center [428, 300] width 381 height 14
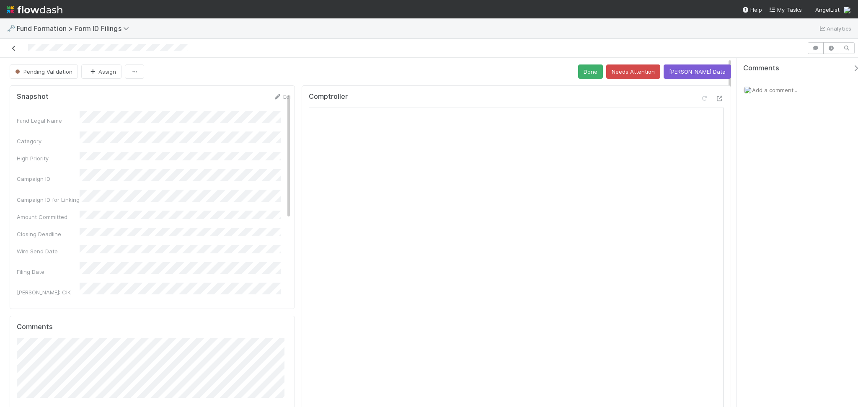
click at [12, 49] on icon at bounding box center [14, 48] width 8 height 5
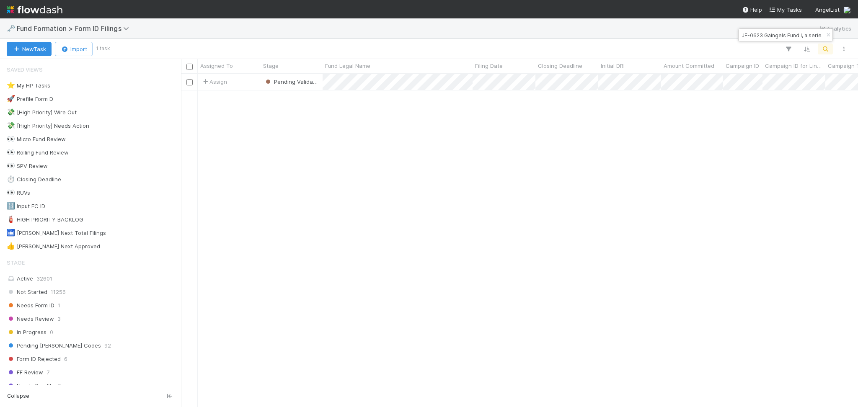
scroll to position [325, 668]
click at [747, 37] on input "JE-0623 Gaingels Fund I, a series of AngelList-GP-Funds-I," at bounding box center [781, 35] width 84 height 10
paste input "PR-0804 Fund II, a series of Roll Up Vehicles, LP"
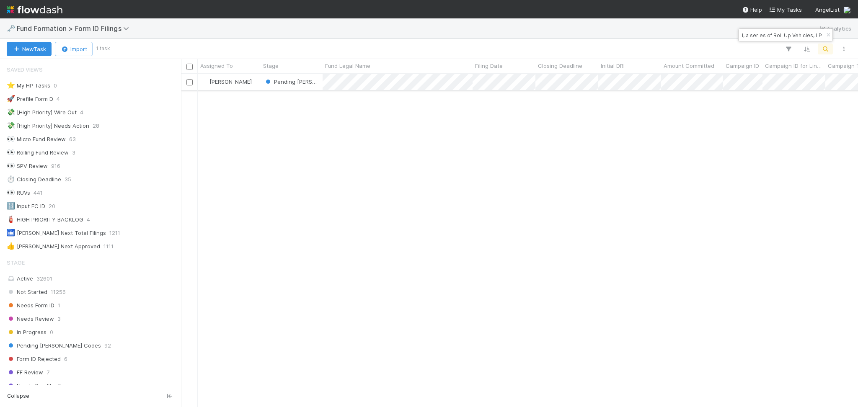
type input "PR-0804 Fund II, a series of Roll Up Vehicles, LP"
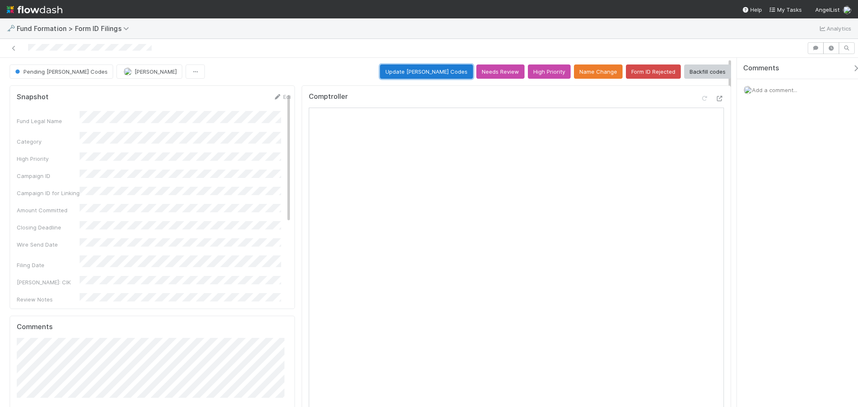
click at [422, 76] on button "Update EDGAR Codes" at bounding box center [426, 71] width 93 height 14
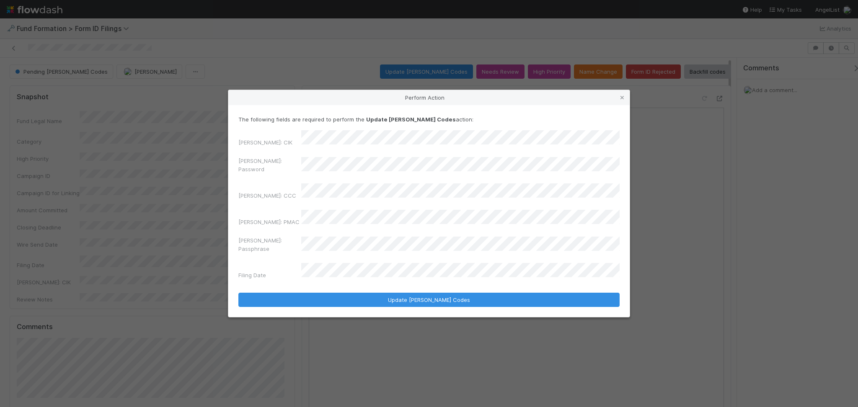
click at [283, 177] on div "EDGAR: Password" at bounding box center [428, 167] width 381 height 20
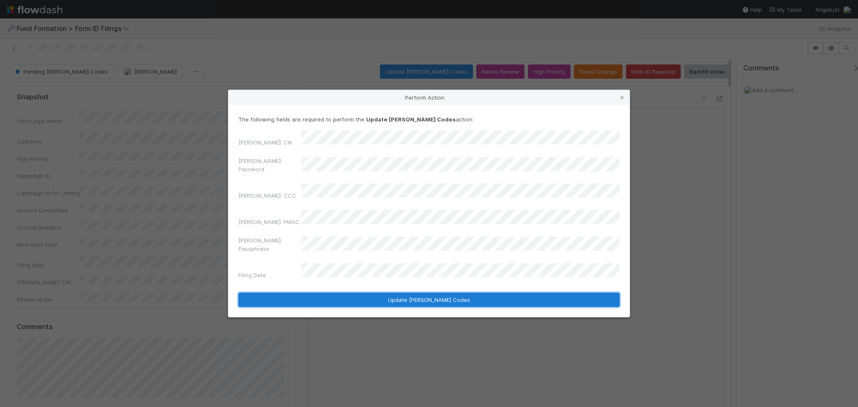
click at [409, 293] on button "Update EDGAR Codes" at bounding box center [428, 300] width 381 height 14
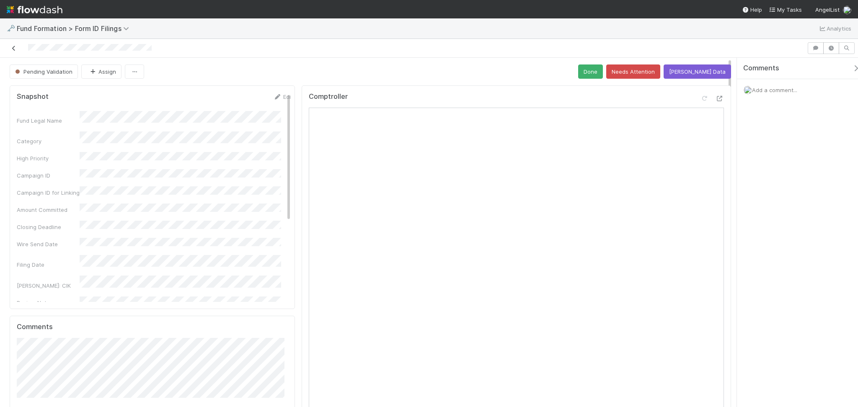
click at [14, 46] on icon at bounding box center [14, 48] width 8 height 5
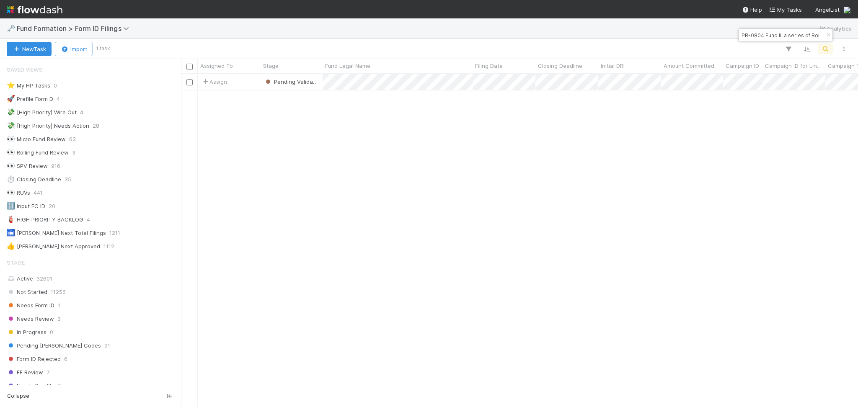
scroll to position [9, 9]
click at [763, 39] on input "PR-0804 Fund II, a series of Roll Up Vehicles, LP" at bounding box center [781, 35] width 84 height 10
paste input "RHC Fund I, a series of Red Hots Capital"
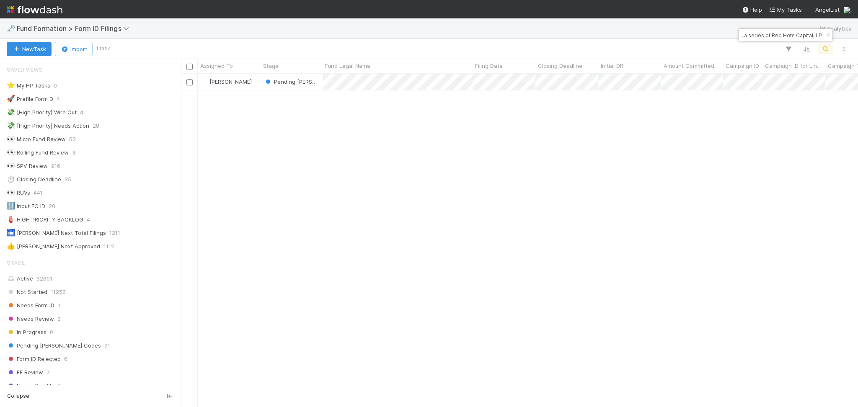
scroll to position [325, 668]
type input "RHC Fund I, a series of Red Hots Capital, LP"
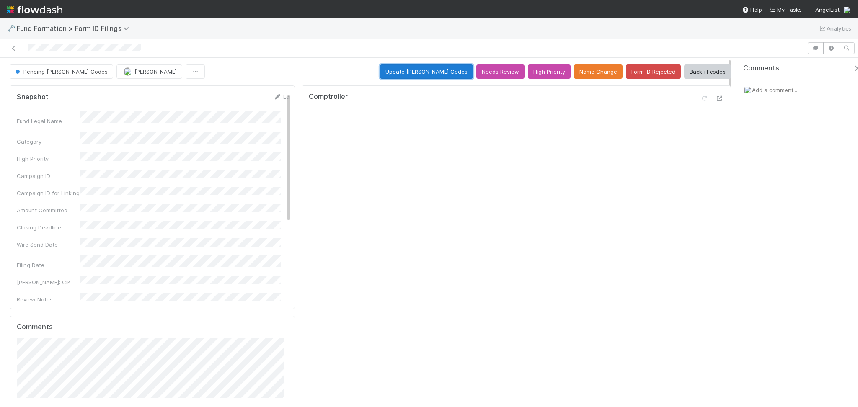
click at [423, 67] on button "Update EDGAR Codes" at bounding box center [426, 71] width 93 height 14
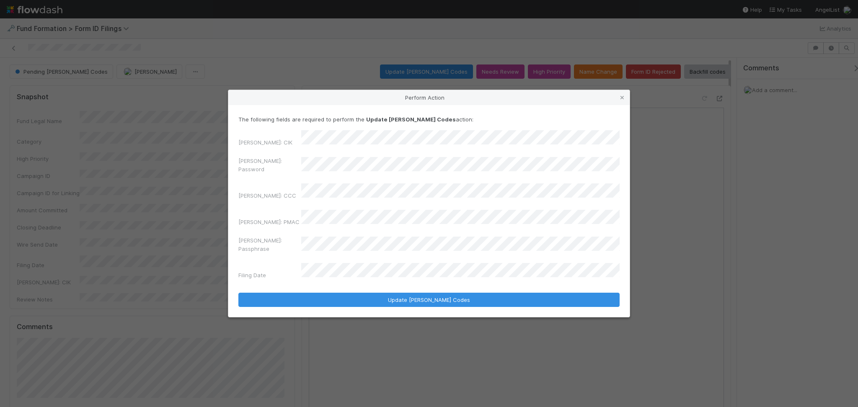
click at [289, 162] on div "EDGAR: CIK EDGAR: Password EDGAR: CCC EDGAR: PMAC EDGAR: Passphrase Filing Date" at bounding box center [428, 206] width 381 height 152
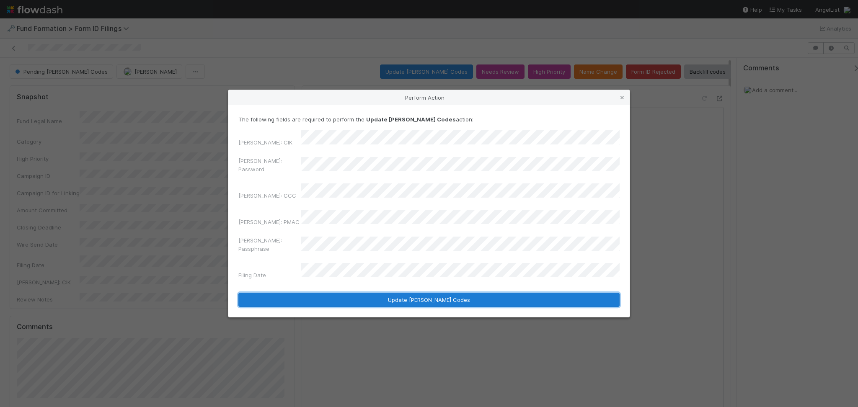
click at [394, 293] on button "Update EDGAR Codes" at bounding box center [428, 300] width 381 height 14
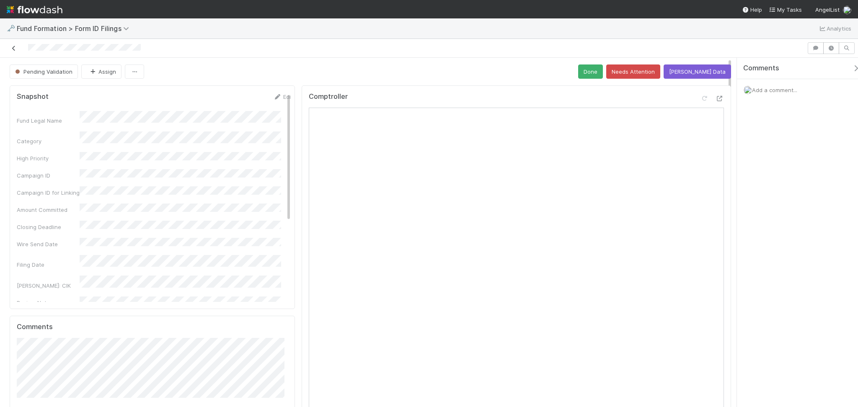
click at [10, 48] on icon at bounding box center [14, 48] width 8 height 5
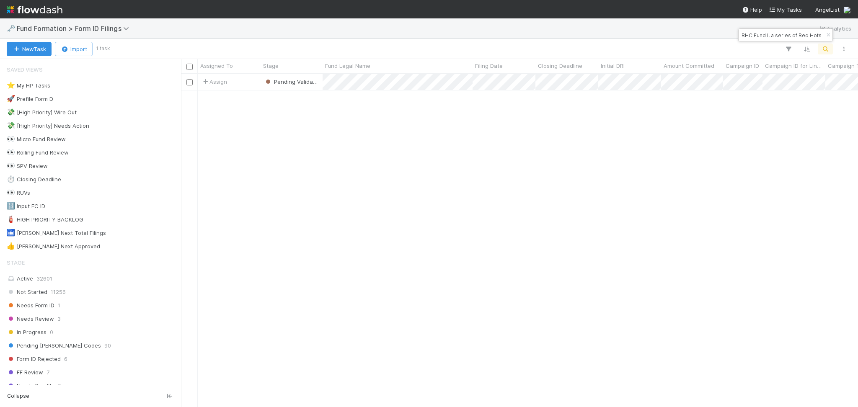
scroll to position [325, 668]
click at [794, 33] on input "RHC Fund I, a series of Red Hots Capital, LP" at bounding box center [781, 35] width 84 height 10
paste input "NY-0628 Fund II, a series of AngelList-Forefront Venture Partners-Funds"
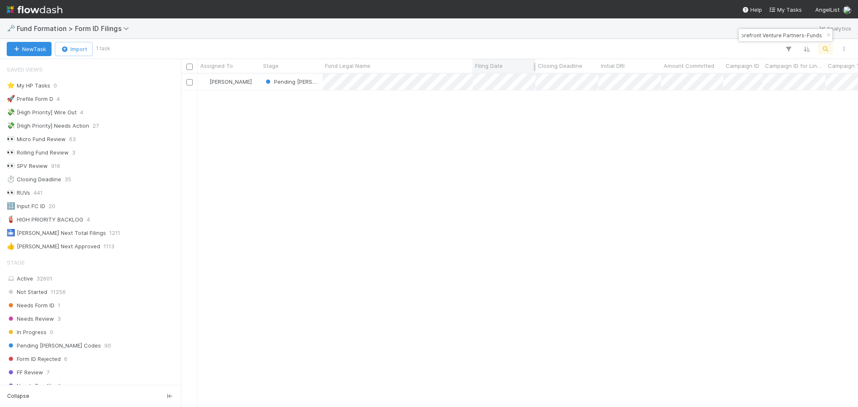
type input "NY-0628 Fund II, a series of AngelList-Forefront Venture Partners-Funds"
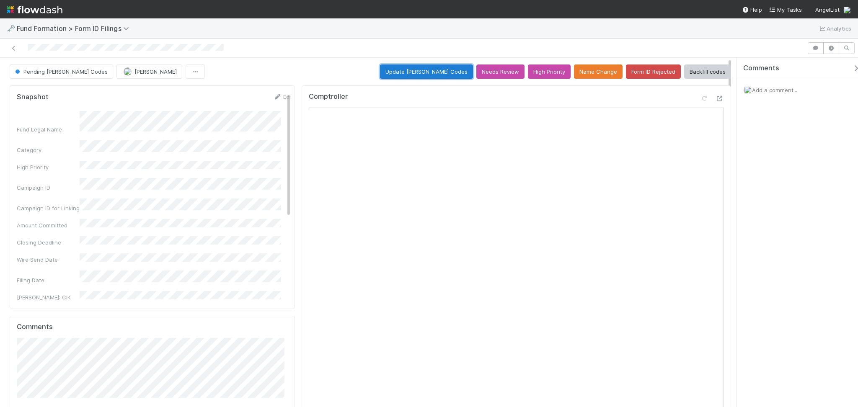
click at [432, 75] on button "Update EDGAR Codes" at bounding box center [426, 71] width 93 height 14
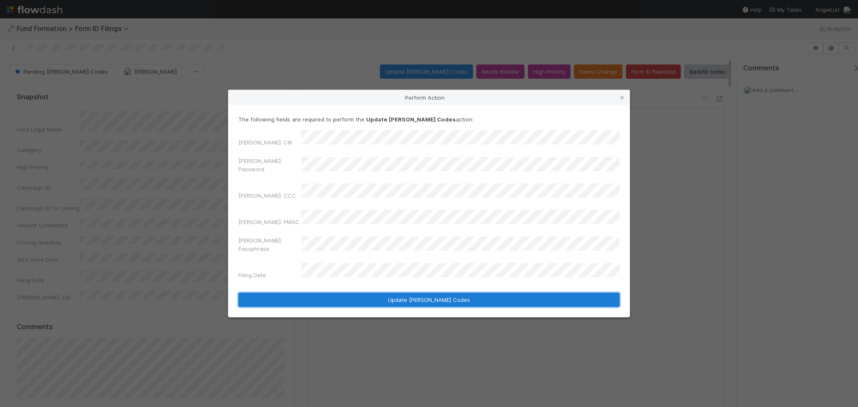
click at [415, 293] on button "Update EDGAR Codes" at bounding box center [428, 300] width 381 height 14
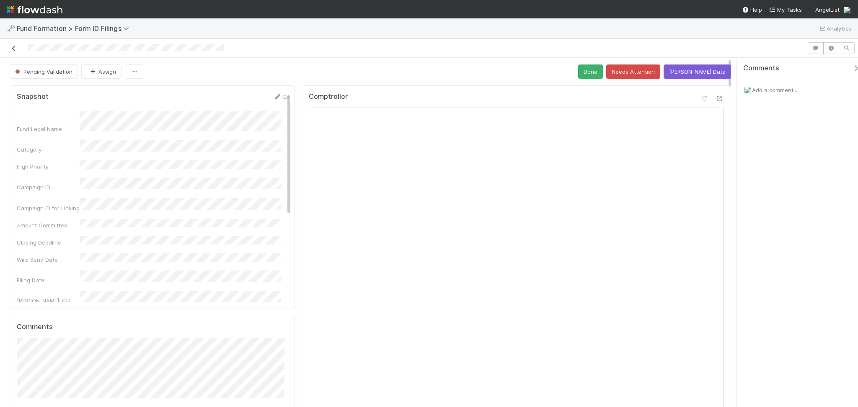
click at [15, 47] on icon at bounding box center [14, 48] width 8 height 5
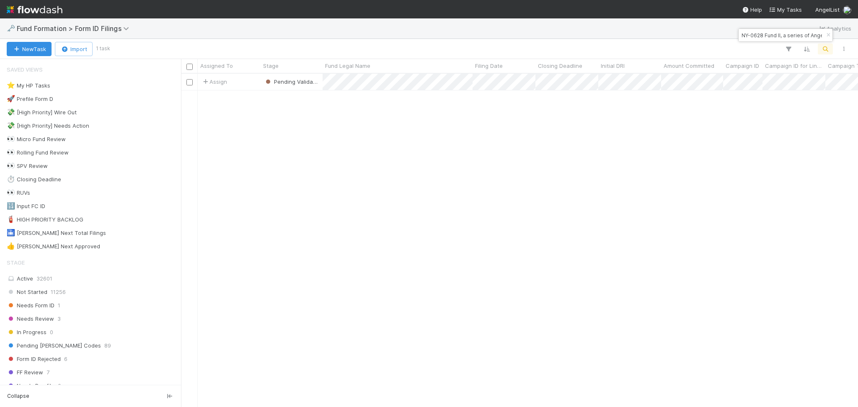
scroll to position [325, 668]
click at [778, 28] on div "NY-0628 Fund II, a series of AngelList-Forefront Venture Partners-Funds" at bounding box center [785, 34] width 95 height 13
click at [778, 40] on input "NY-0628 Fund II, a series of AngelList-Forefront Venture Partners-Funds" at bounding box center [781, 35] width 84 height 10
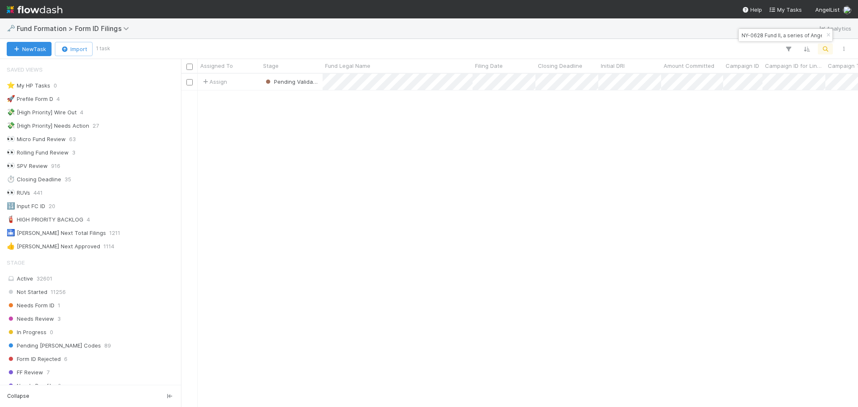
paste input "OP-0628 Fund I, a series of Executive Venture, LP"
type input "OP-0628 Fund I, a series of Executive Venture, LP"
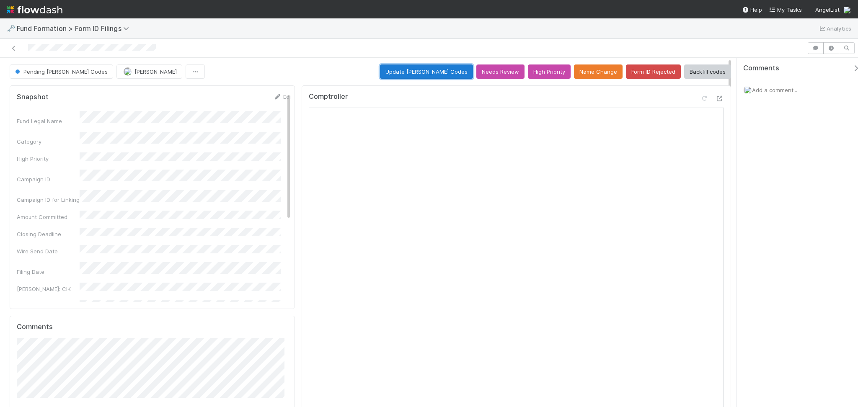
click at [418, 72] on button "Update EDGAR Codes" at bounding box center [426, 71] width 93 height 14
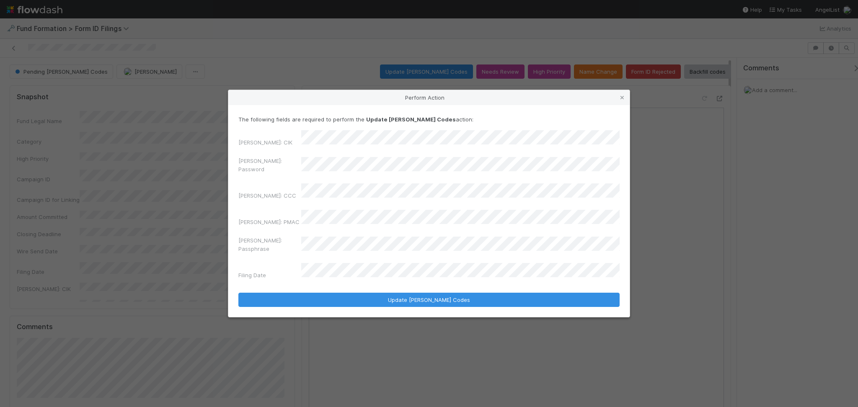
click at [286, 172] on div "EDGAR: Password" at bounding box center [428, 167] width 381 height 20
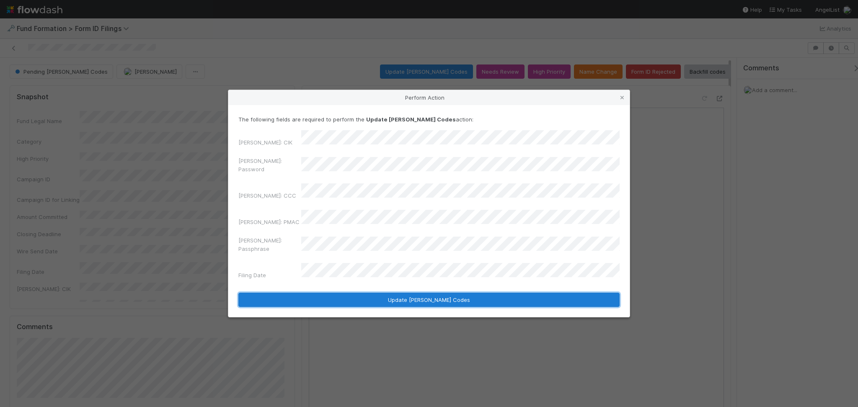
click at [407, 293] on button "Update EDGAR Codes" at bounding box center [428, 300] width 381 height 14
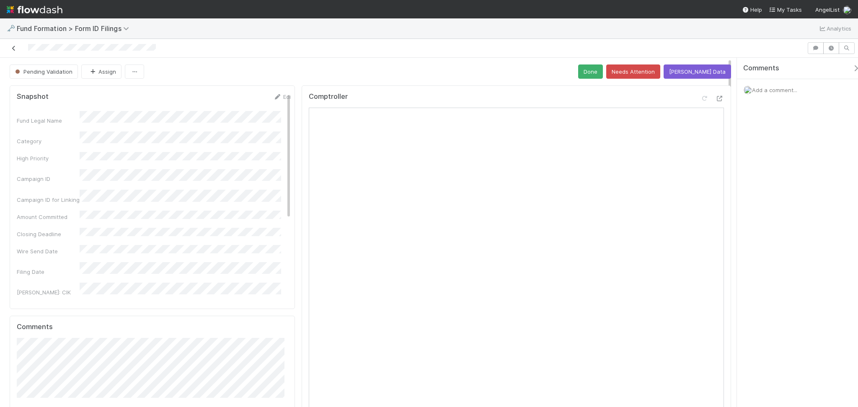
click at [15, 50] on icon at bounding box center [14, 48] width 8 height 5
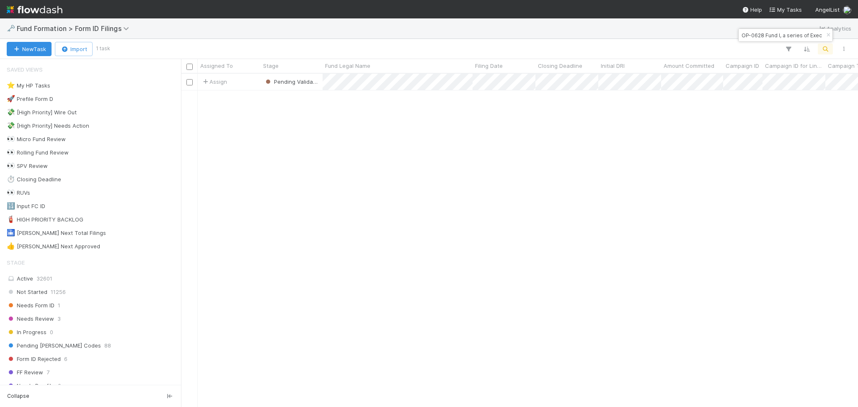
scroll to position [325, 668]
click at [762, 38] on input "OP-0628 Fund I, a series of Executive Venture, LP" at bounding box center [781, 35] width 84 height 10
paste input "EF-0718 Fund I, a series of Roll Up Vehicles"
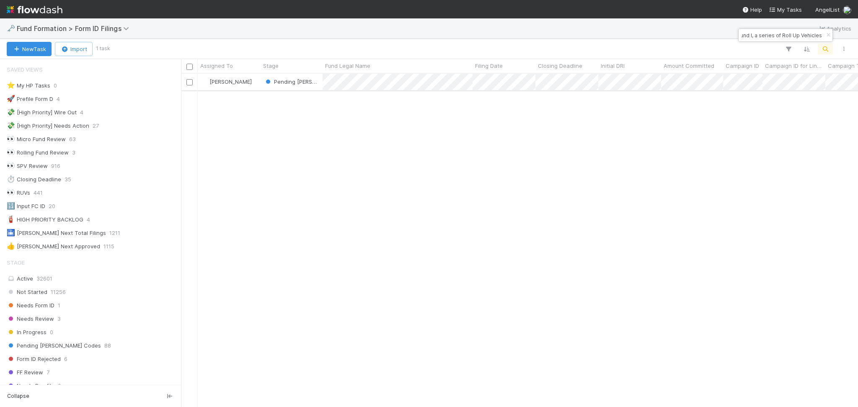
type input "EF-0718 Fund I, a series of Roll Up Vehicles"
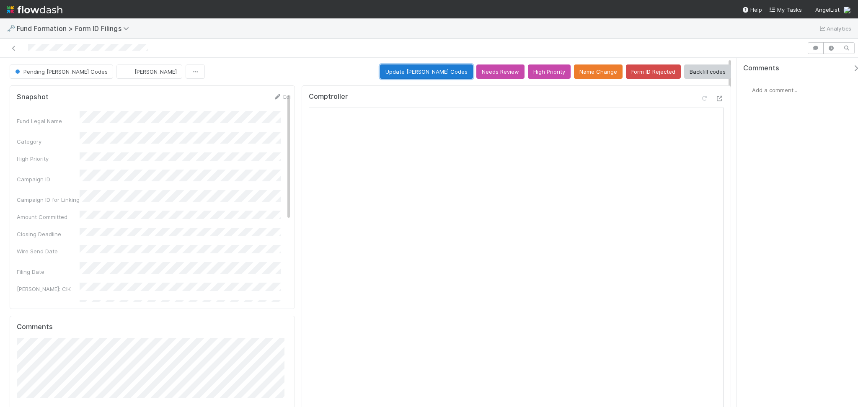
click at [429, 73] on button "Update EDGAR Codes" at bounding box center [426, 71] width 93 height 14
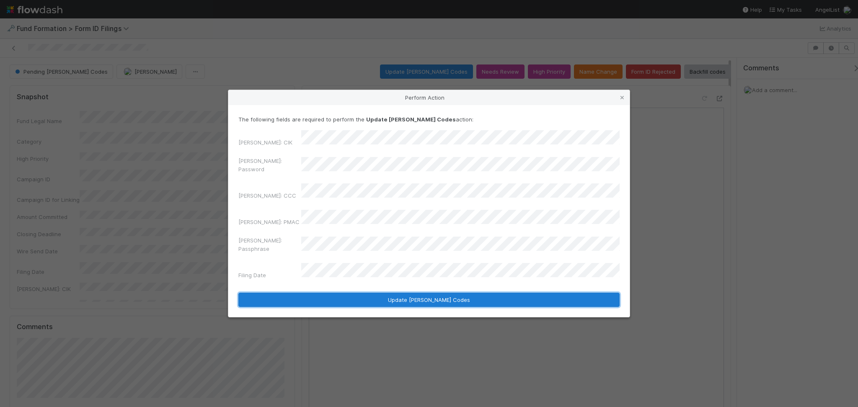
click at [398, 293] on button "Update EDGAR Codes" at bounding box center [428, 300] width 381 height 14
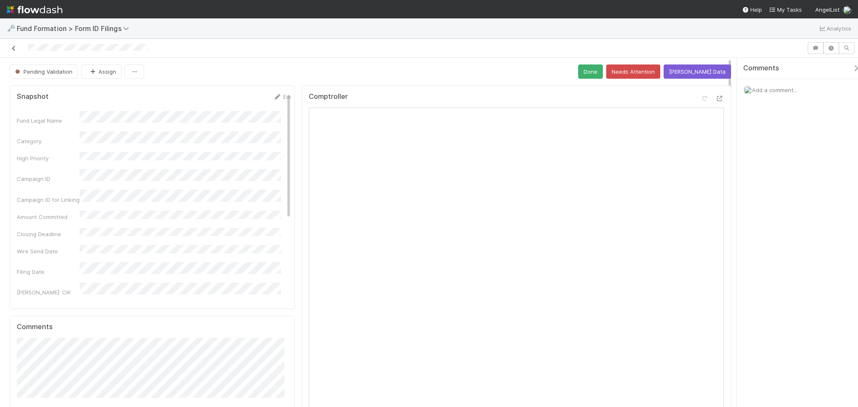
click at [11, 48] on icon at bounding box center [14, 48] width 8 height 5
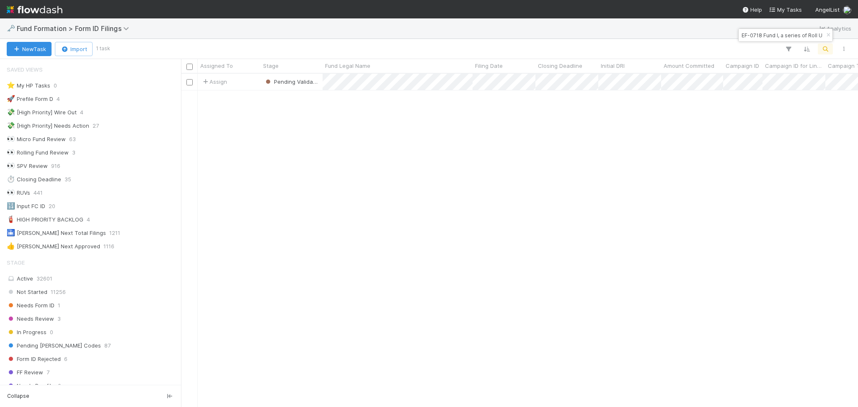
scroll to position [9, 9]
click at [740, 36] on input "EF-0718 Fund I, a series of Roll Up Vehicles" at bounding box center [781, 35] width 84 height 10
paste input "AS-0706 Fund I, a series of Roll Up Vehicles, LP"
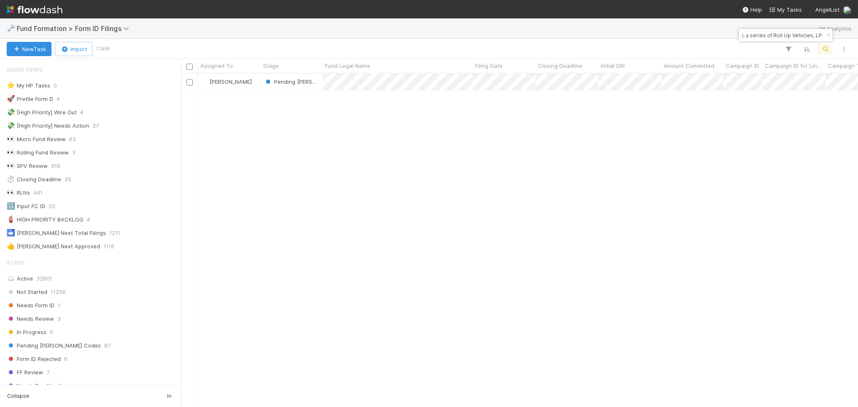
scroll to position [325, 668]
type input "AS-0706 Fund I, a series of Roll Up Vehicles, LP"
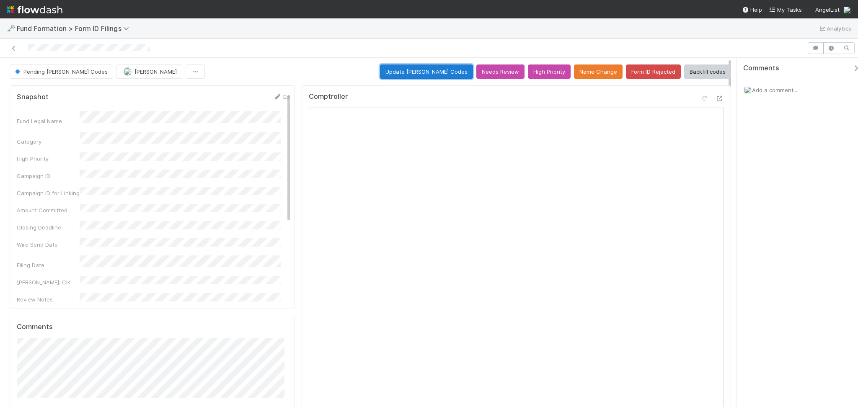
click at [411, 72] on button "Update EDGAR Codes" at bounding box center [426, 71] width 93 height 14
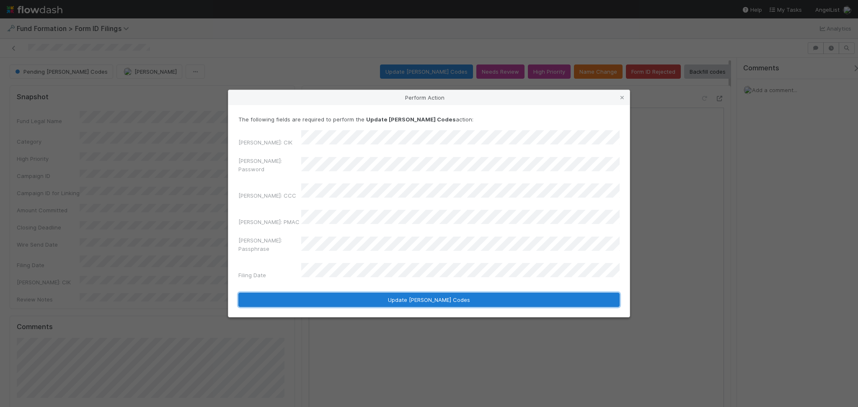
click at [408, 293] on button "Update EDGAR Codes" at bounding box center [428, 300] width 381 height 14
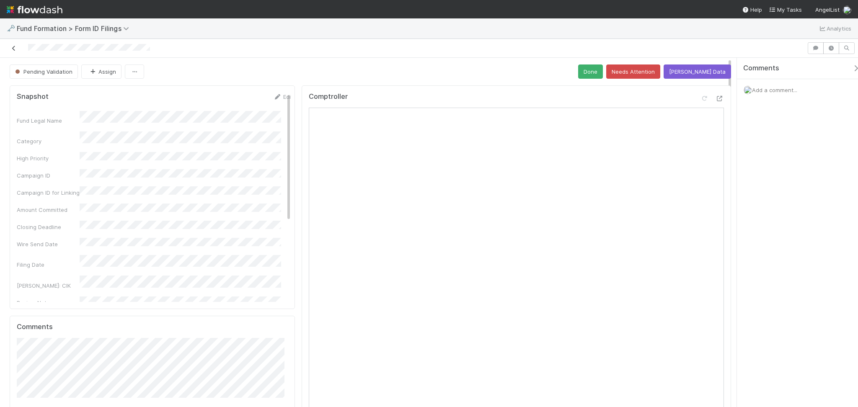
click at [14, 50] on icon at bounding box center [14, 48] width 8 height 5
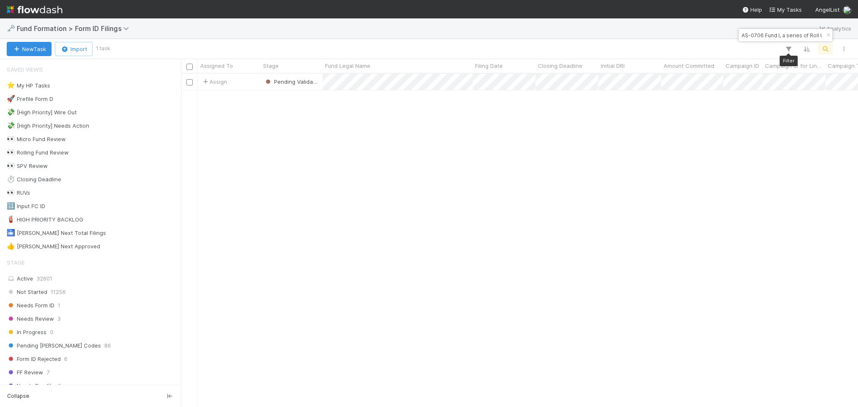
scroll to position [325, 668]
click at [787, 33] on input "AS-0706 Fund I, a series of Roll Up Vehicles, LP" at bounding box center [781, 35] width 84 height 10
paste input "JO-0520 Fund I, a series of Roll Up Vehicles"
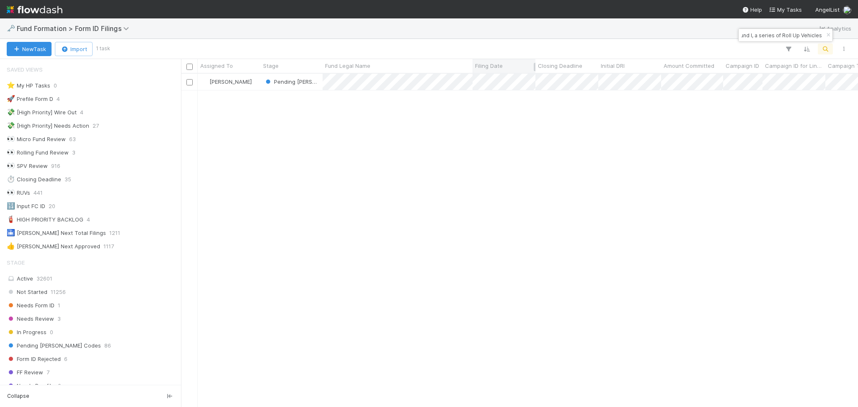
type input "JO-0520 Fund I, a series of Roll Up Vehicles"
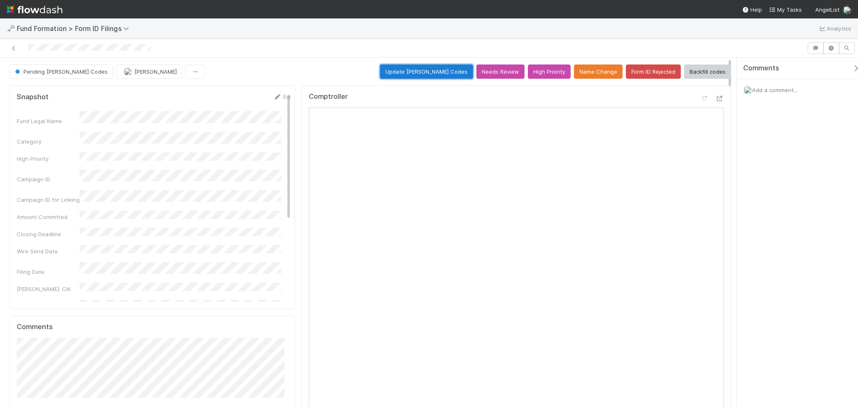
click at [412, 67] on button "Update EDGAR Codes" at bounding box center [426, 71] width 93 height 14
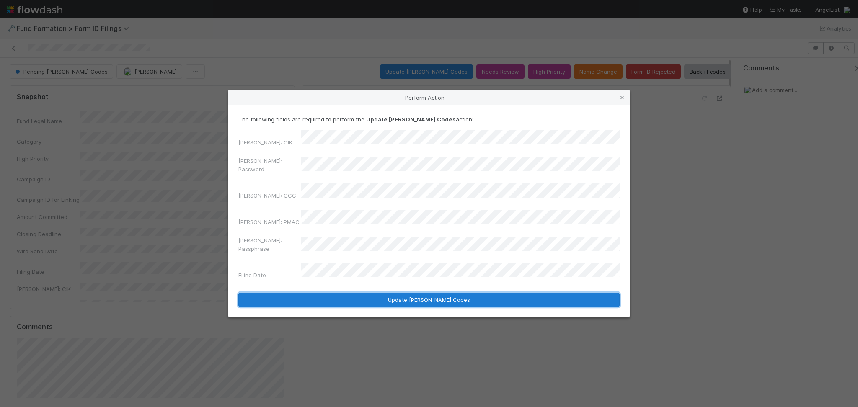
click at [403, 293] on button "Update EDGAR Codes" at bounding box center [428, 300] width 381 height 14
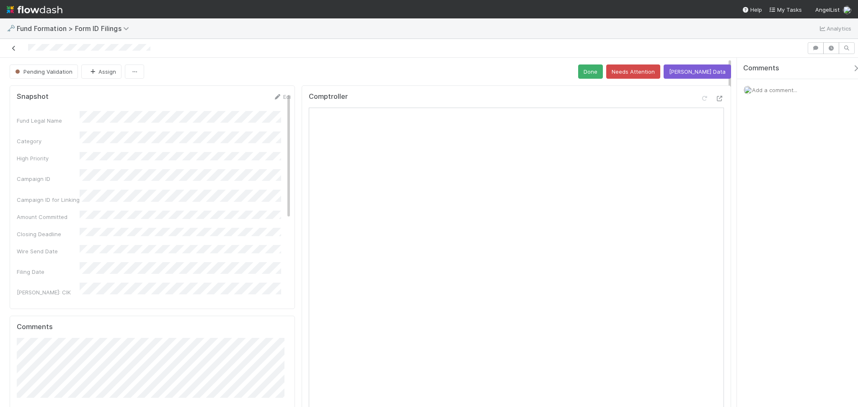
click at [14, 50] on icon at bounding box center [14, 48] width 8 height 5
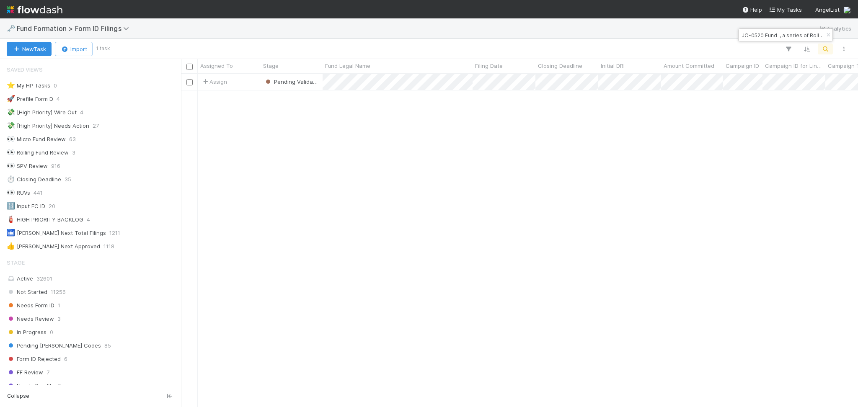
scroll to position [9, 9]
click at [765, 39] on input "JO-0520 Fund I, a series of Roll Up Vehicles" at bounding box center [781, 35] width 84 height 10
paste input "BO-0812 Fund I, a series of NV Syndicate"
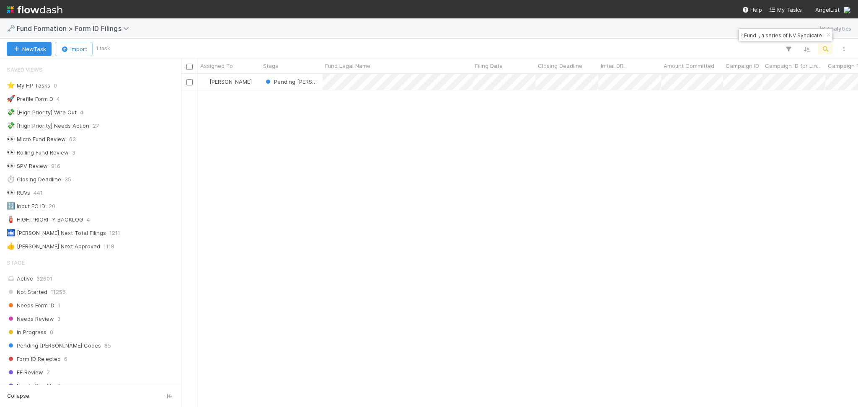
scroll to position [325, 668]
type input "BO-0812 Fund I, a series of NV Syndicate"
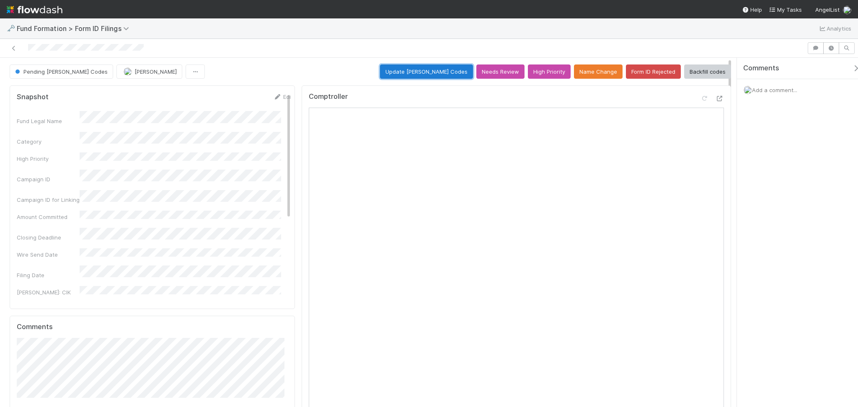
click at [411, 71] on button "Update EDGAR Codes" at bounding box center [426, 71] width 93 height 14
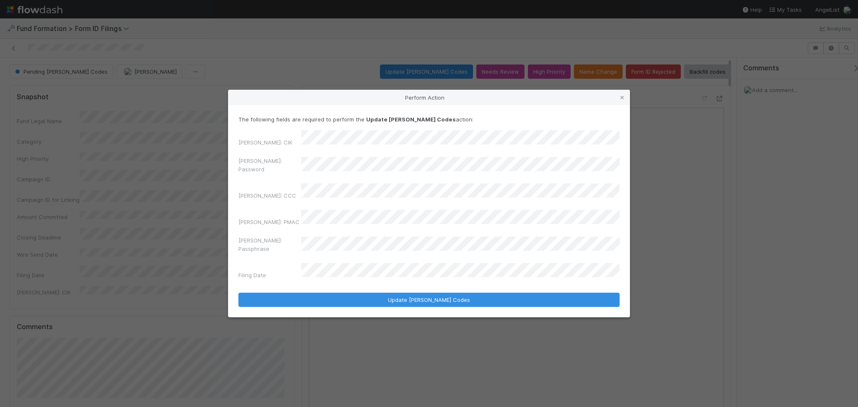
click at [289, 189] on div "EDGAR: CIK EDGAR: Password EDGAR: CCC EDGAR: PMAC EDGAR: Passphrase Filing Date" at bounding box center [428, 206] width 381 height 152
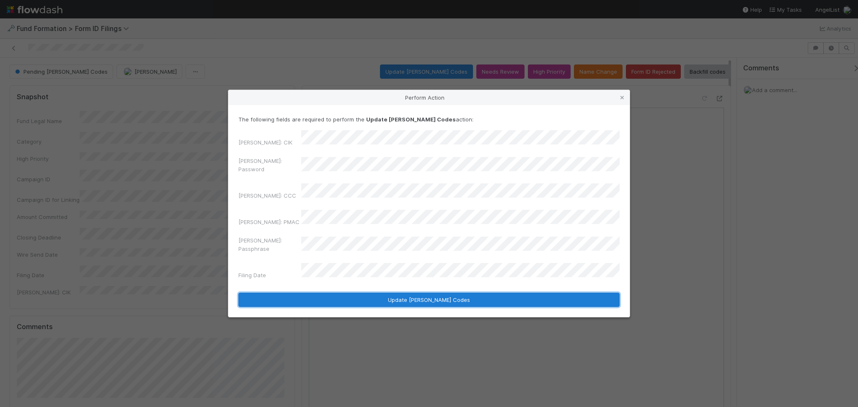
click at [410, 293] on button "Update EDGAR Codes" at bounding box center [428, 300] width 381 height 14
